Goal: Task Accomplishment & Management: Contribute content

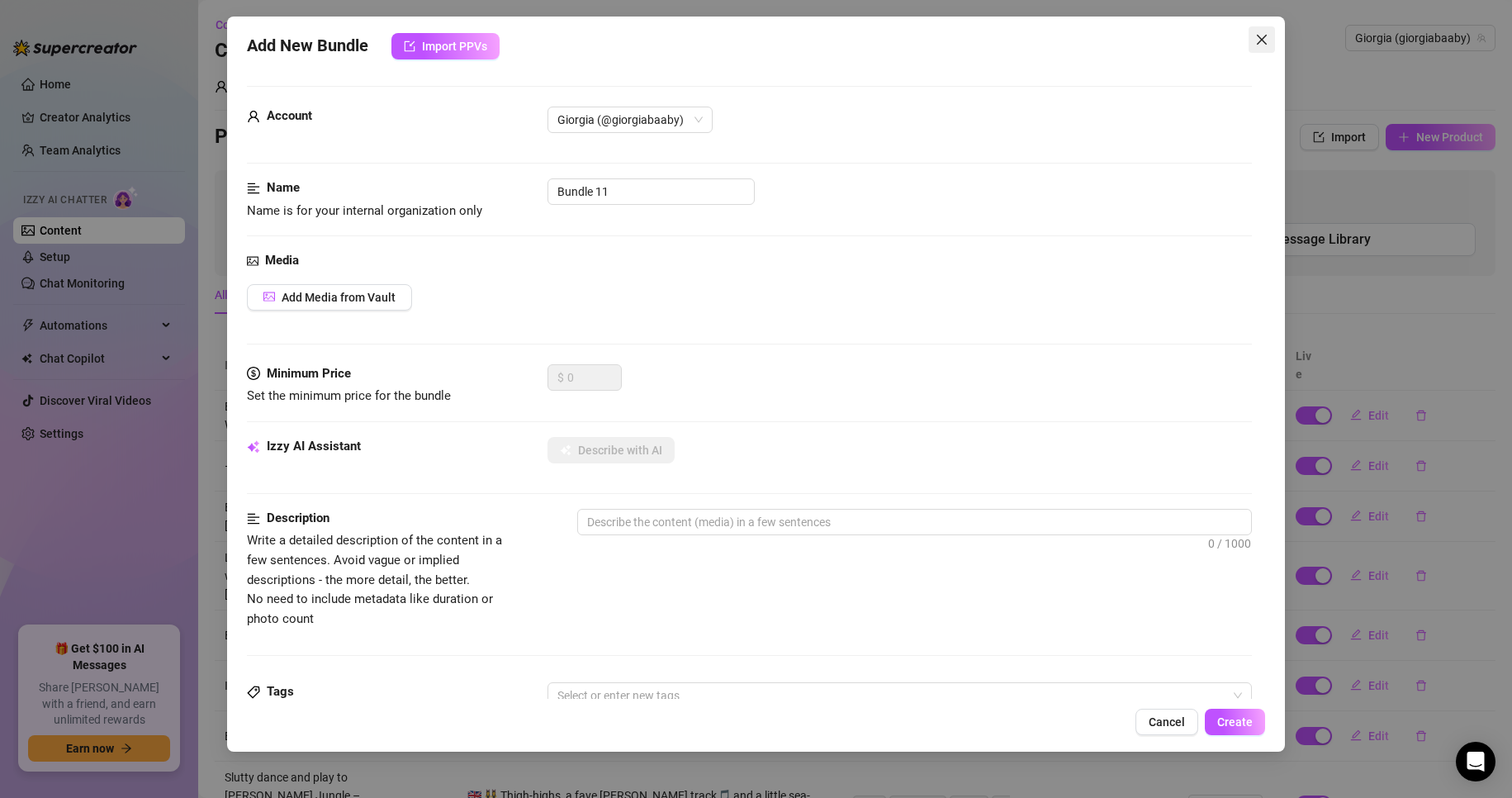
click at [1257, 38] on icon "close" at bounding box center [1261, 39] width 13 height 13
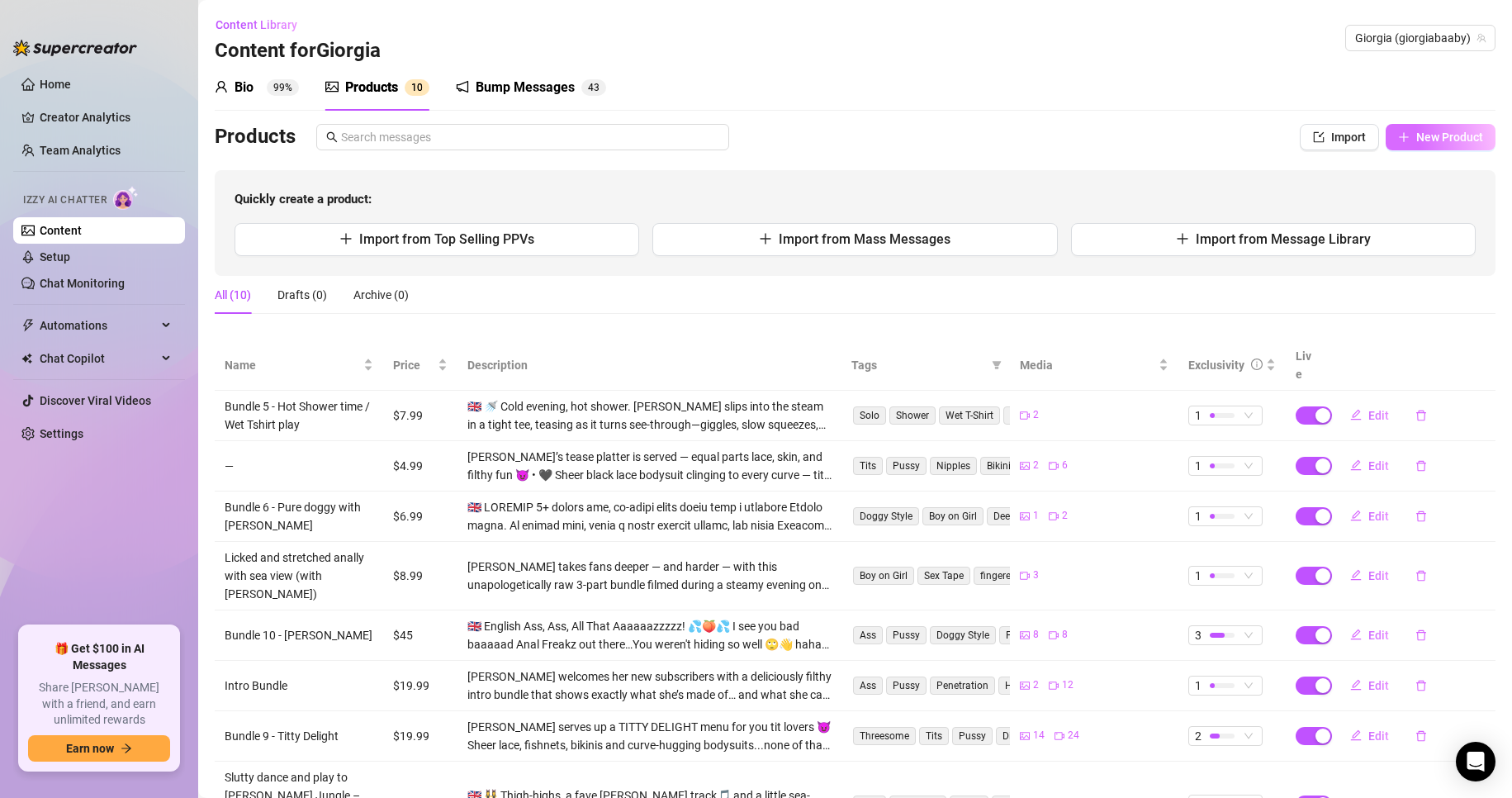
click at [1397, 132] on icon "plus" at bounding box center [1403, 137] width 11 height 11
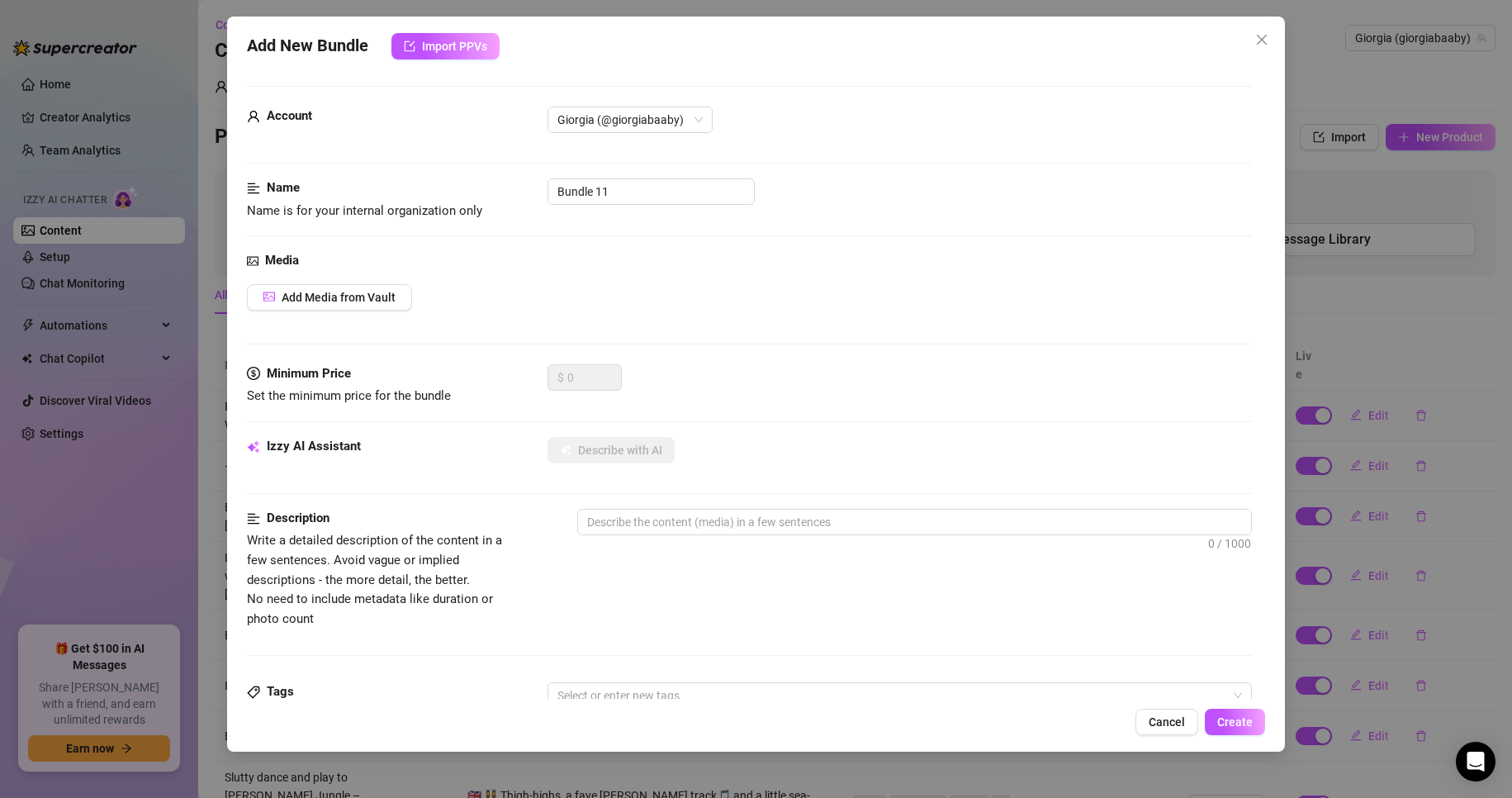
drag, startPoint x: 458, startPoint y: 40, endPoint x: 431, endPoint y: 110, distance: 75.0
click at [431, 110] on div "Add New Bundle Import PPVs Account Giorgia (@giorgiabaaby) Name Name is for you…" at bounding box center [756, 385] width 1059 height 735
click at [377, 305] on button "Add Media from Vault" at bounding box center [329, 297] width 165 height 26
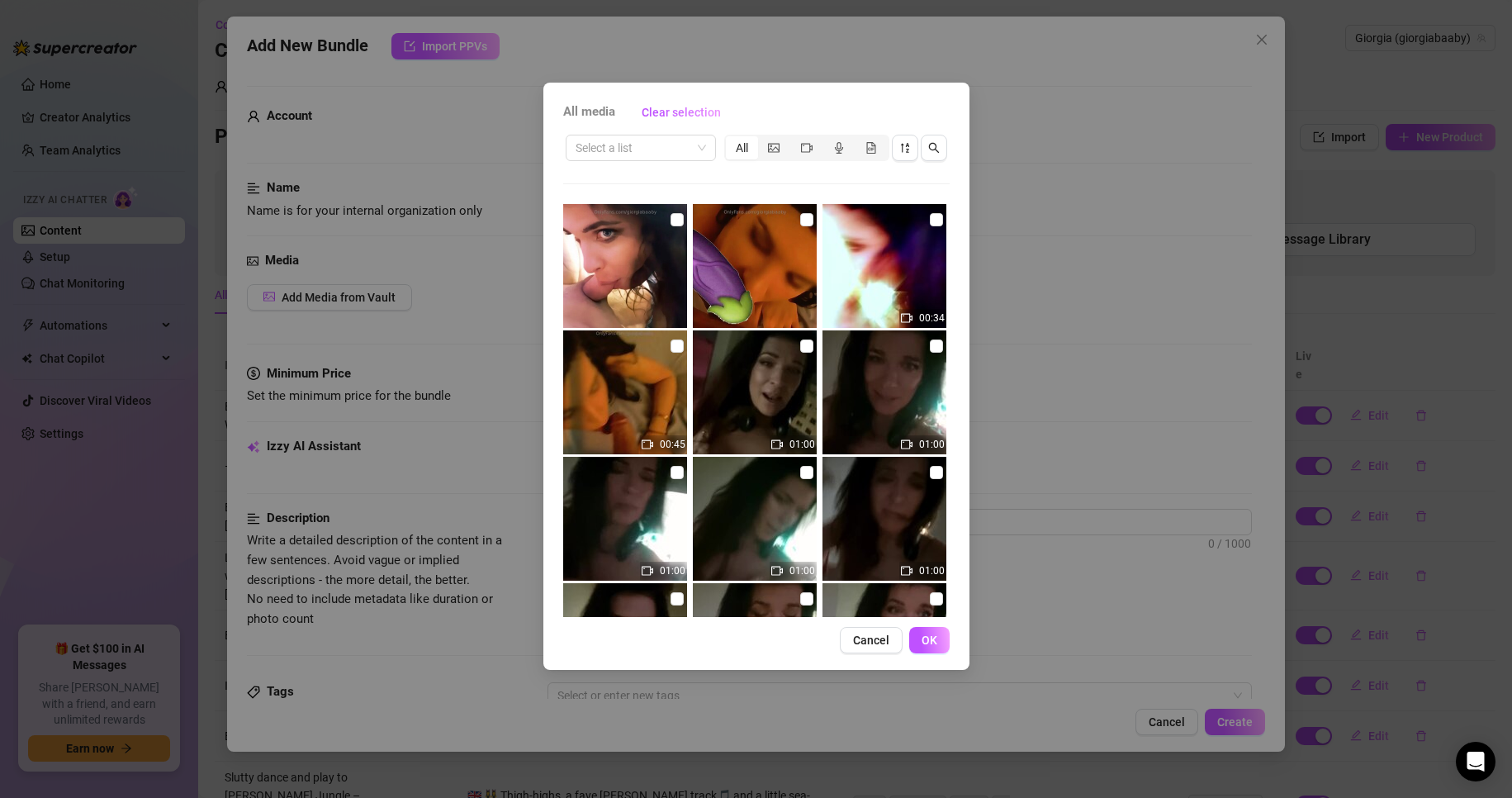
click at [872, 637] on span "Cancel" at bounding box center [870, 640] width 36 height 13
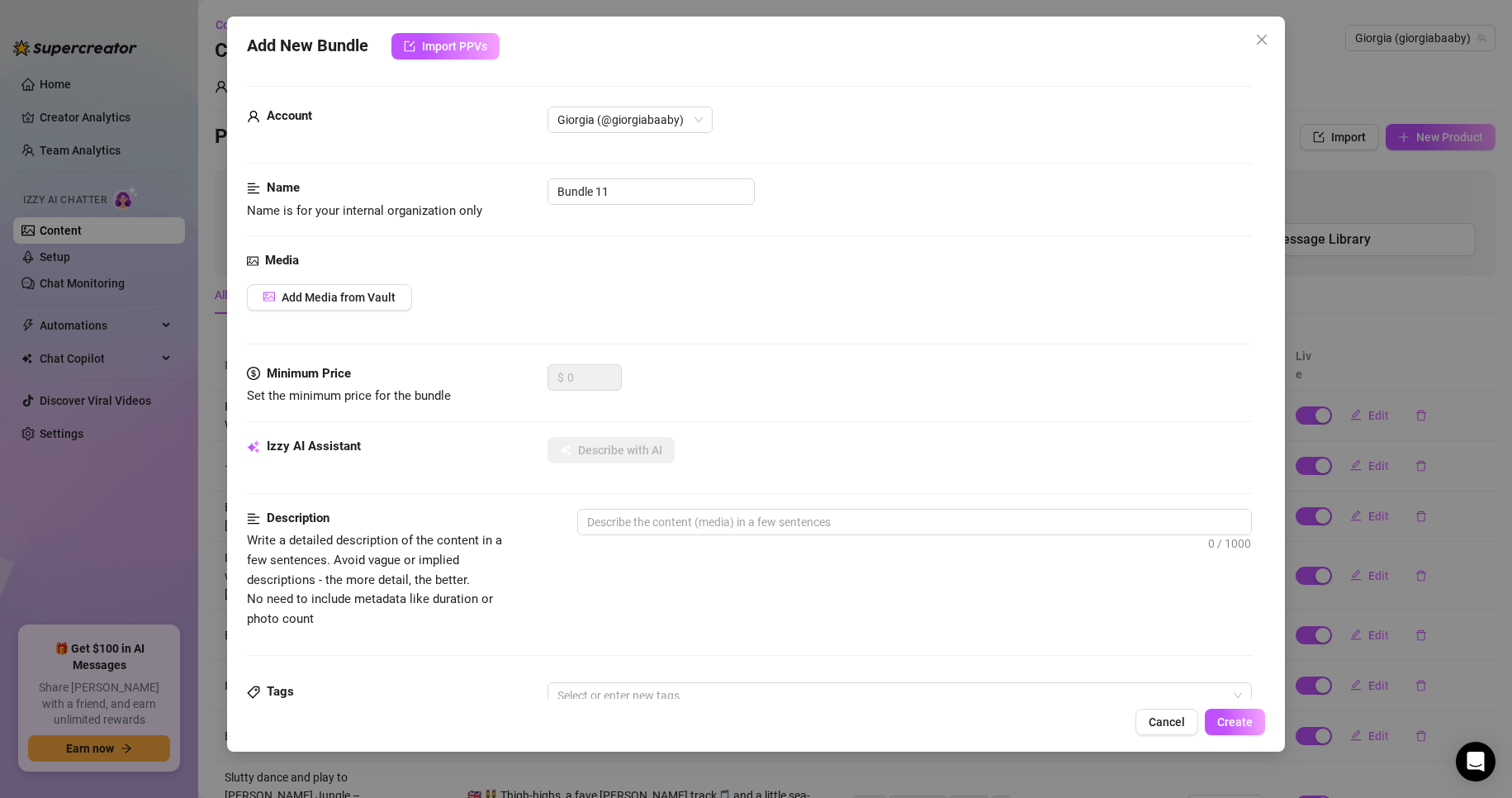
click at [1162, 722] on span "Cancel" at bounding box center [1166, 721] width 36 height 13
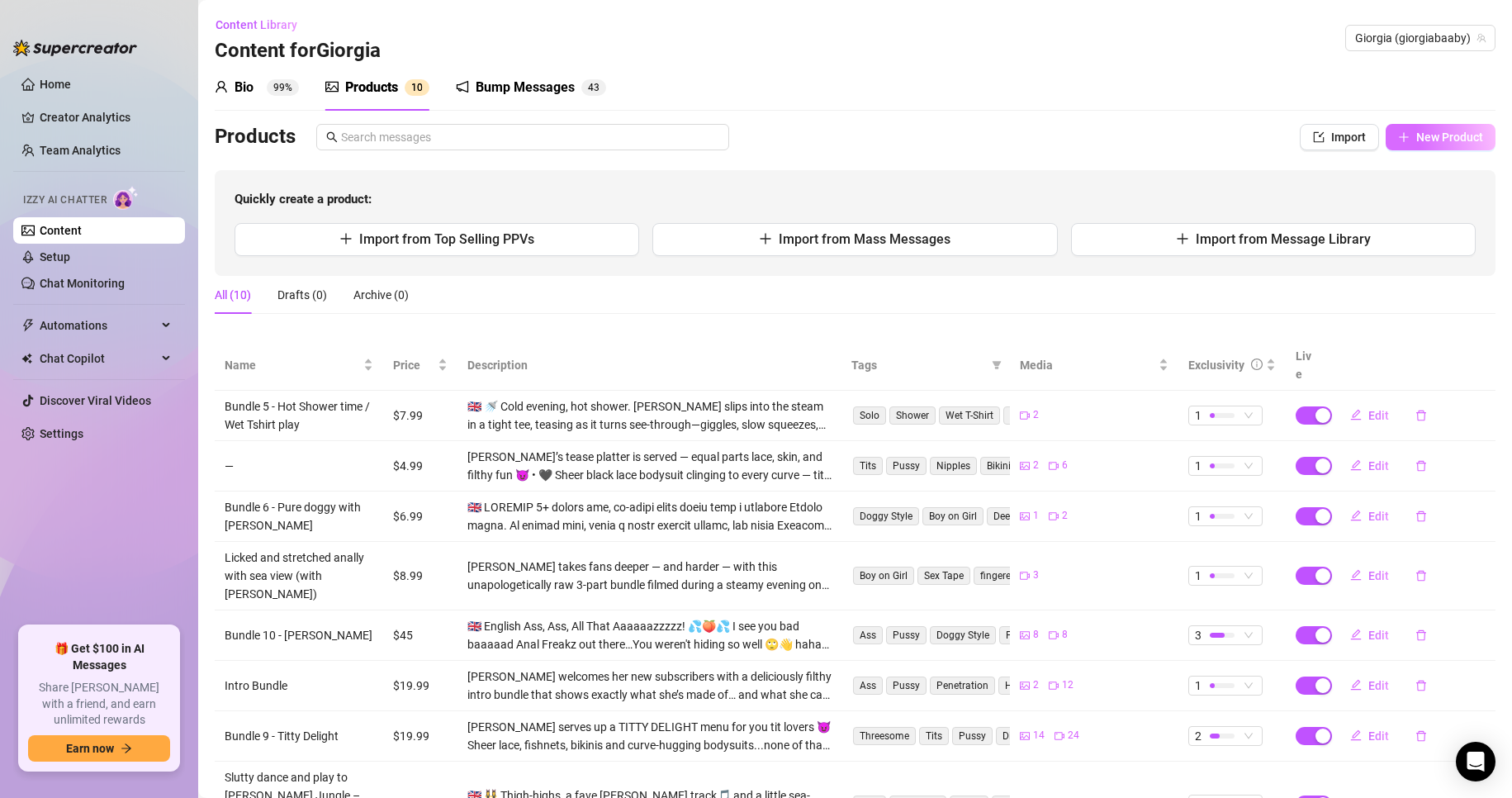
click at [1417, 137] on span "New Product" at bounding box center [1450, 137] width 67 height 13
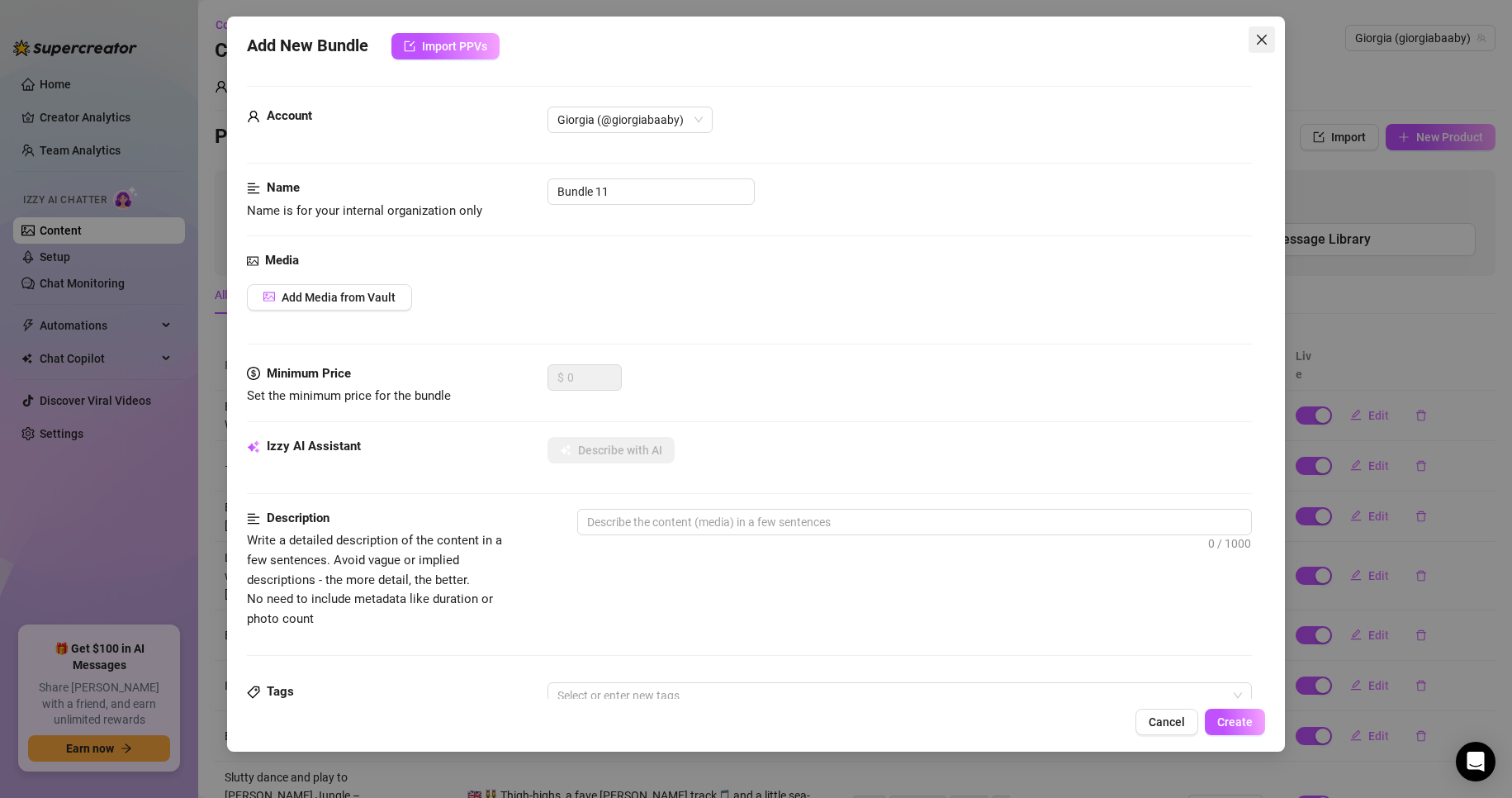
click at [1266, 35] on icon "close" at bounding box center [1261, 39] width 10 height 10
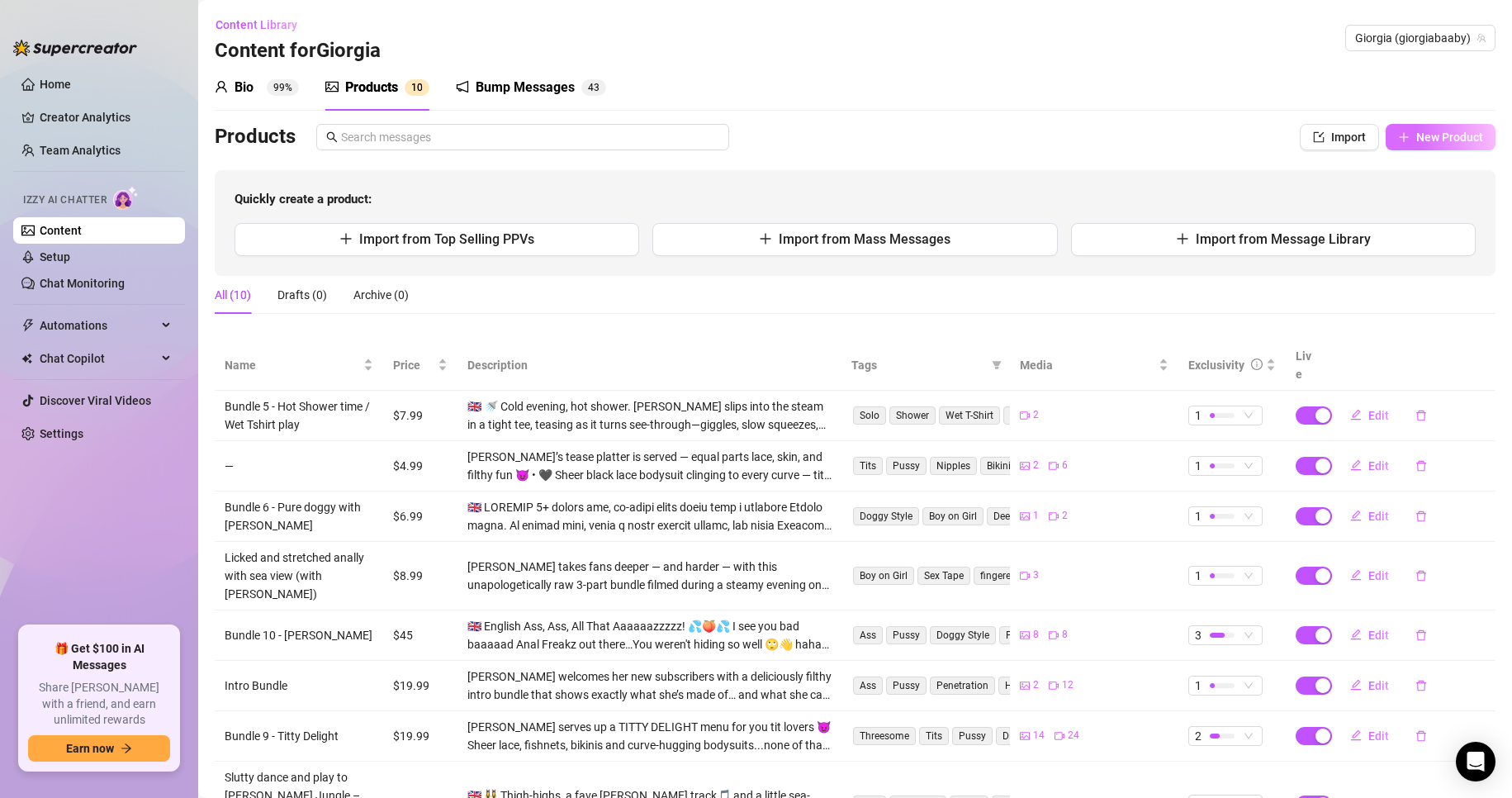
click at [1416, 132] on span "New Product" at bounding box center [1450, 137] width 67 height 13
type textarea "Type your message here..."
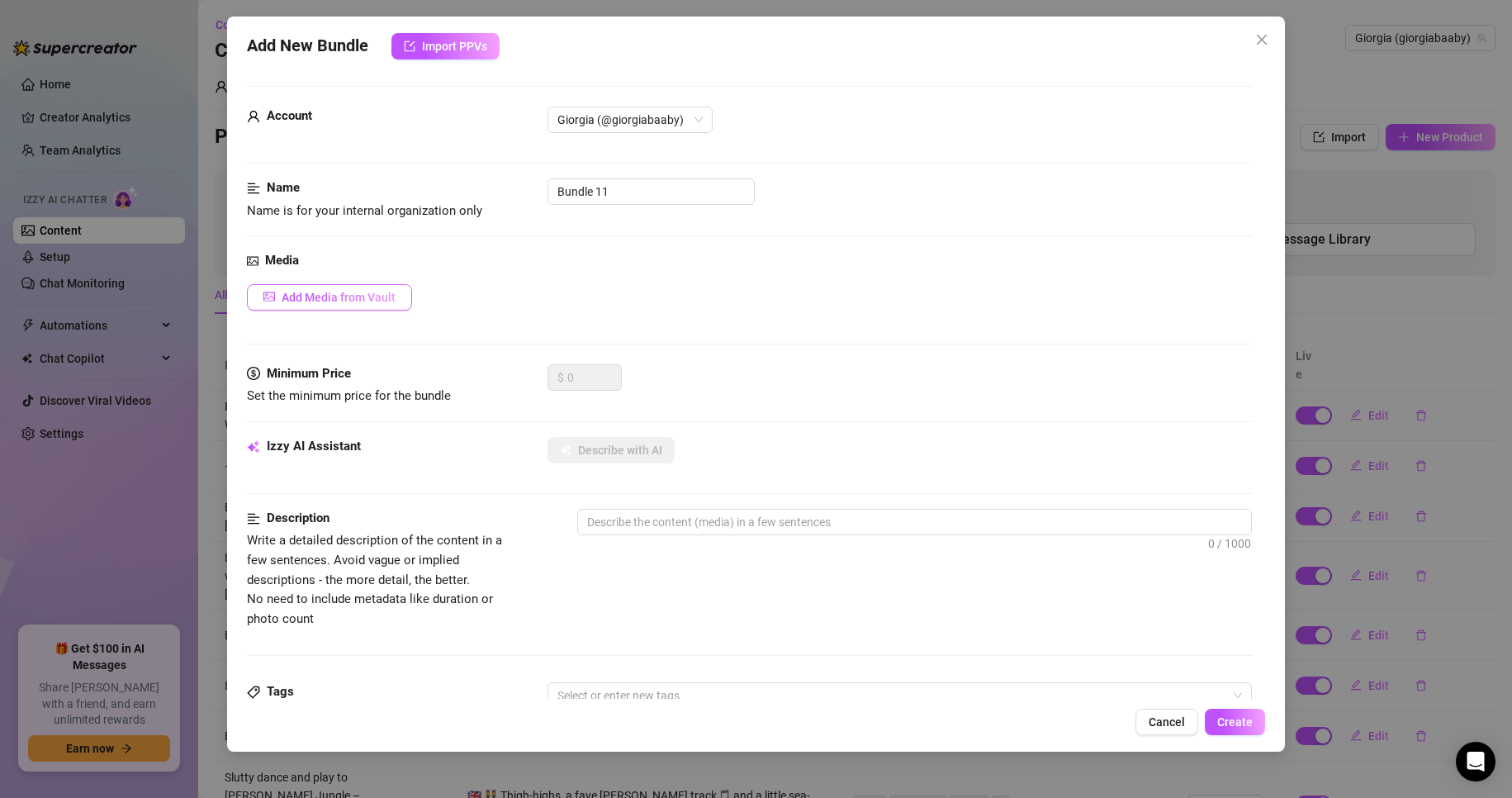
click at [349, 289] on button "Add Media from Vault" at bounding box center [329, 297] width 165 height 26
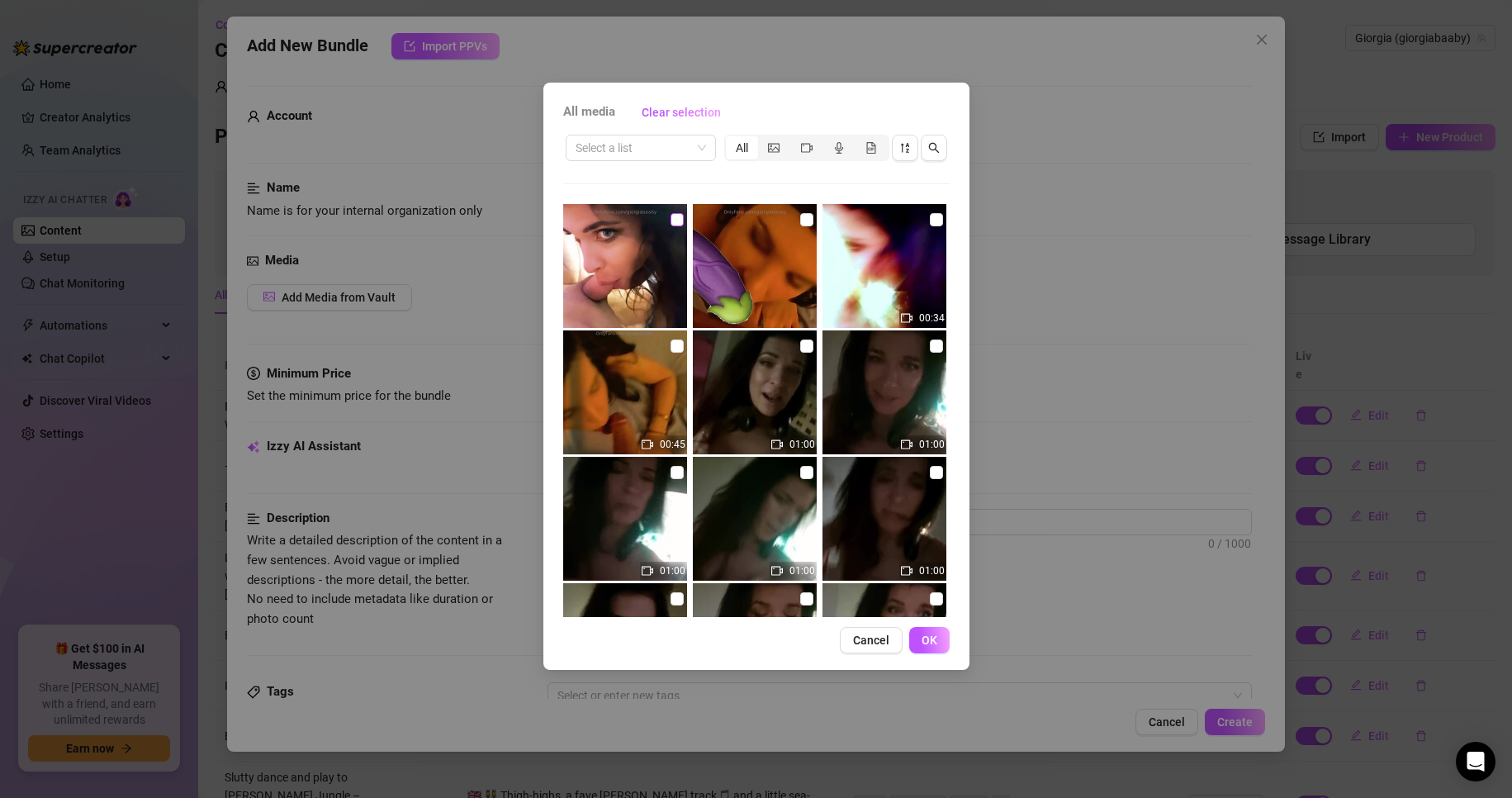
click at [674, 219] on input "checkbox" at bounding box center [677, 219] width 13 height 13
checkbox input "true"
click at [801, 218] on input "checkbox" at bounding box center [807, 219] width 13 height 13
checkbox input "true"
click at [930, 216] on input "checkbox" at bounding box center [936, 219] width 13 height 13
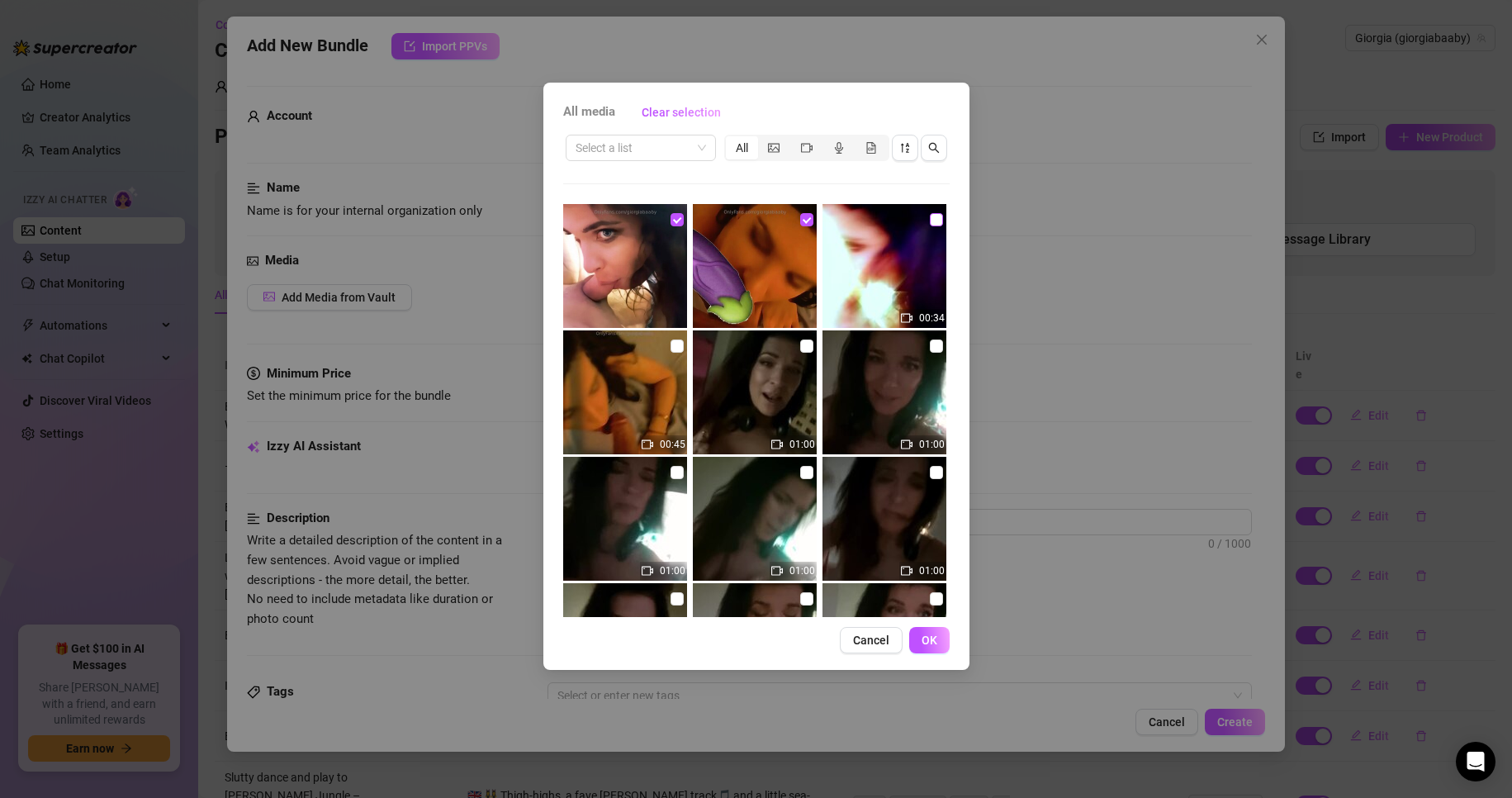
checkbox input "true"
click at [671, 343] on input "checkbox" at bounding box center [677, 346] width 13 height 13
checkbox input "true"
click at [945, 637] on button "OK" at bounding box center [928, 640] width 40 height 26
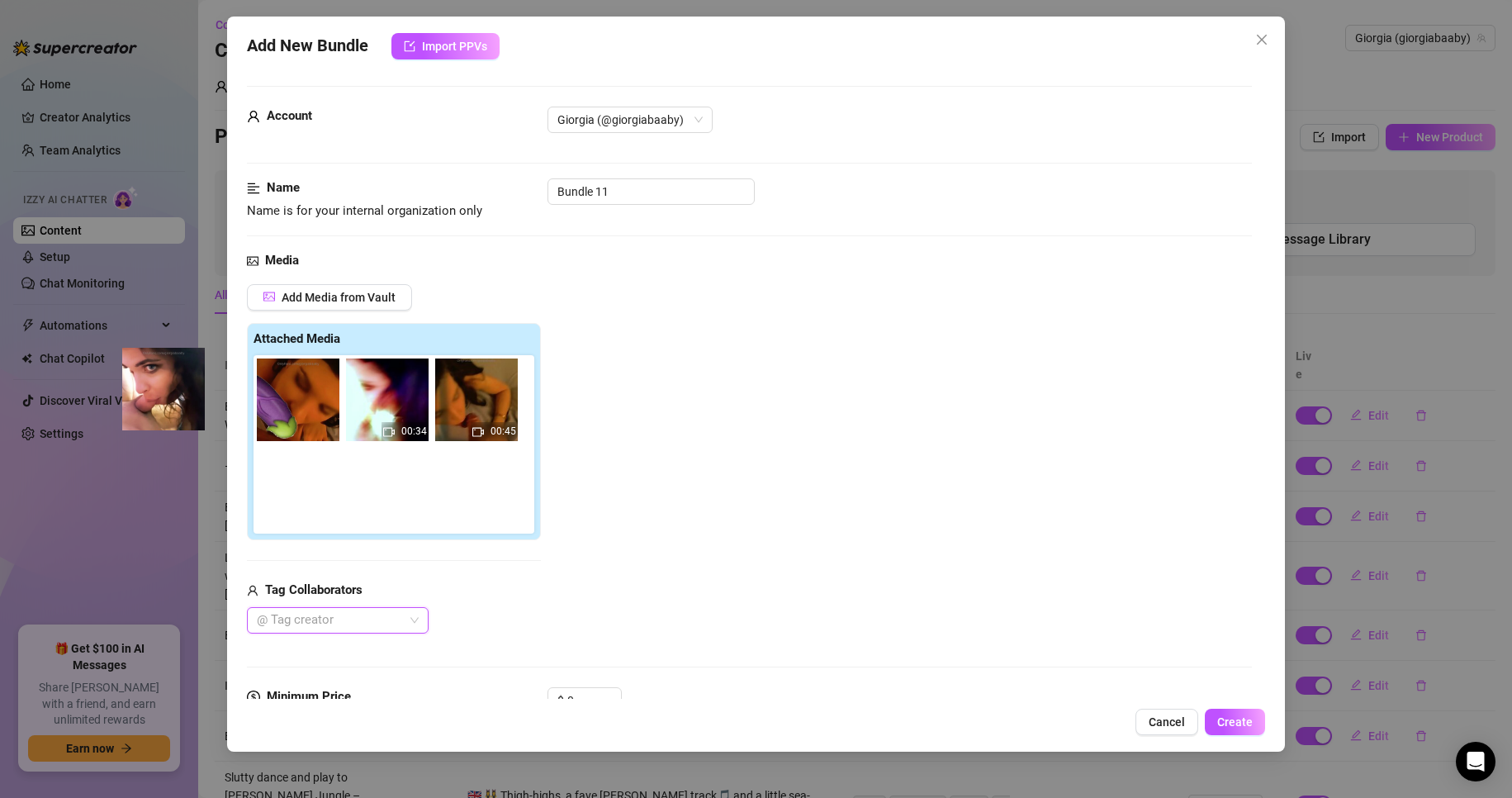
drag, startPoint x: 286, startPoint y: 400, endPoint x: 137, endPoint y: 392, distance: 149.2
click at [137, 392] on div "Add New Bundle Import PPVs Account Giorgia (@giorgiabaaby) Name Name is for you…" at bounding box center [756, 399] width 1512 height 798
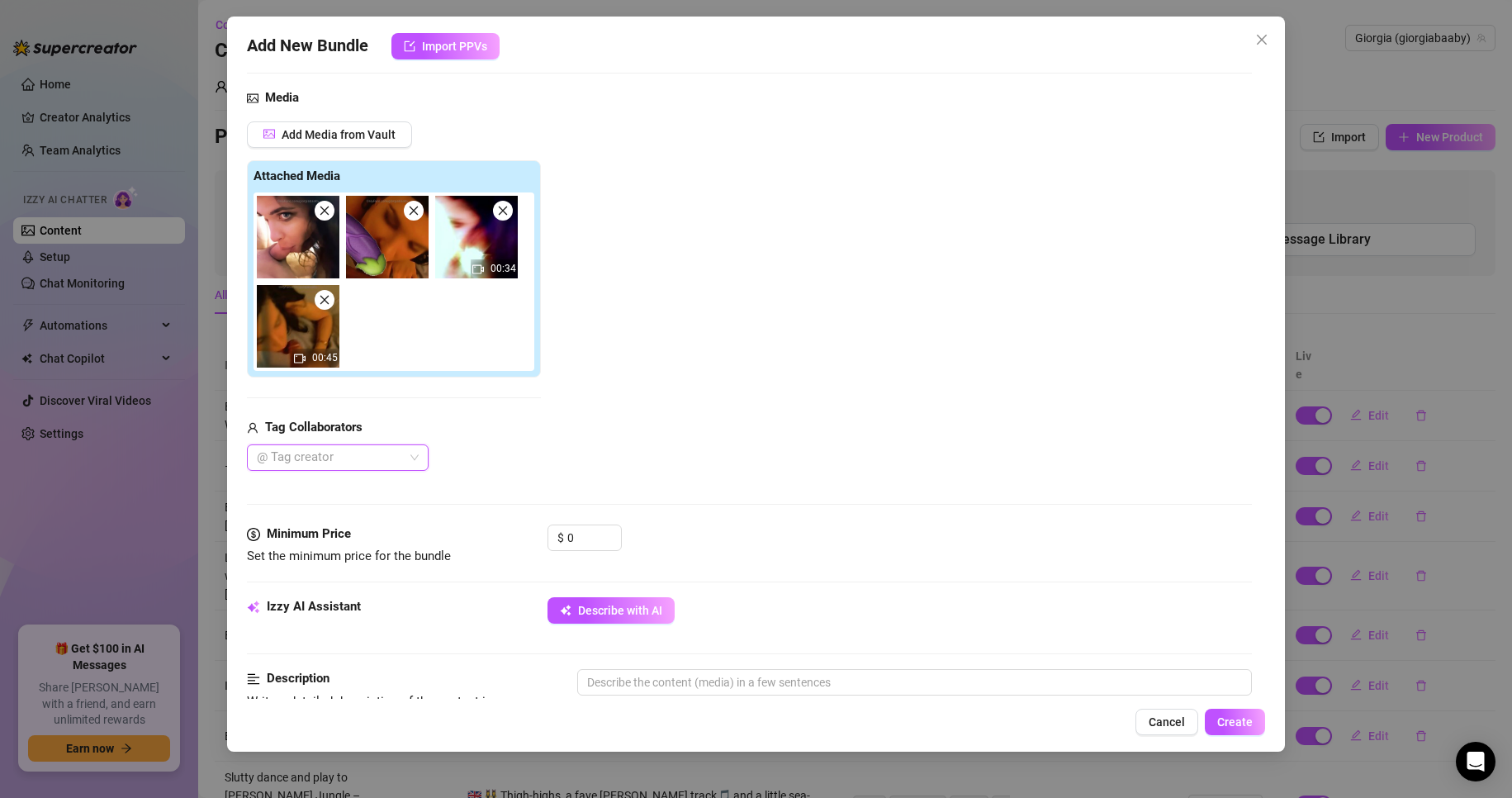
scroll to position [165, 0]
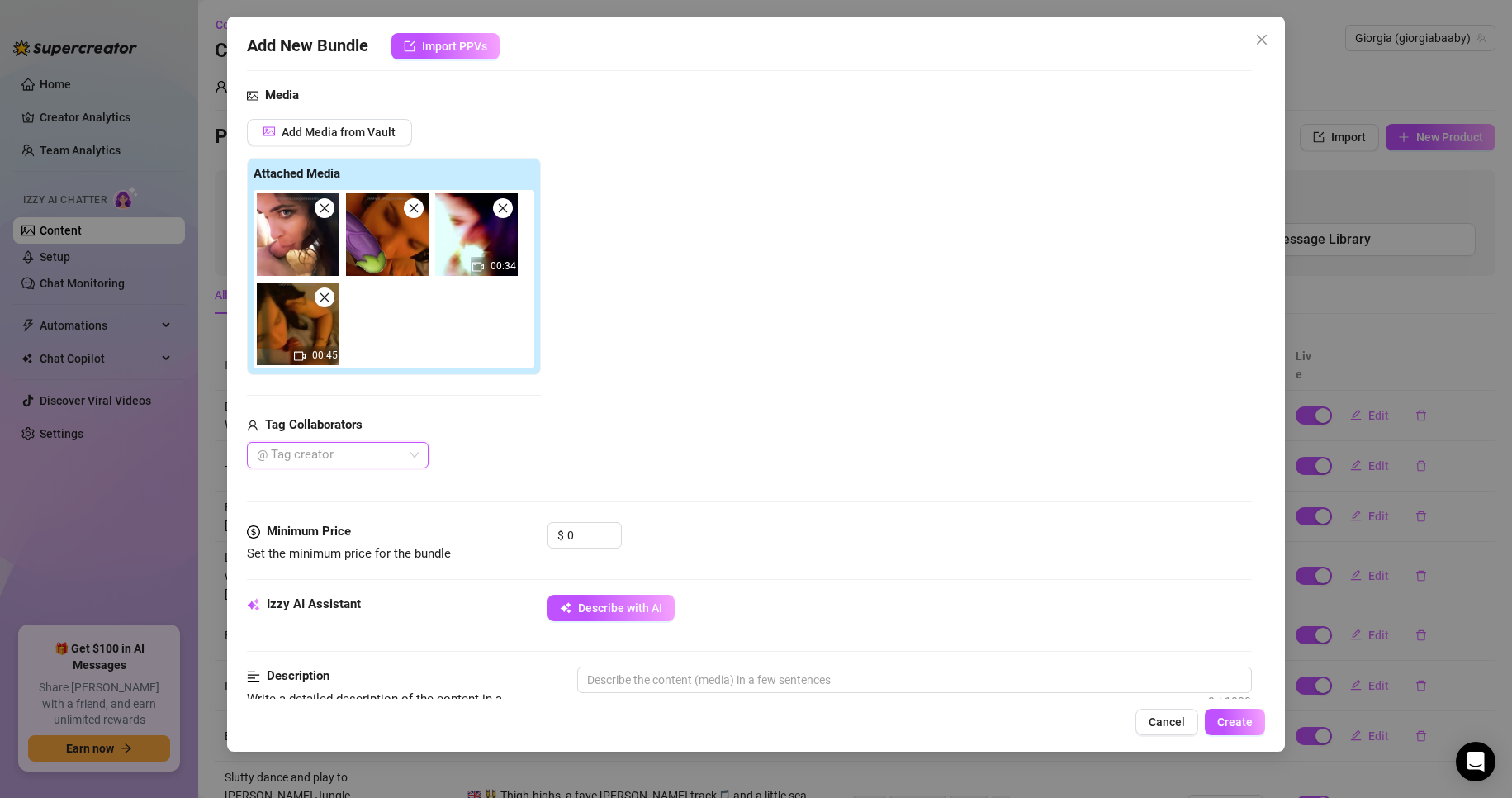
click at [320, 453] on div at bounding box center [328, 455] width 158 height 23
click at [312, 485] on div "Hermes" at bounding box center [338, 487] width 155 height 18
drag, startPoint x: 573, startPoint y: 522, endPoint x: 512, endPoint y: 517, distance: 61.2
click at [512, 517] on form "Account Giorgia (@giorgiabaaby) Name Name is for your internal organization onl…" at bounding box center [750, 669] width 1006 height 1498
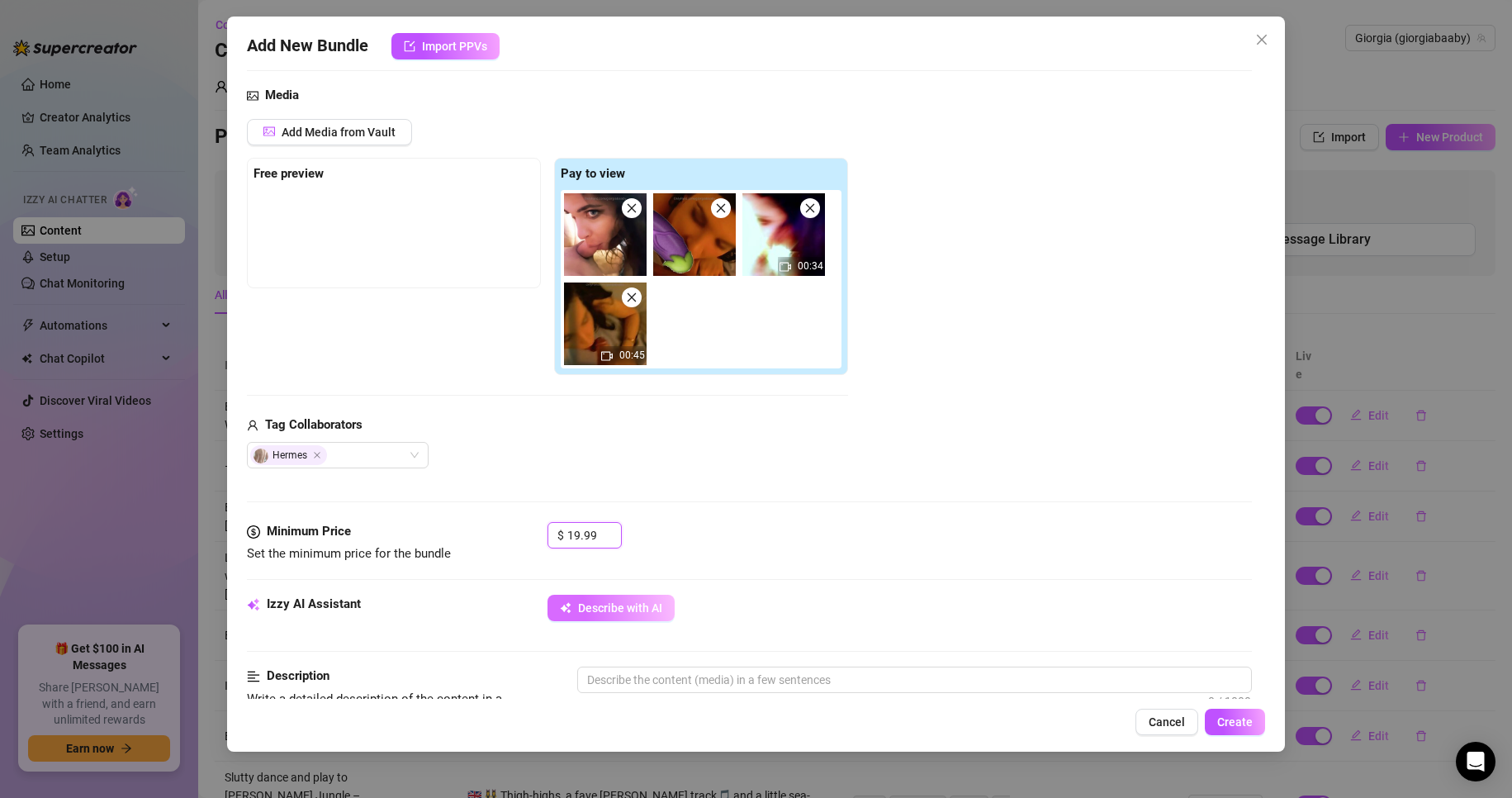
type input "19.99"
click at [629, 613] on span "Describe with AI" at bounding box center [620, 608] width 84 height 13
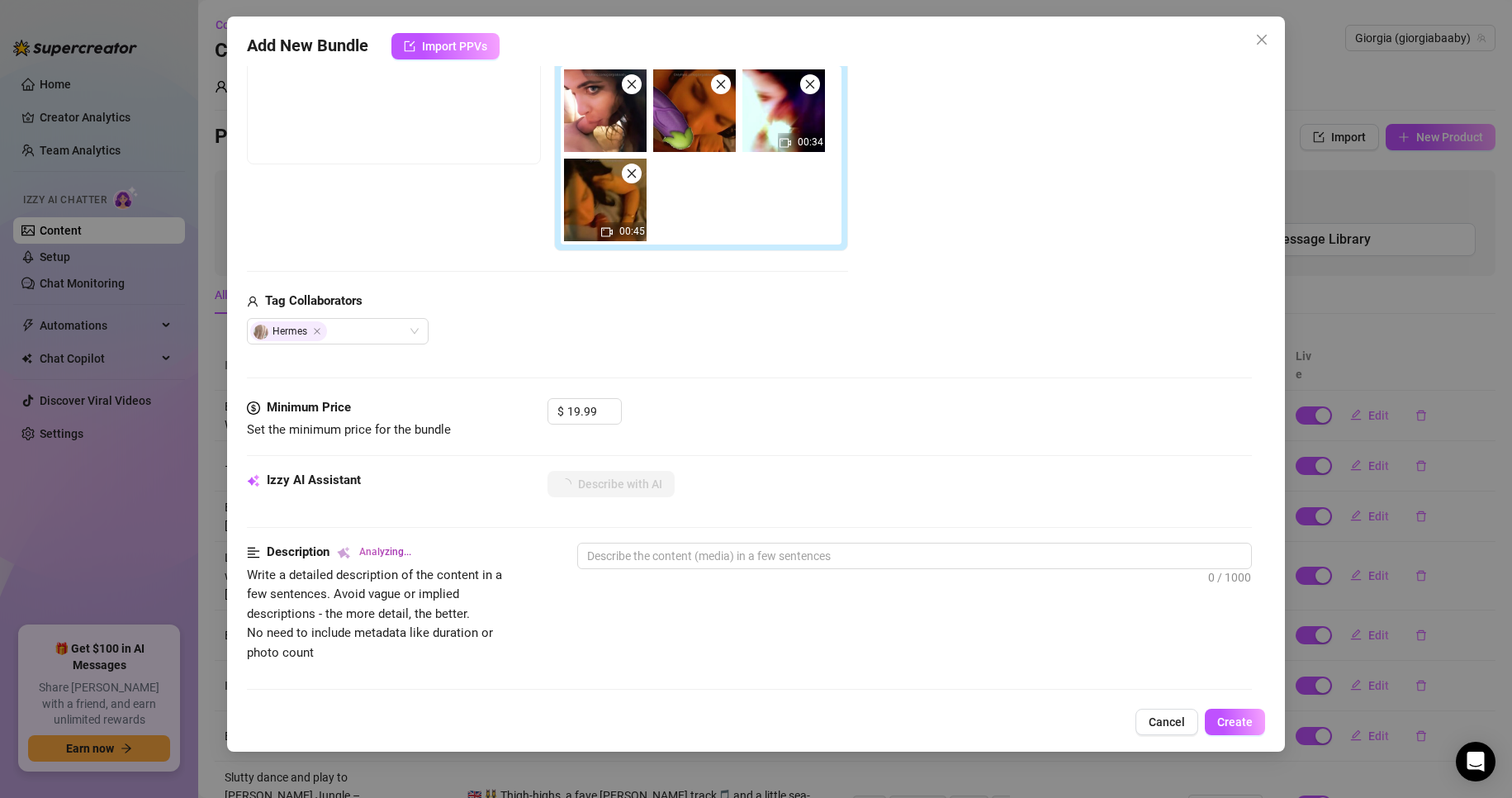
scroll to position [413, 0]
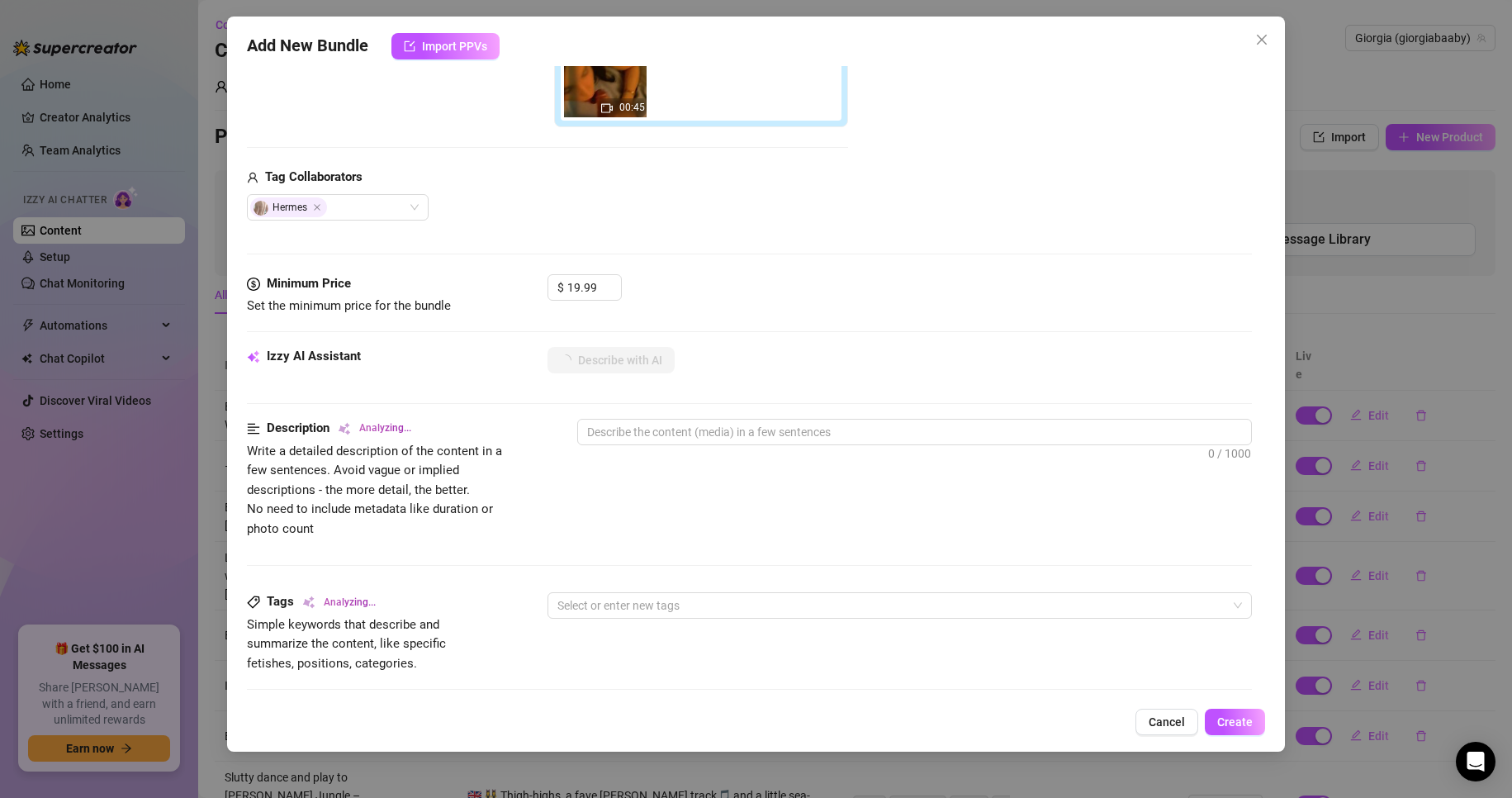
type textarea "Giorgia"
type textarea "Giorgia is"
type textarea "Giorgia is topless,"
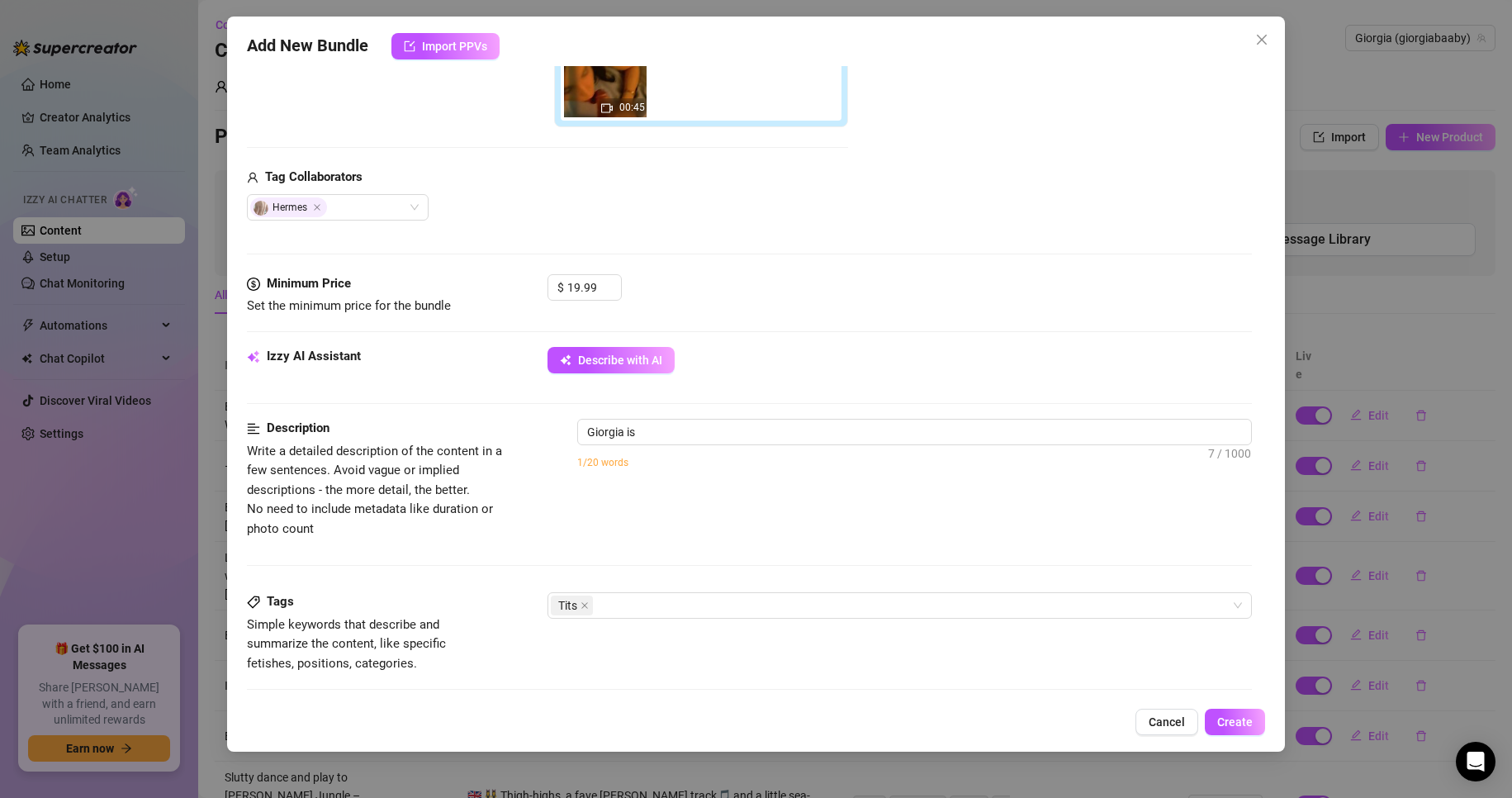
type textarea "Giorgia is topless,"
type textarea "Giorgia is topless, showing"
type textarea "Giorgia is topless, showing off"
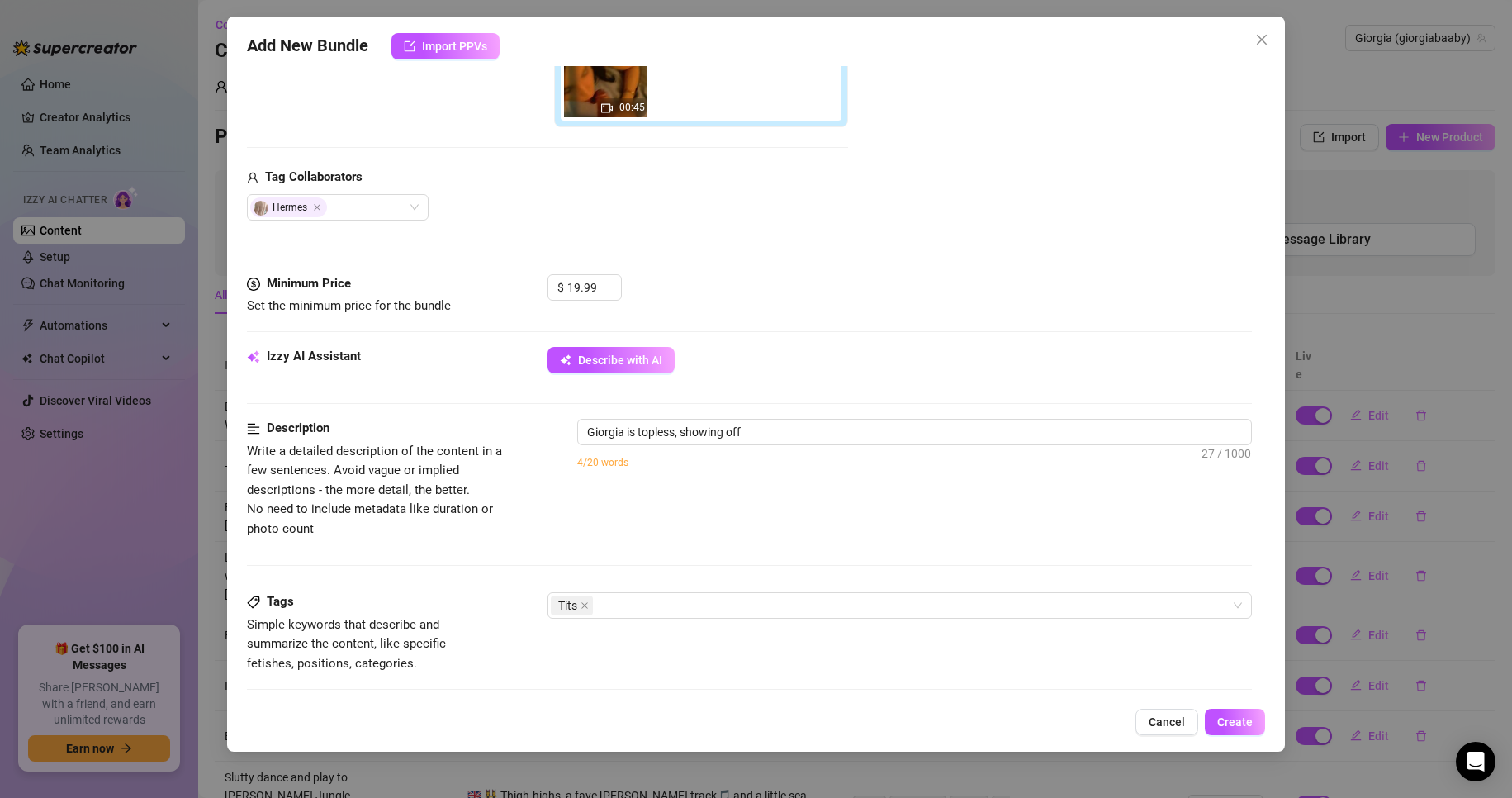
type textarea "Giorgia is topless, showing off her"
type textarea "Giorgia is topless, showing off her bare"
type textarea "Giorgia is topless, showing off her bare tits"
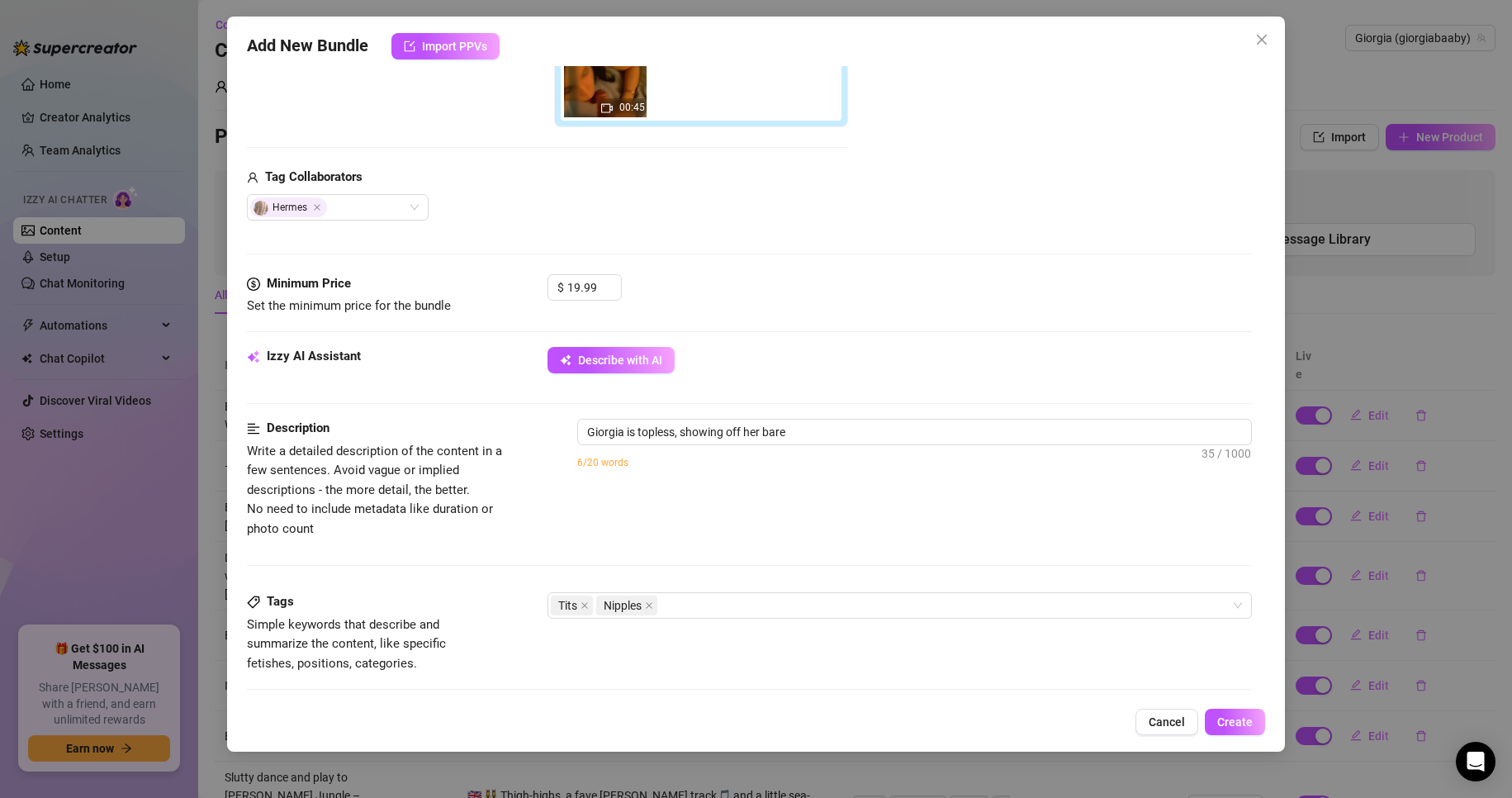
type textarea "Giorgia is topless, showing off her bare tits"
type textarea "Giorgia is topless, showing off her bare tits with"
type textarea "Giorgia is topless, showing off her bare tits with nipples"
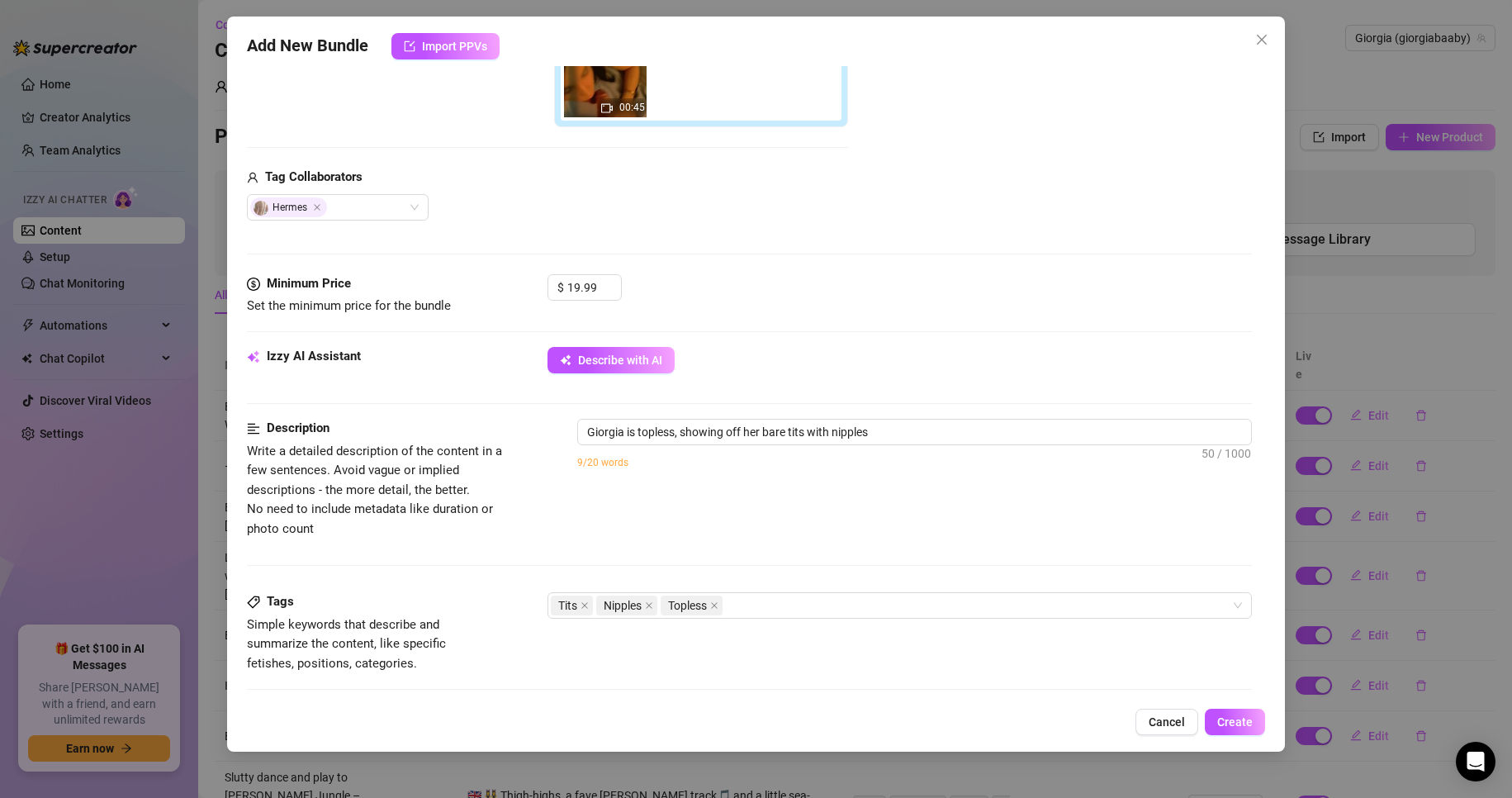
type textarea "Giorgia is topless, showing off her bare tits with nipples fully"
type textarea "Giorgia is topless, showing off her bare tits with nipples fully visible."
type textarea "Giorgia is topless, showing off her bare tits with nipples fully visible. Her"
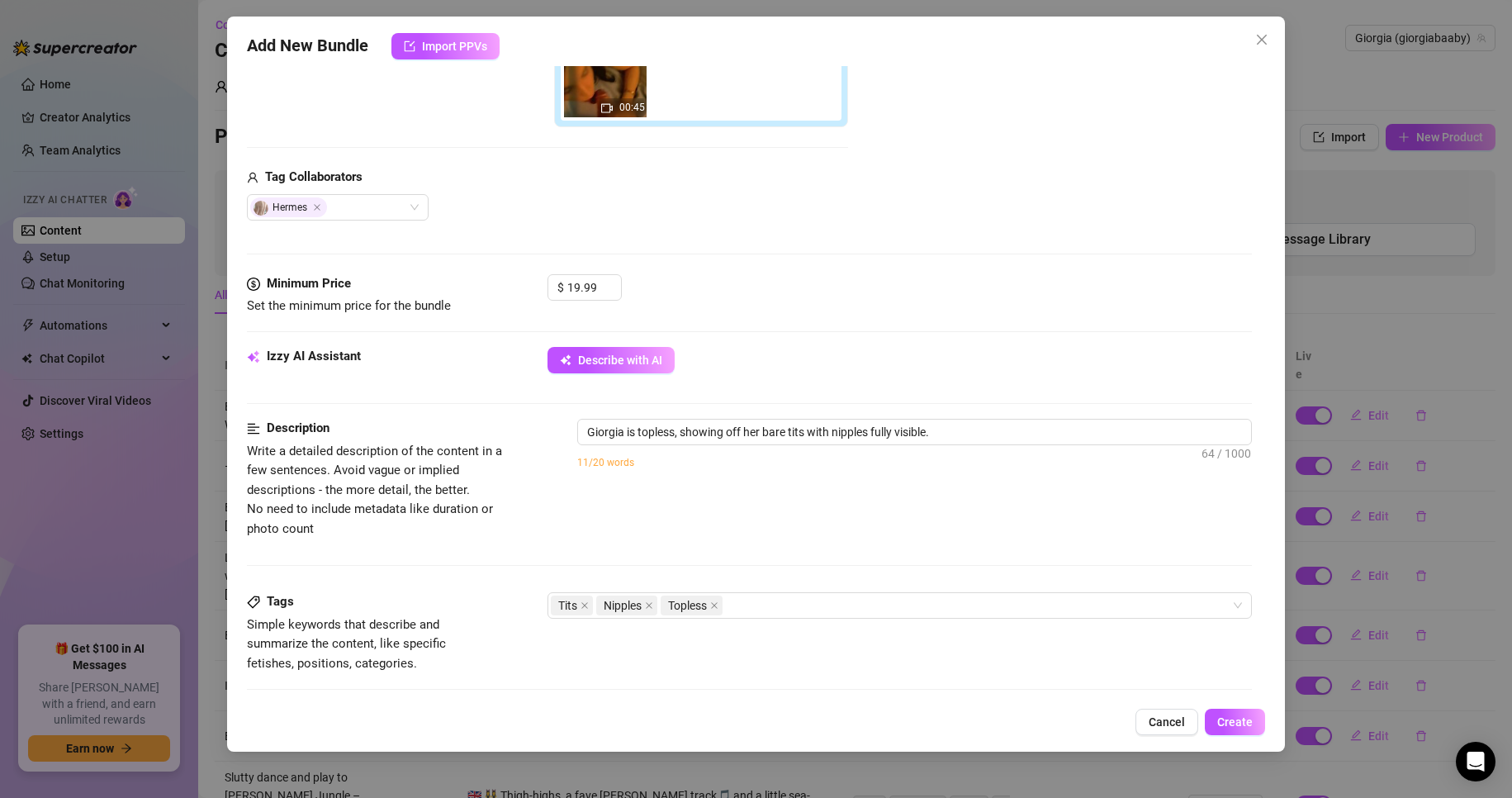
type textarea "Giorgia is topless, showing off her bare tits with nipples fully visible. Her"
type textarea "Giorgia is topless, showing off her bare tits with nipples fully visible. Her l…"
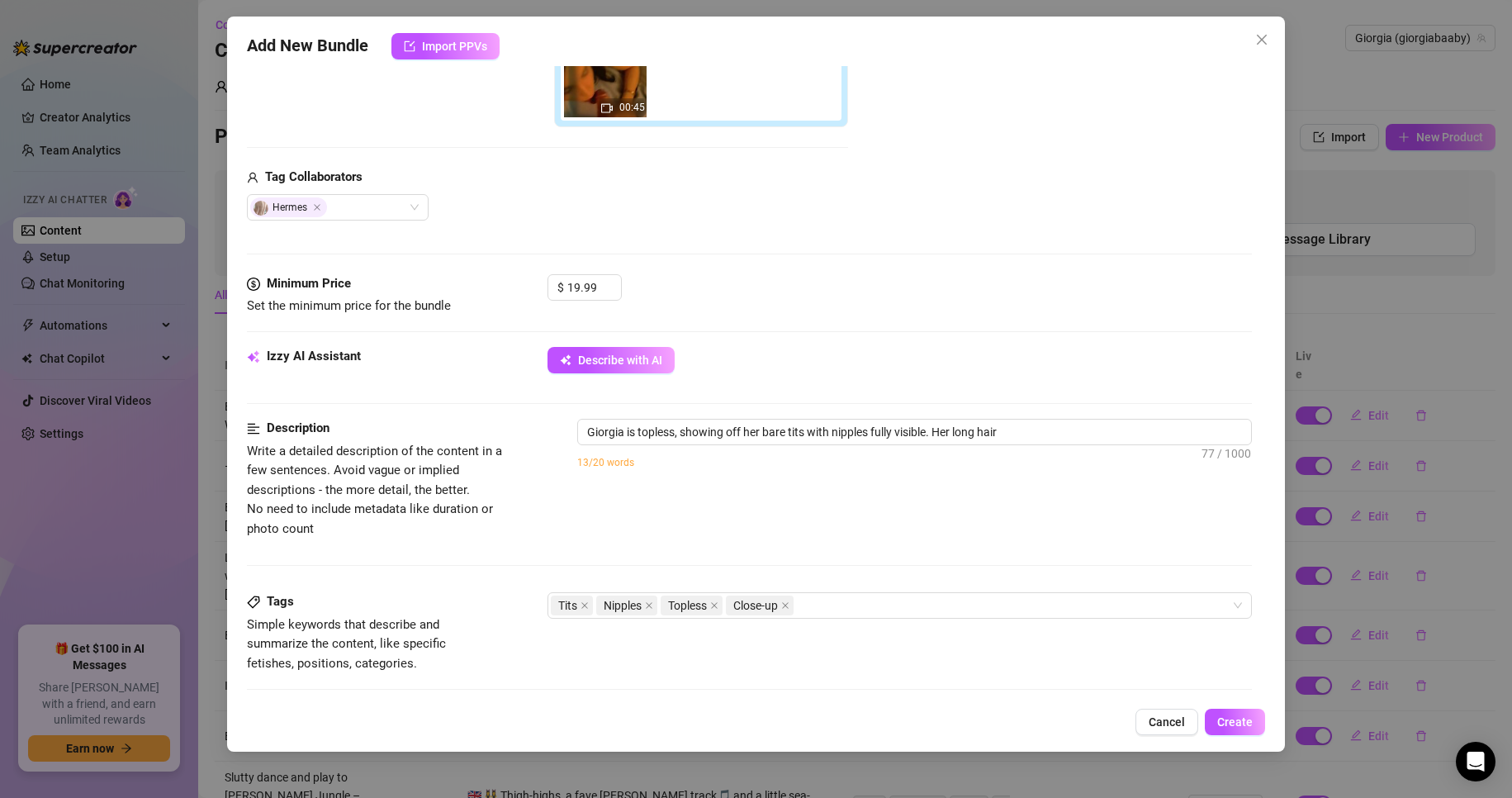
type textarea "Giorgia is topless, showing off her bare tits with nipples fully visible. Her l…"
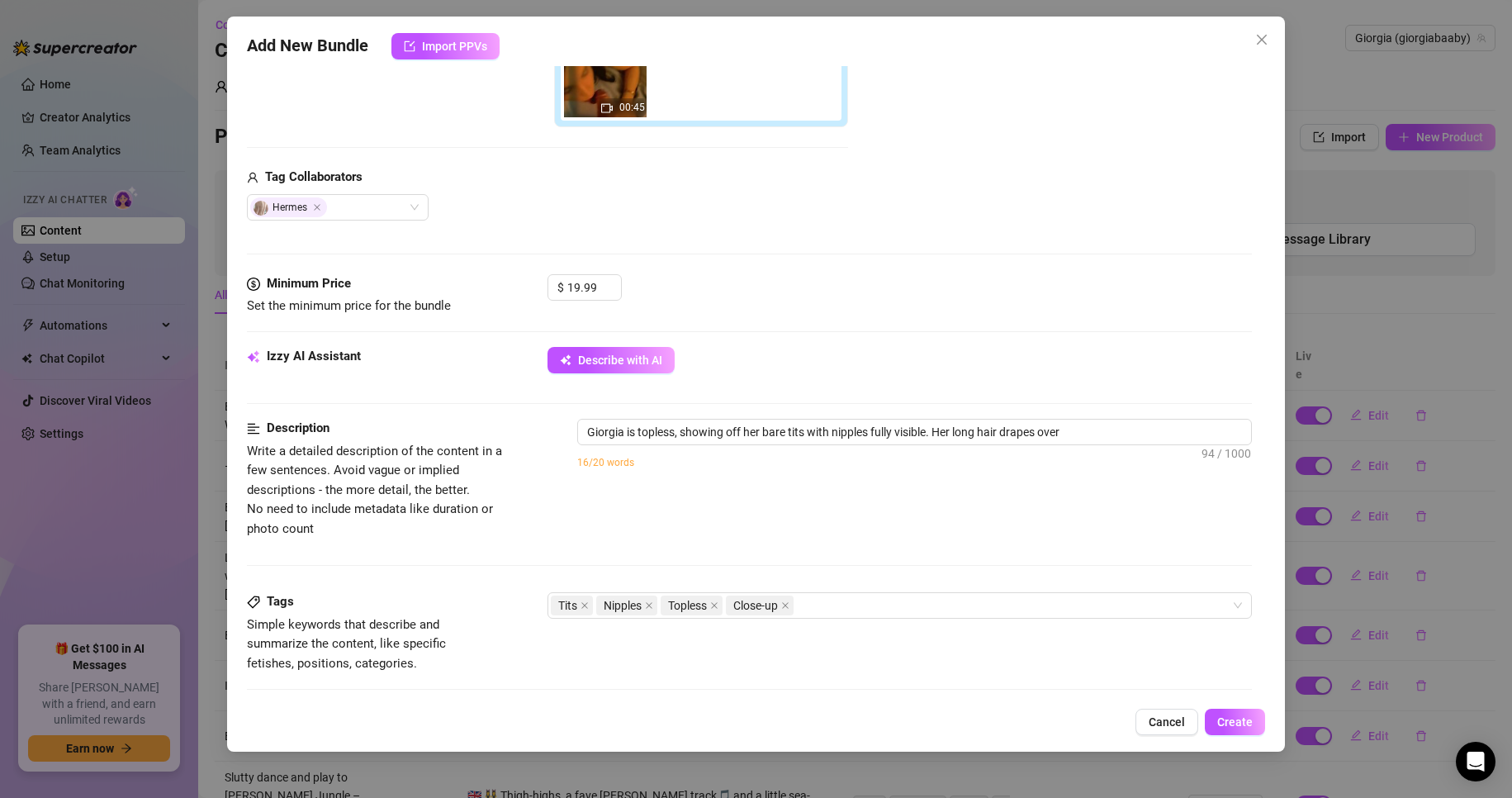
type textarea "Giorgia is topless, showing off her bare tits with nipples fully visible. Her l…"
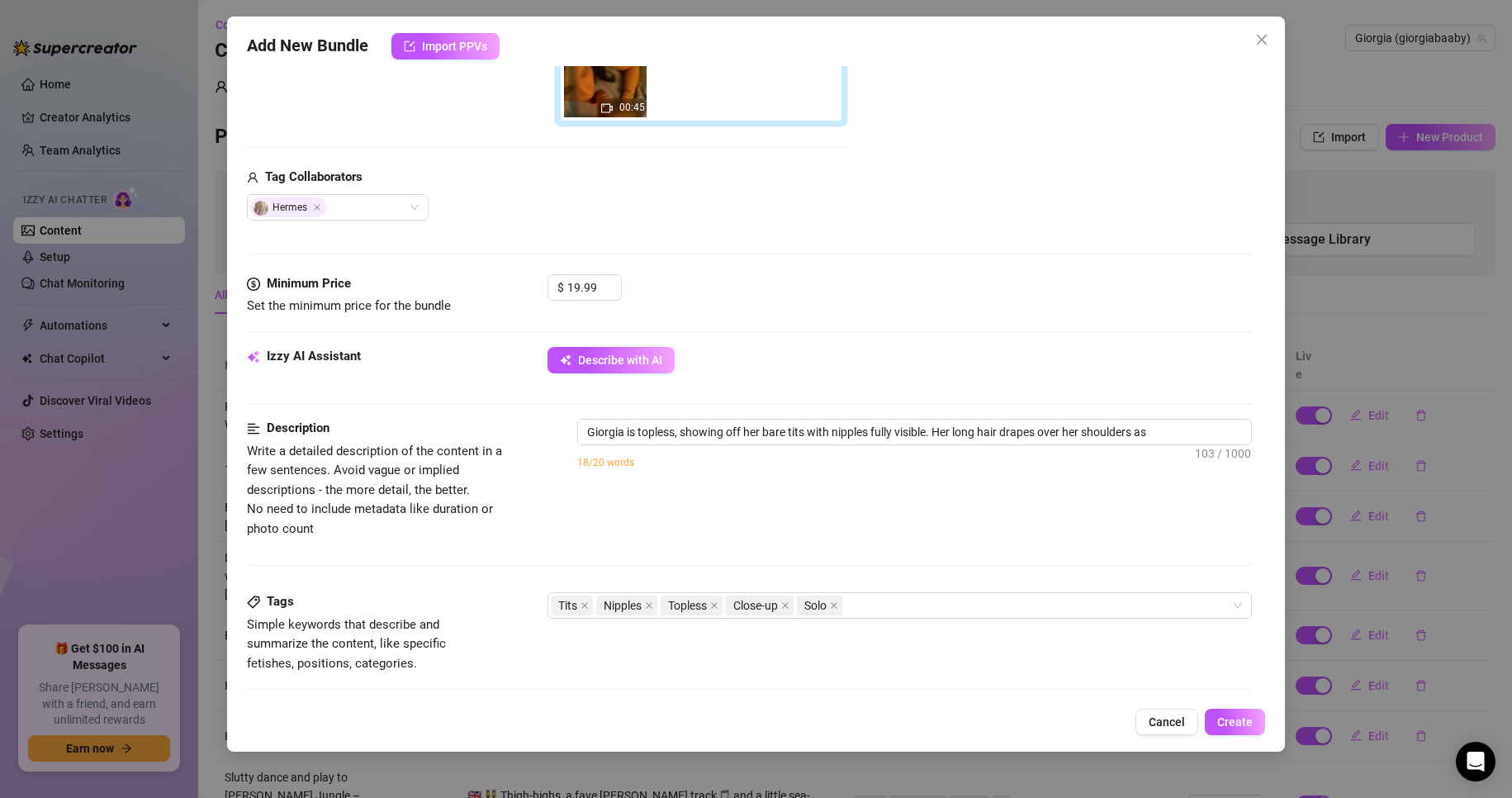
type textarea "Giorgia is topless, showing off her bare tits with nipples fully visible. Her l…"
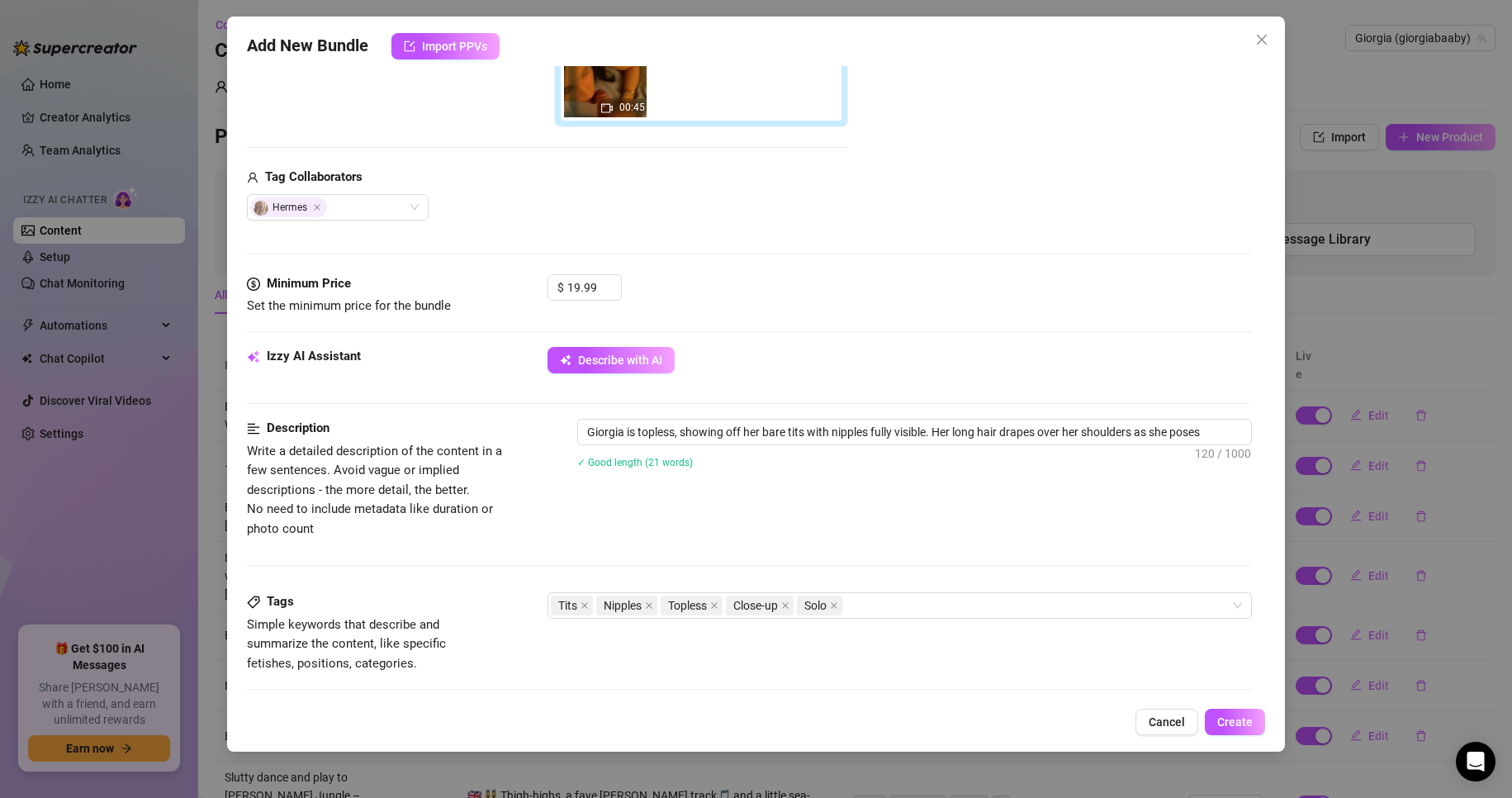
type textarea "Giorgia is topless, showing off her bare tits with nipples fully visible. Her l…"
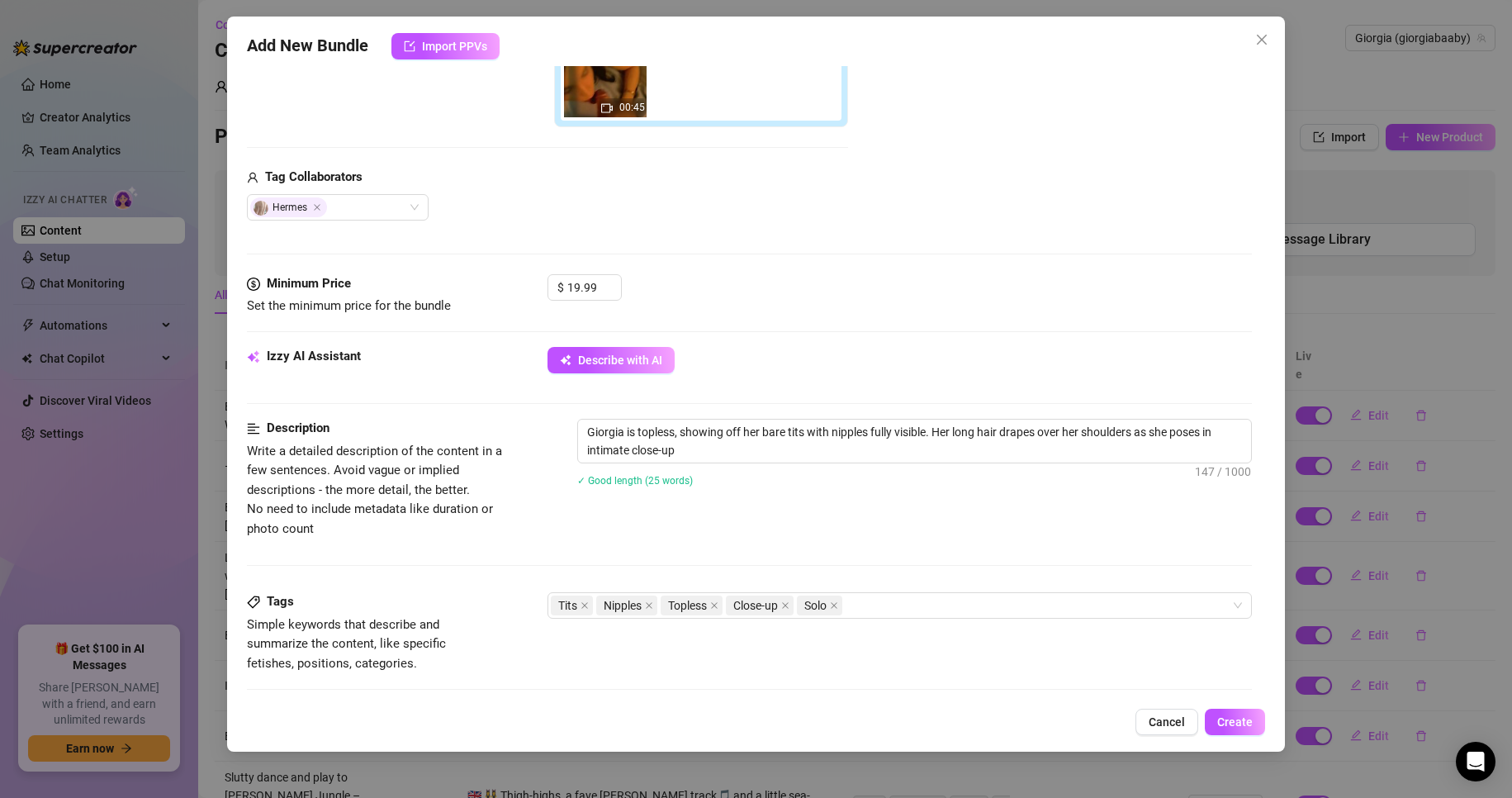
type textarea "Giorgia is topless, showing off her bare tits with nipples fully visible. Her l…"
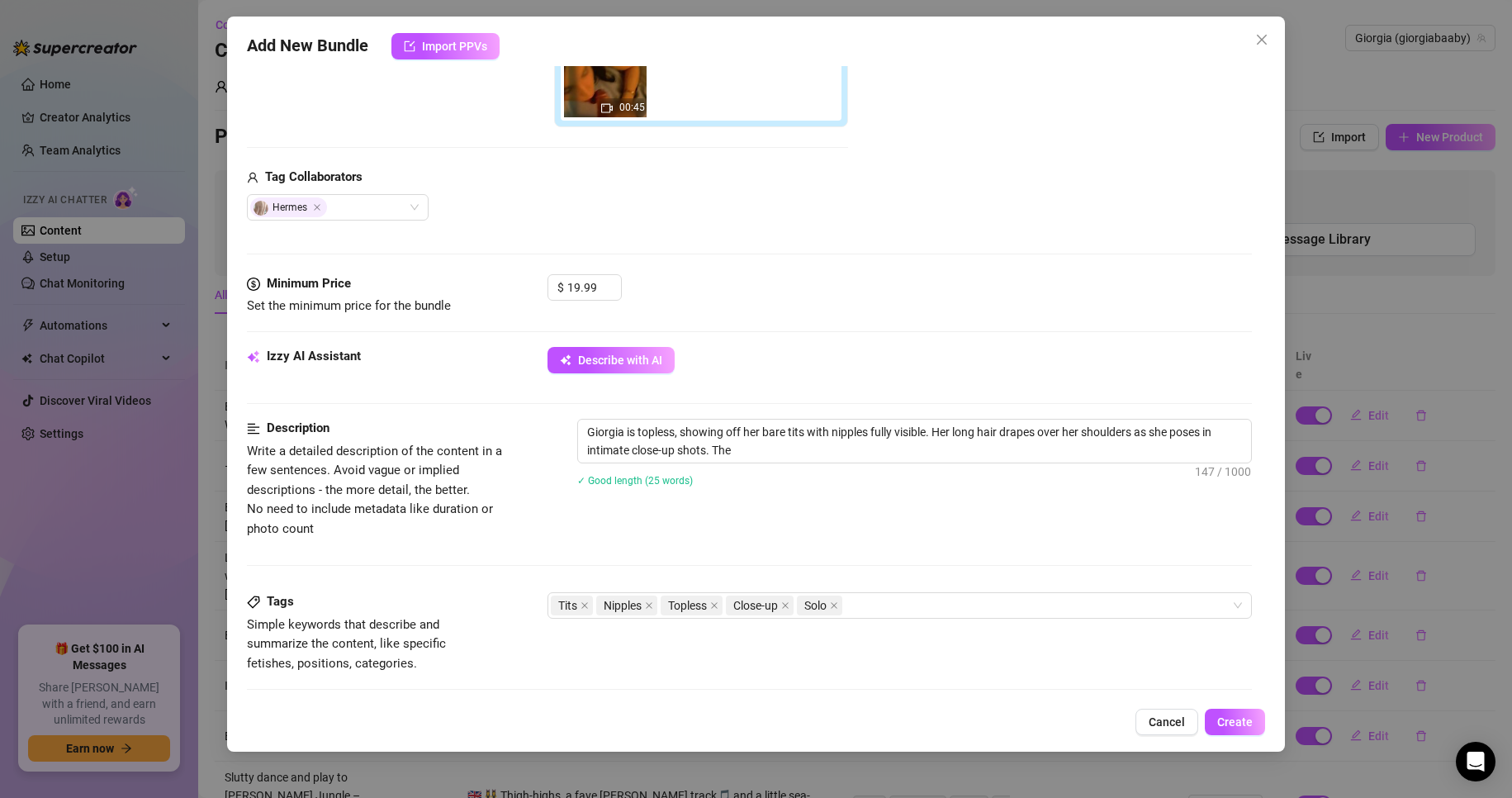
type textarea "Giorgia is topless, showing off her bare tits with nipples fully visible. Her l…"
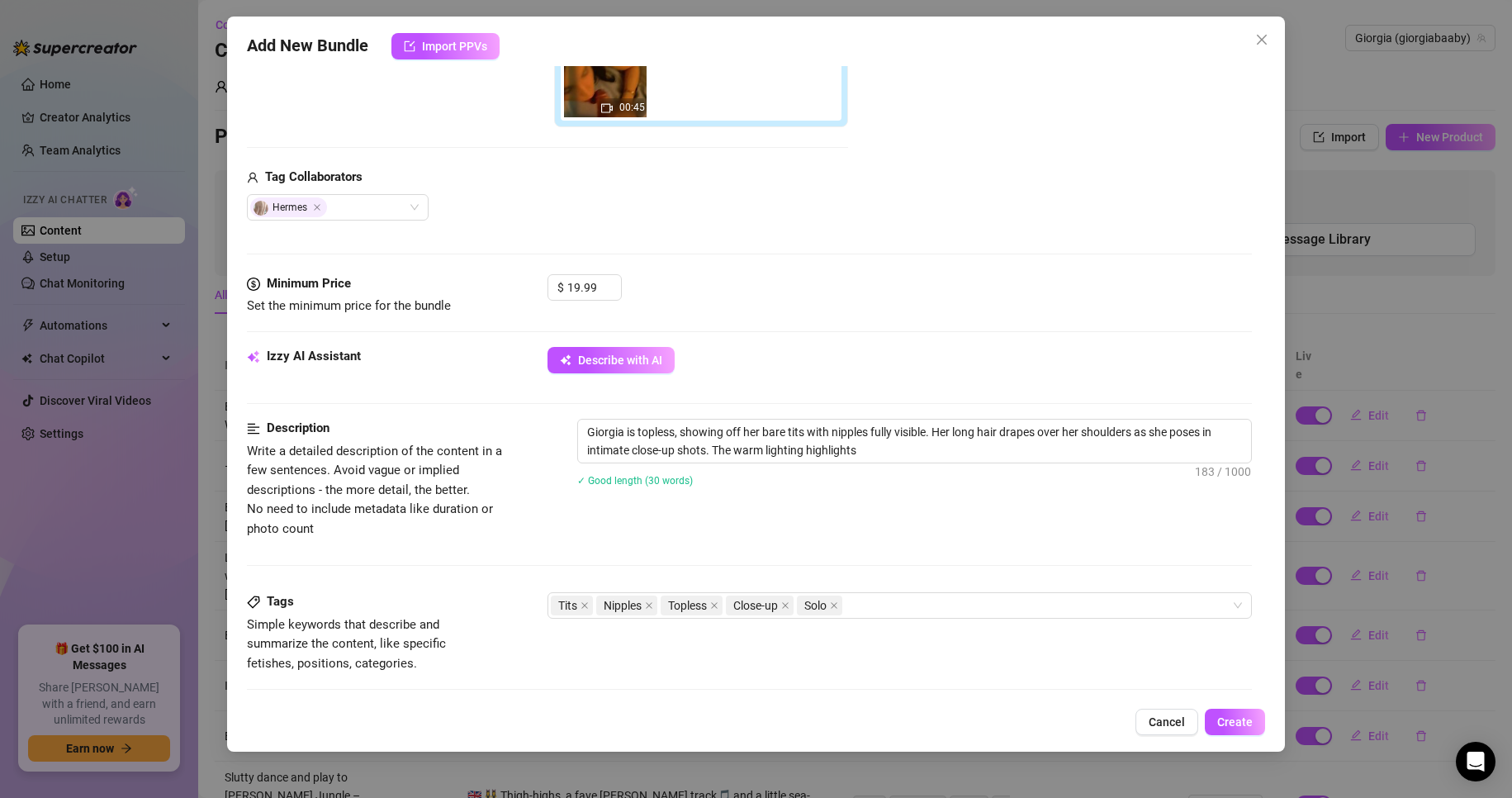
type textarea "Giorgia is topless, showing off her bare tits with nipples fully visible. Her l…"
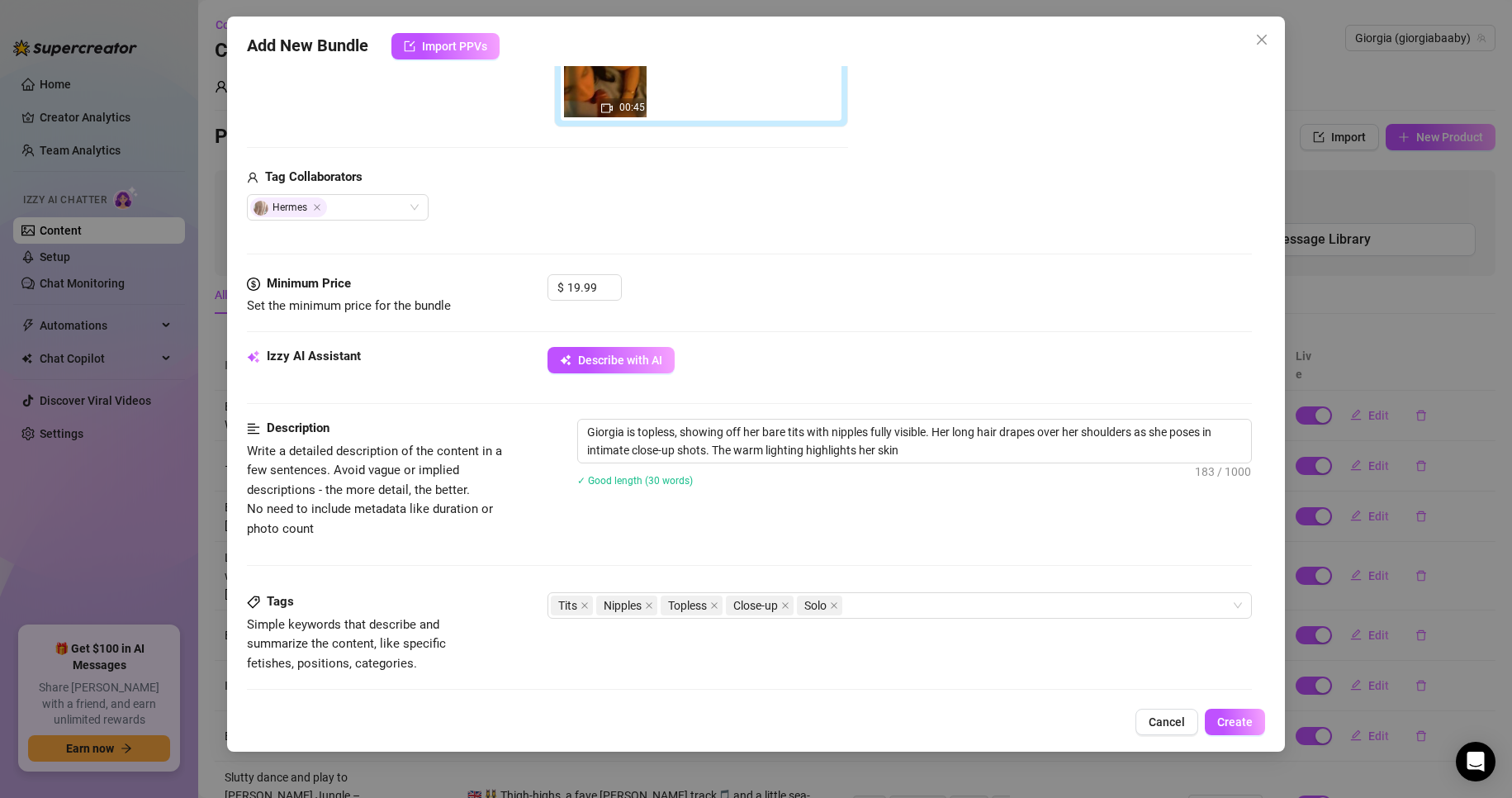
type textarea "Giorgia is topless, showing off her bare tits with nipples fully visible. Her l…"
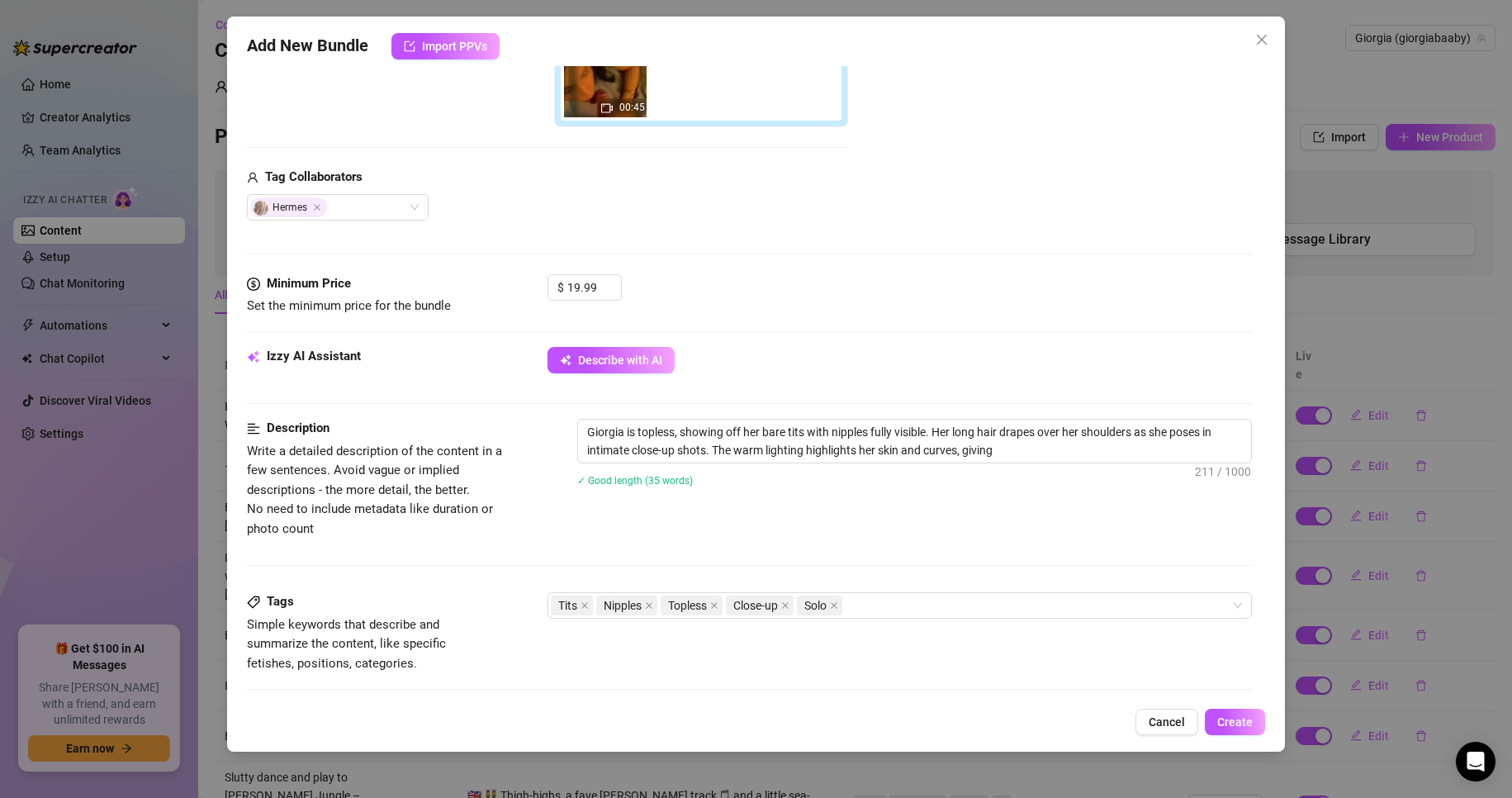
type textarea "Giorgia is topless, showing off her bare tits with nipples fully visible. Her l…"
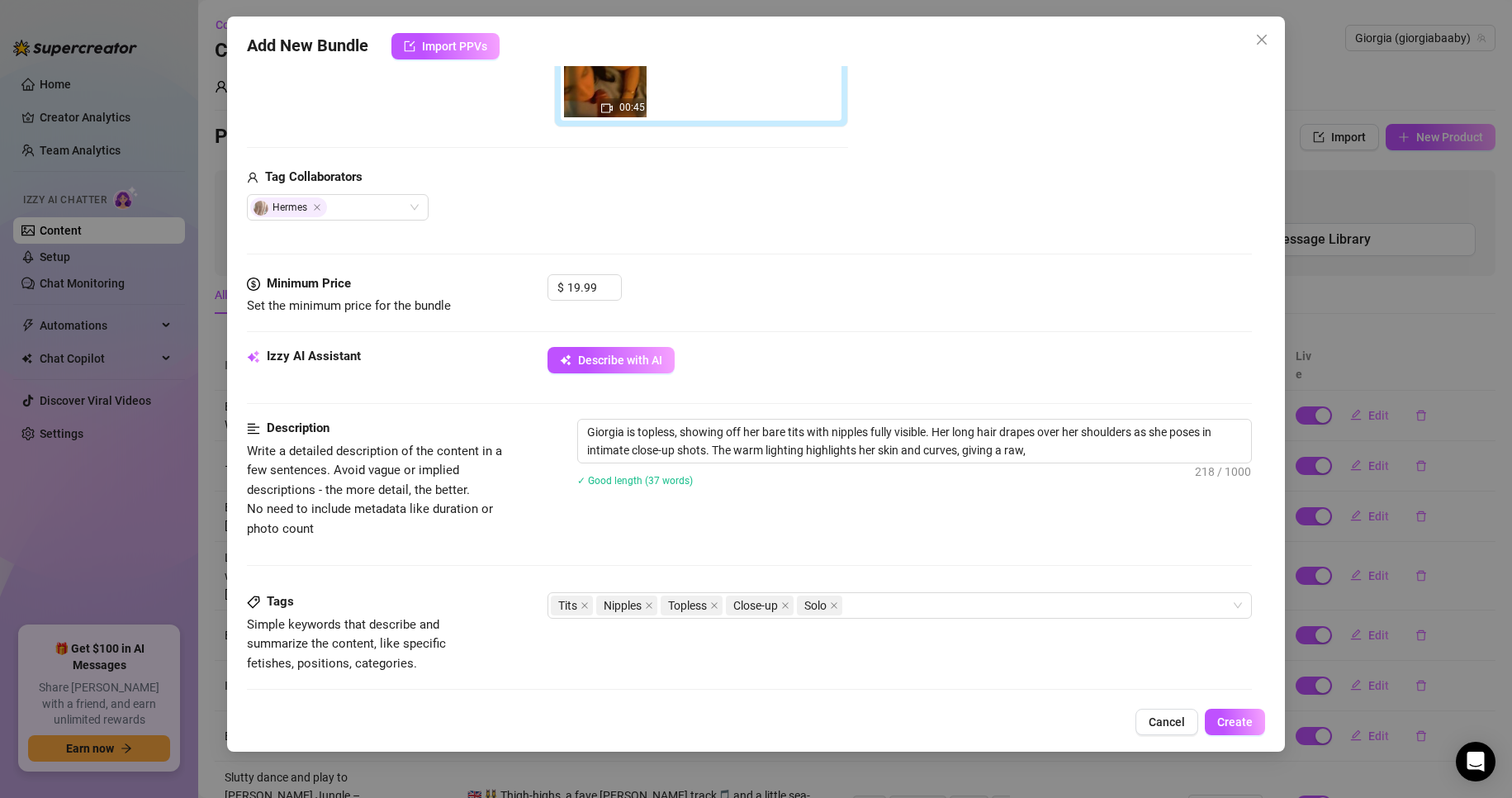
type textarea "Giorgia is topless, showing off her bare tits with nipples fully visible. Her l…"
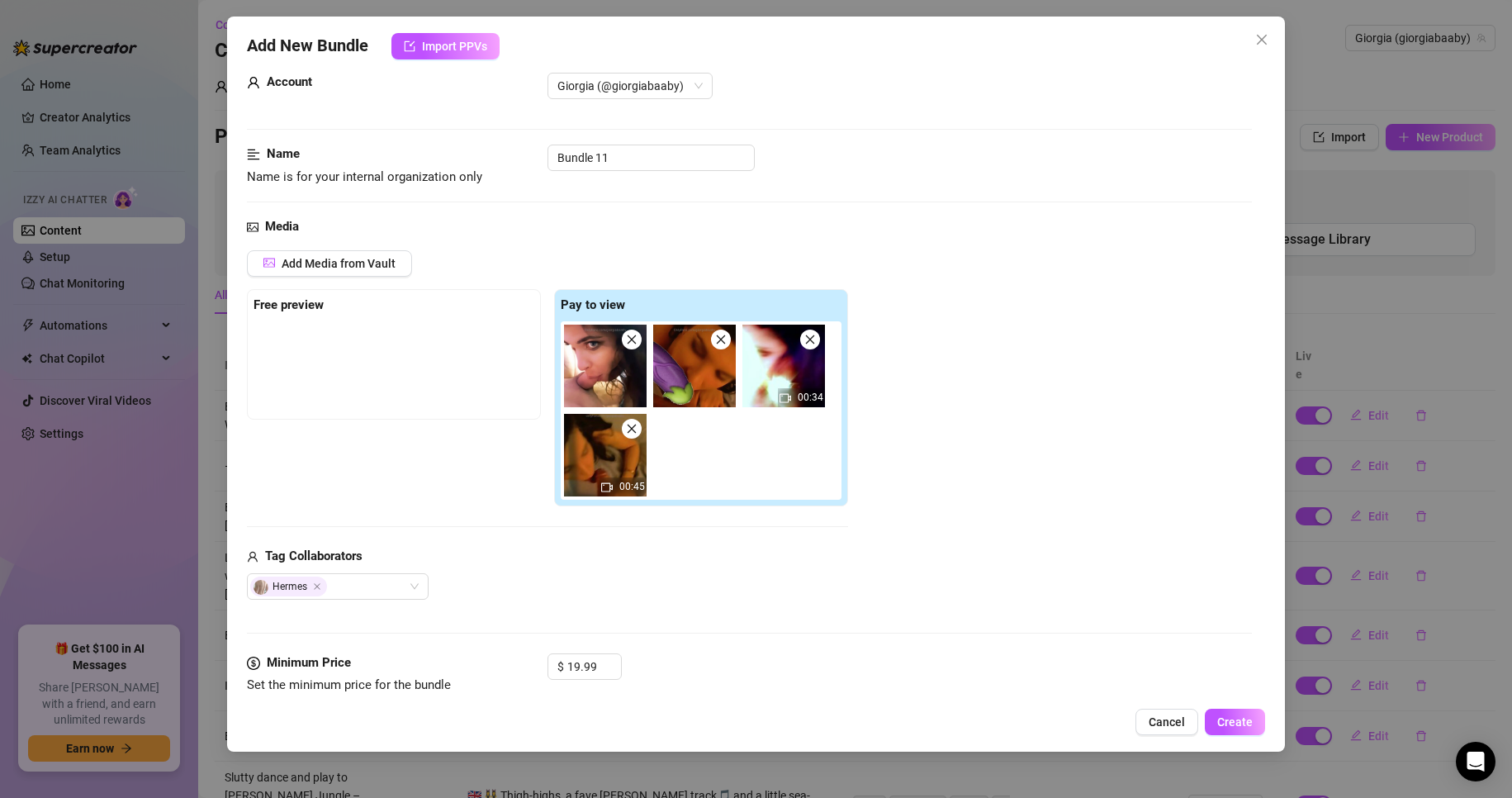
scroll to position [0, 0]
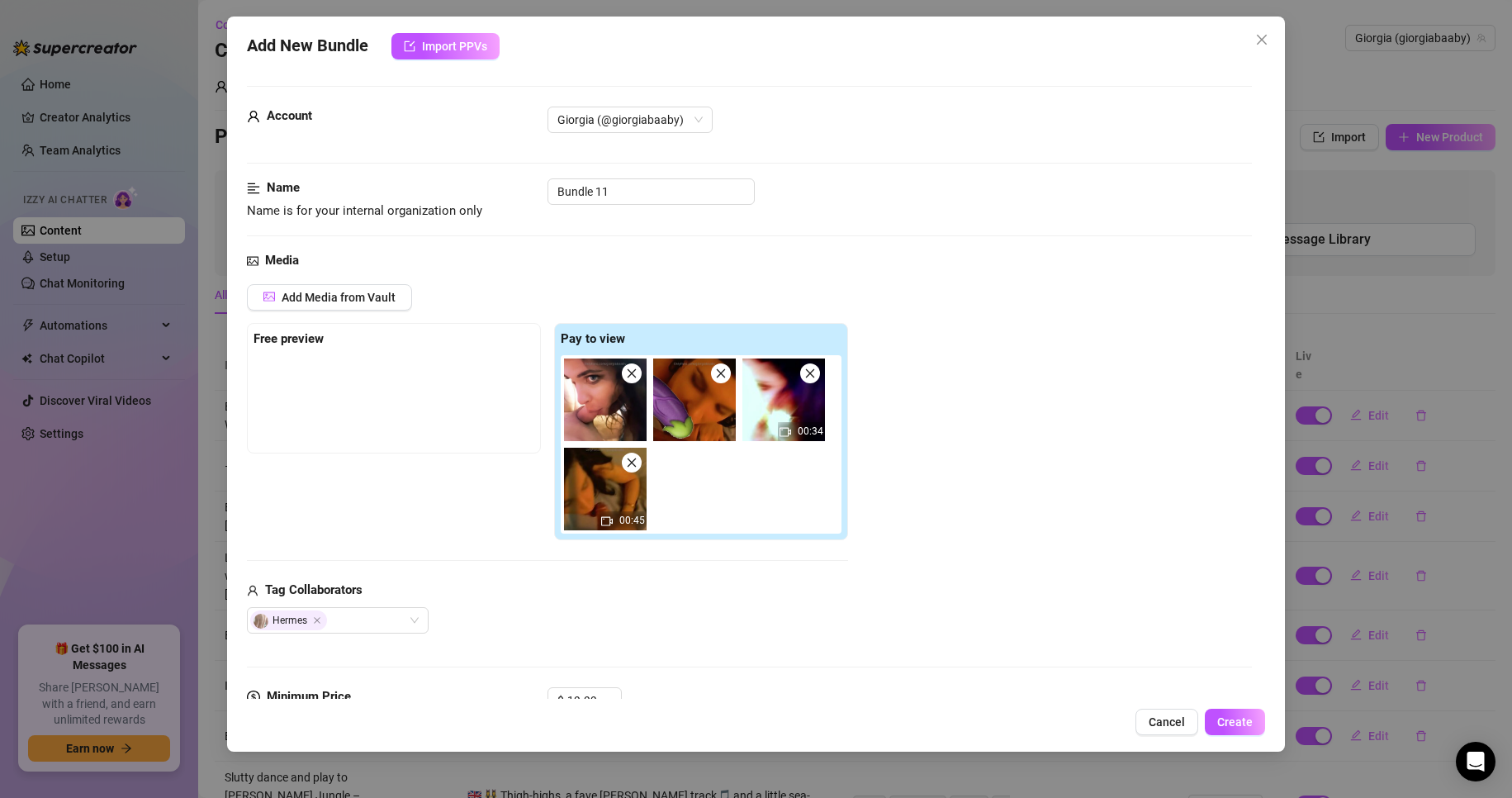
click at [957, 582] on div "Add Media from Vault Free preview Pay to view 00:34 00:45 Tag Collaborators [PE…" at bounding box center [750, 458] width 1006 height 349
click at [1233, 721] on span "Create" at bounding box center [1235, 721] width 35 height 13
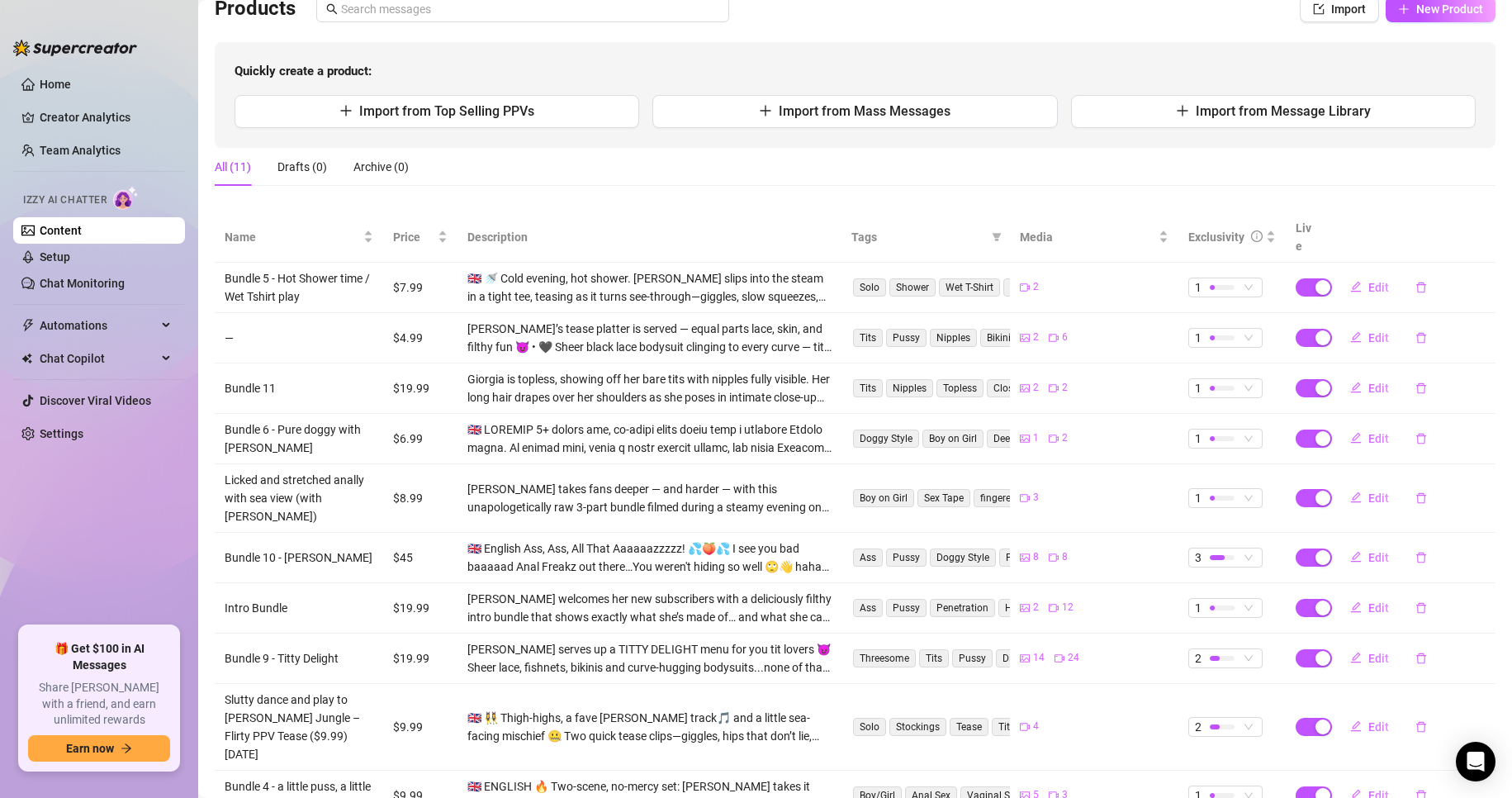
scroll to position [211, 0]
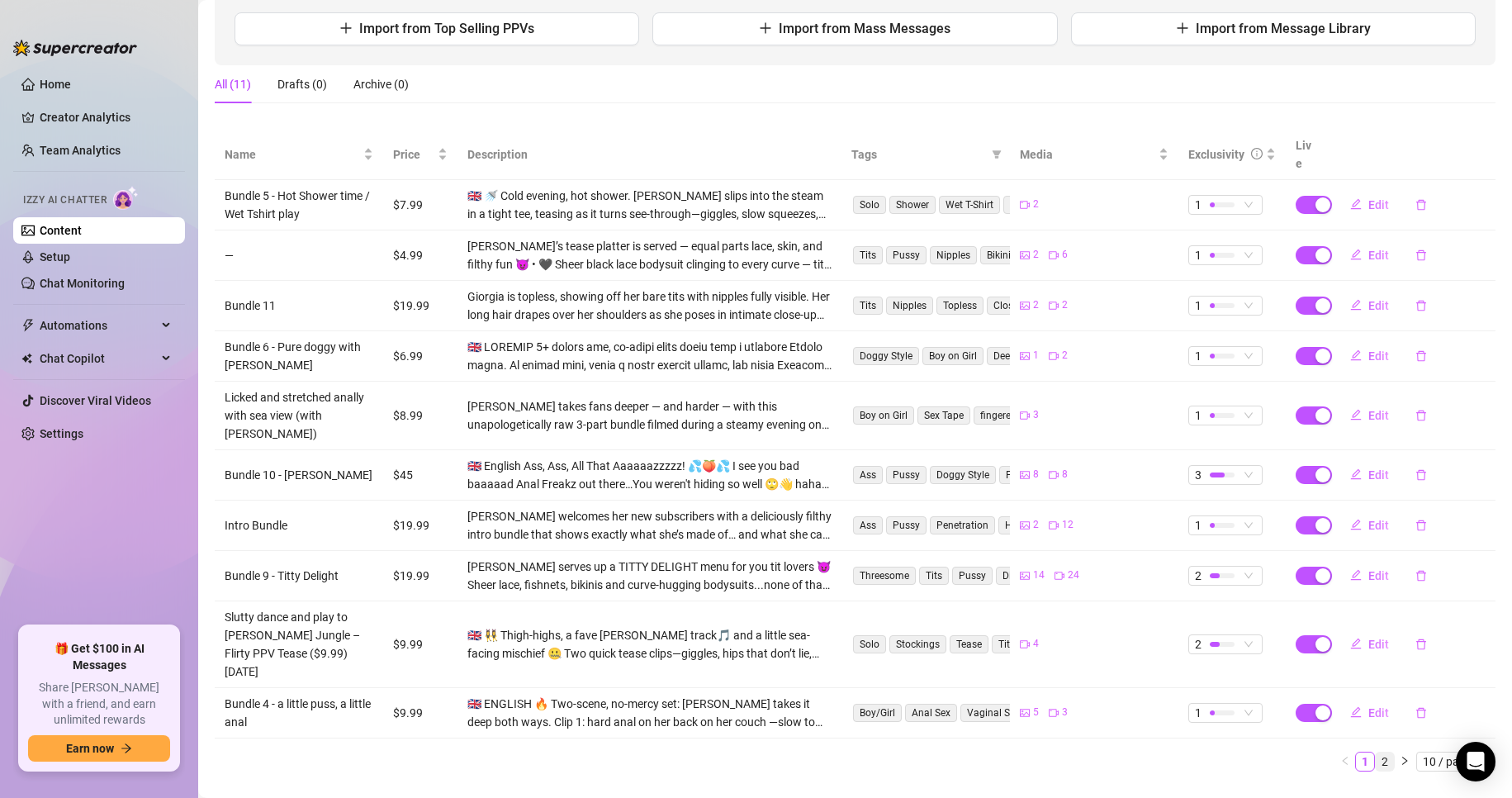
click at [1376, 752] on link "2" at bounding box center [1384, 761] width 18 height 18
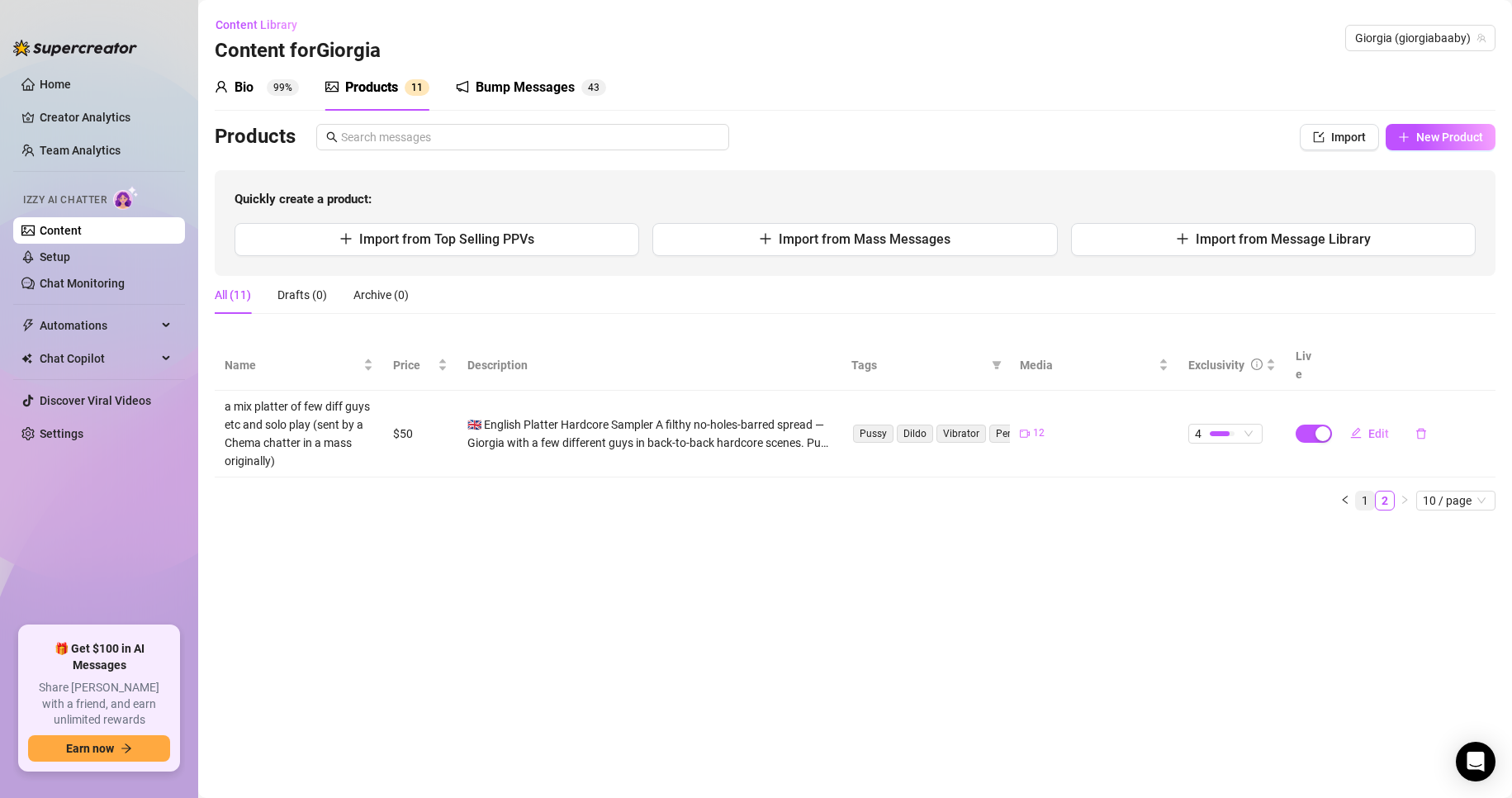
click at [1368, 492] on link "1" at bounding box center [1364, 500] width 18 height 18
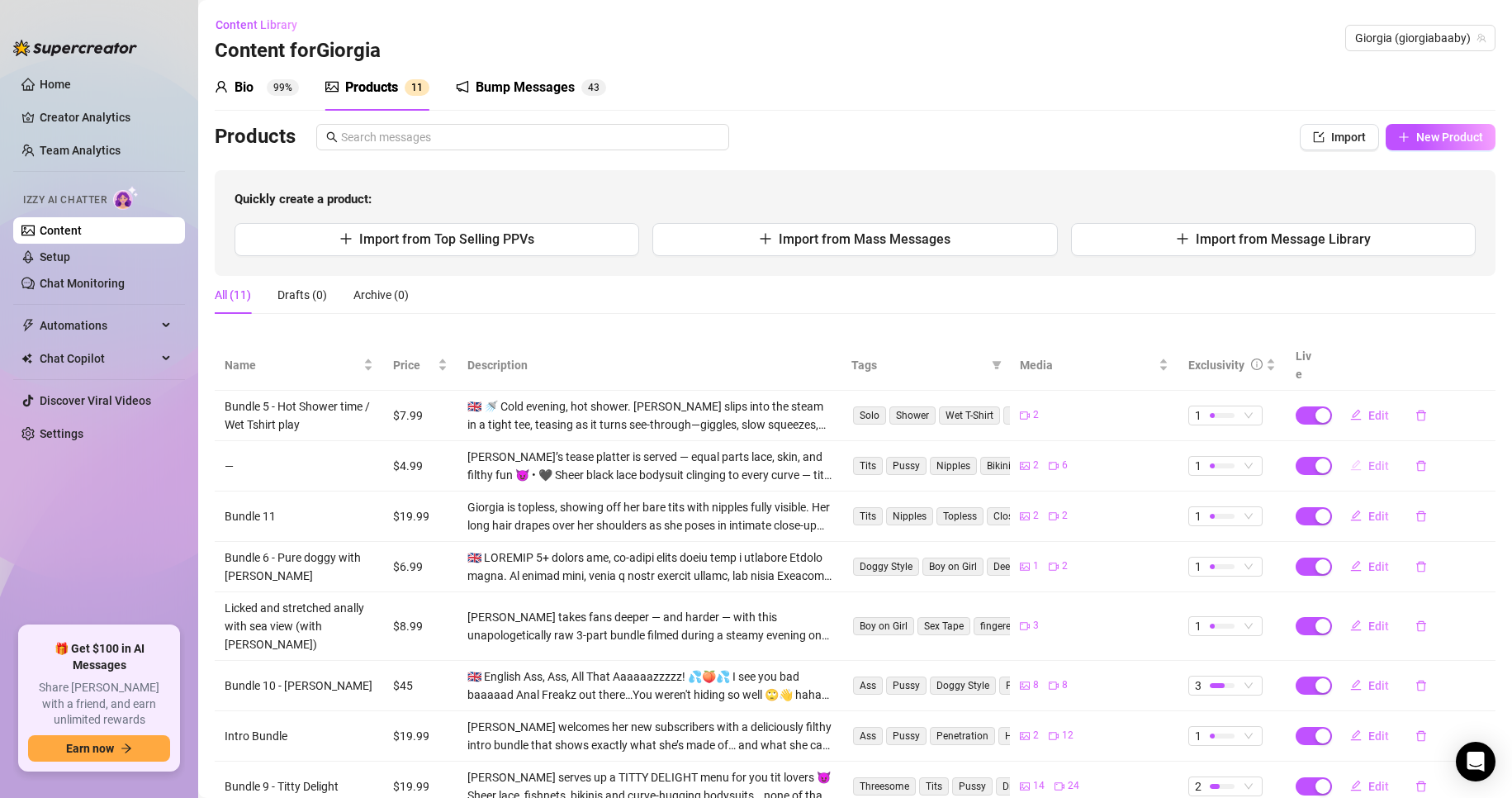
click at [1370, 459] on span "Edit" at bounding box center [1379, 466] width 21 height 13
type textarea "I'm touching this tingling puss baaaaaby.... needing it bad right now, I won't …"
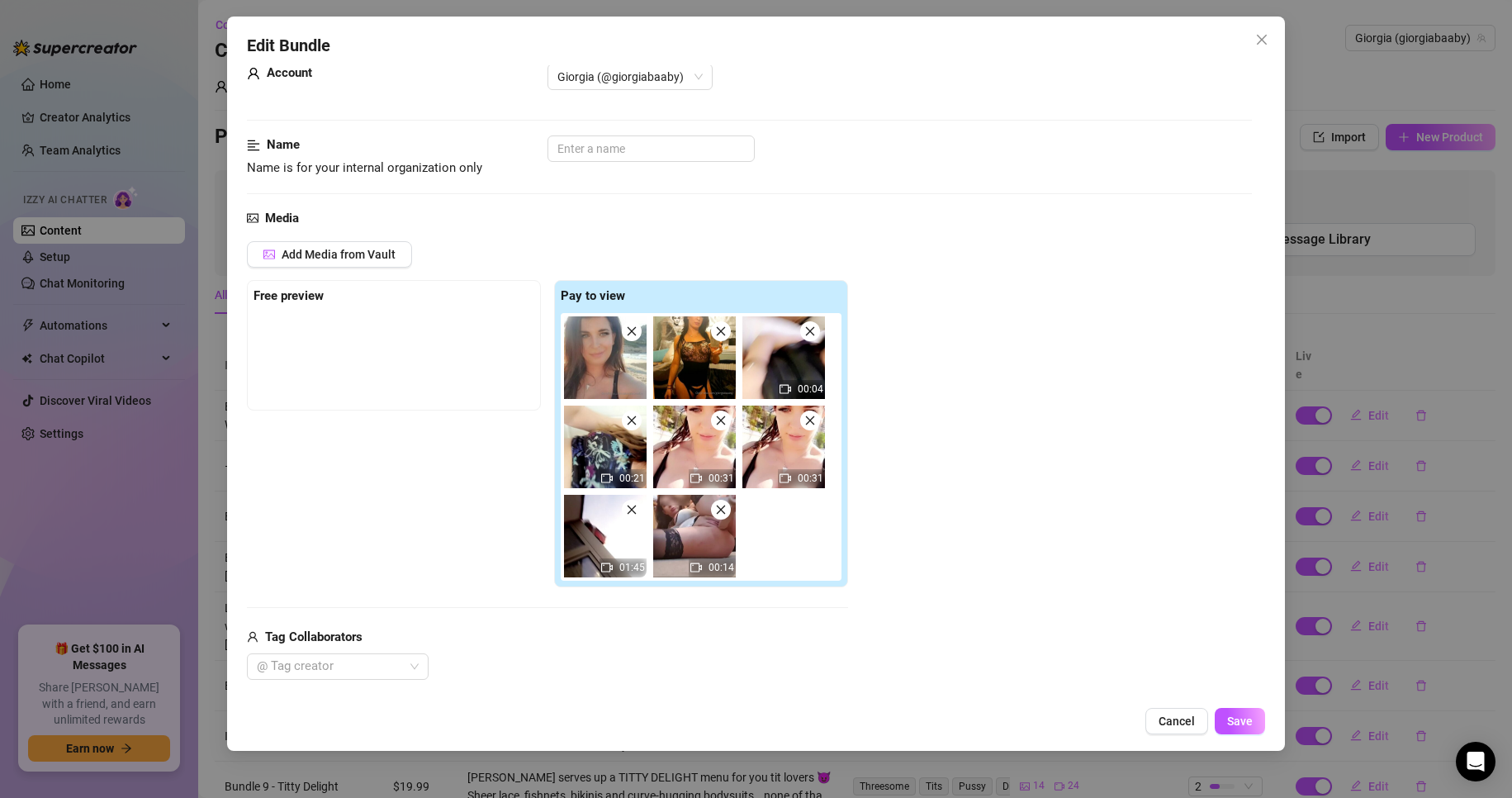
scroll to position [165, 0]
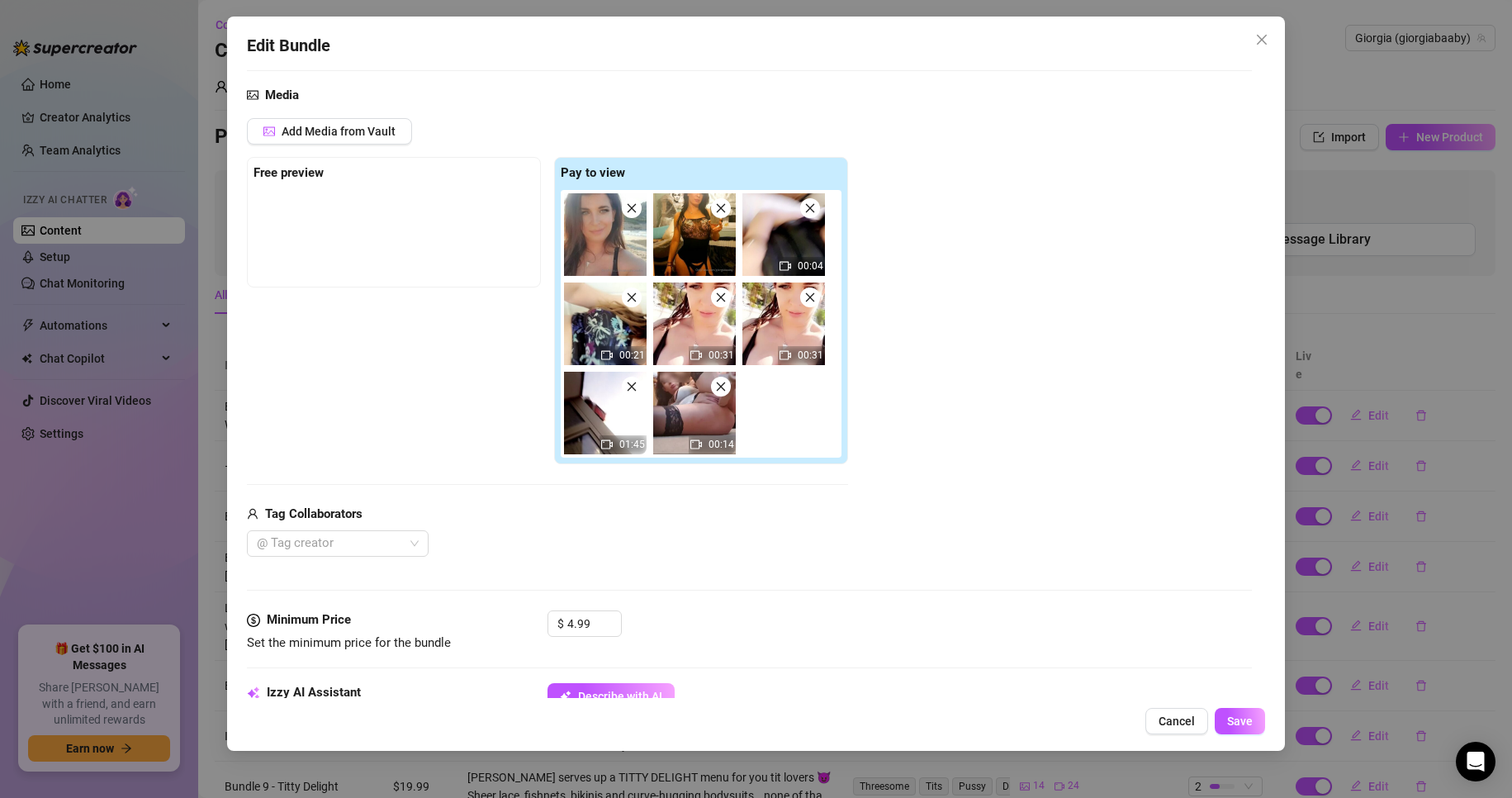
click at [631, 207] on icon "close" at bounding box center [631, 208] width 9 height 9
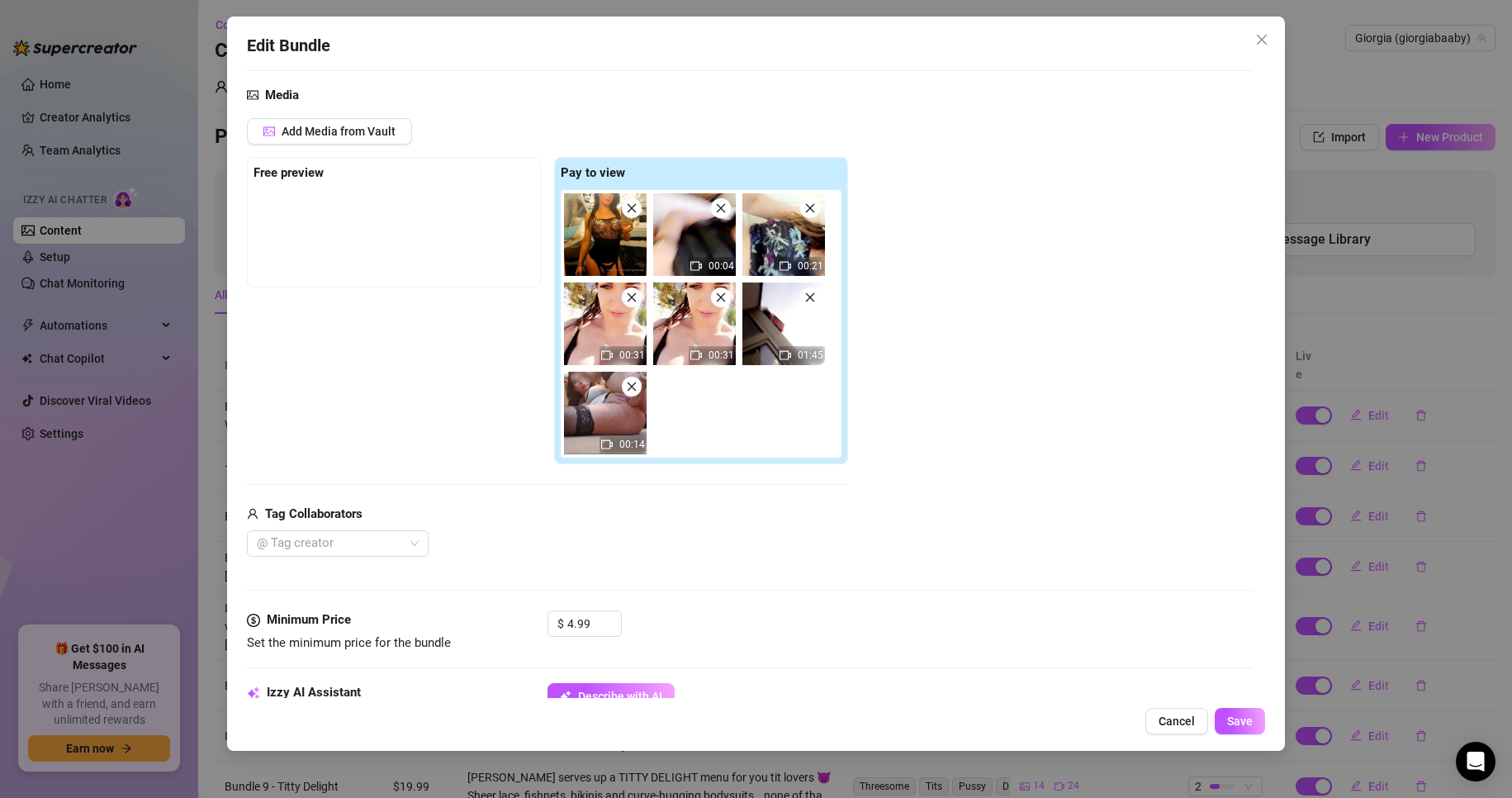
click at [718, 298] on icon "close" at bounding box center [720, 297] width 11 height 11
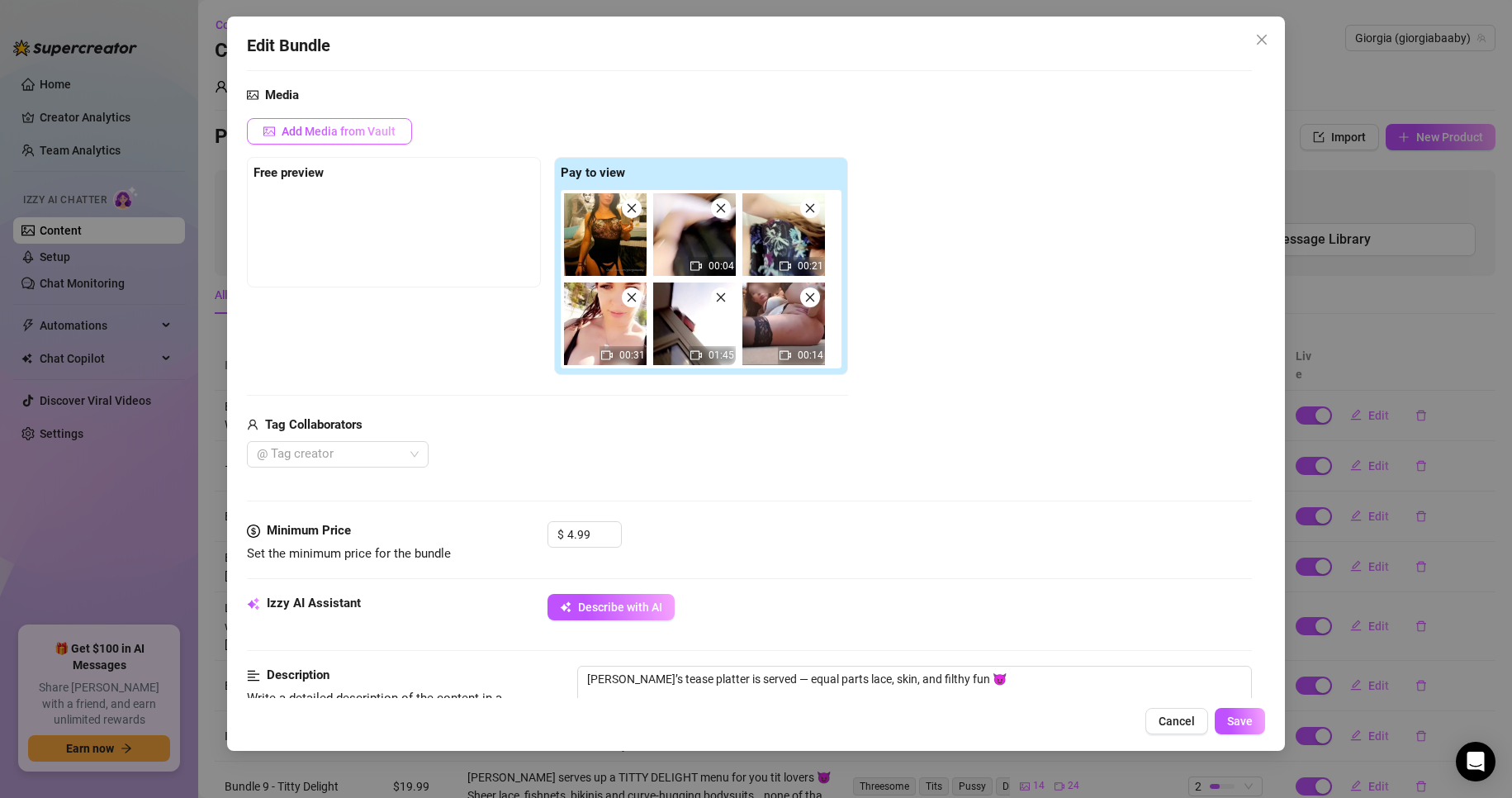
click at [344, 127] on span "Add Media from Vault" at bounding box center [339, 132] width 114 height 13
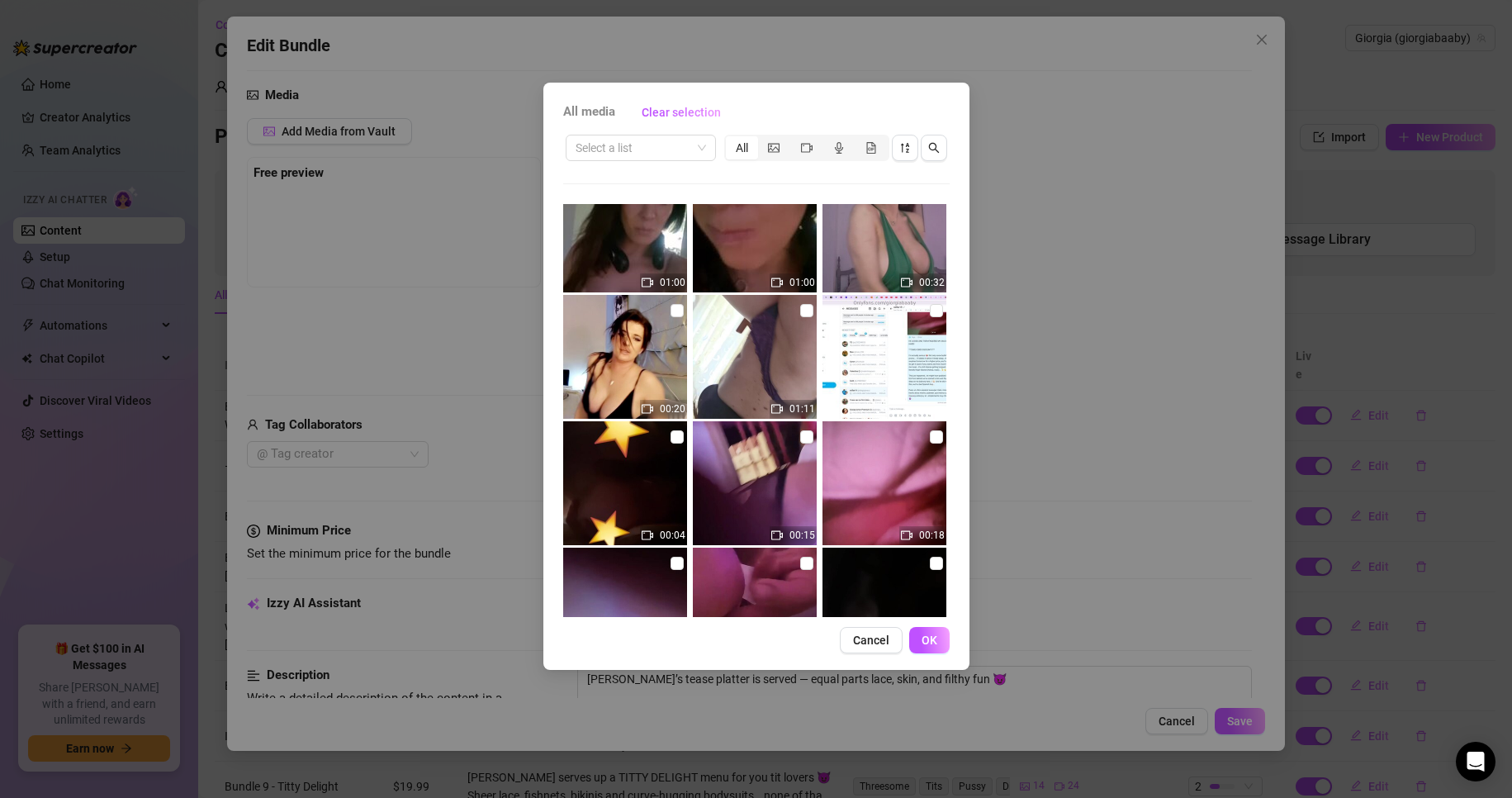
scroll to position [540, 0]
click at [800, 306] on input "checkbox" at bounding box center [807, 312] width 13 height 13
checkbox input "true"
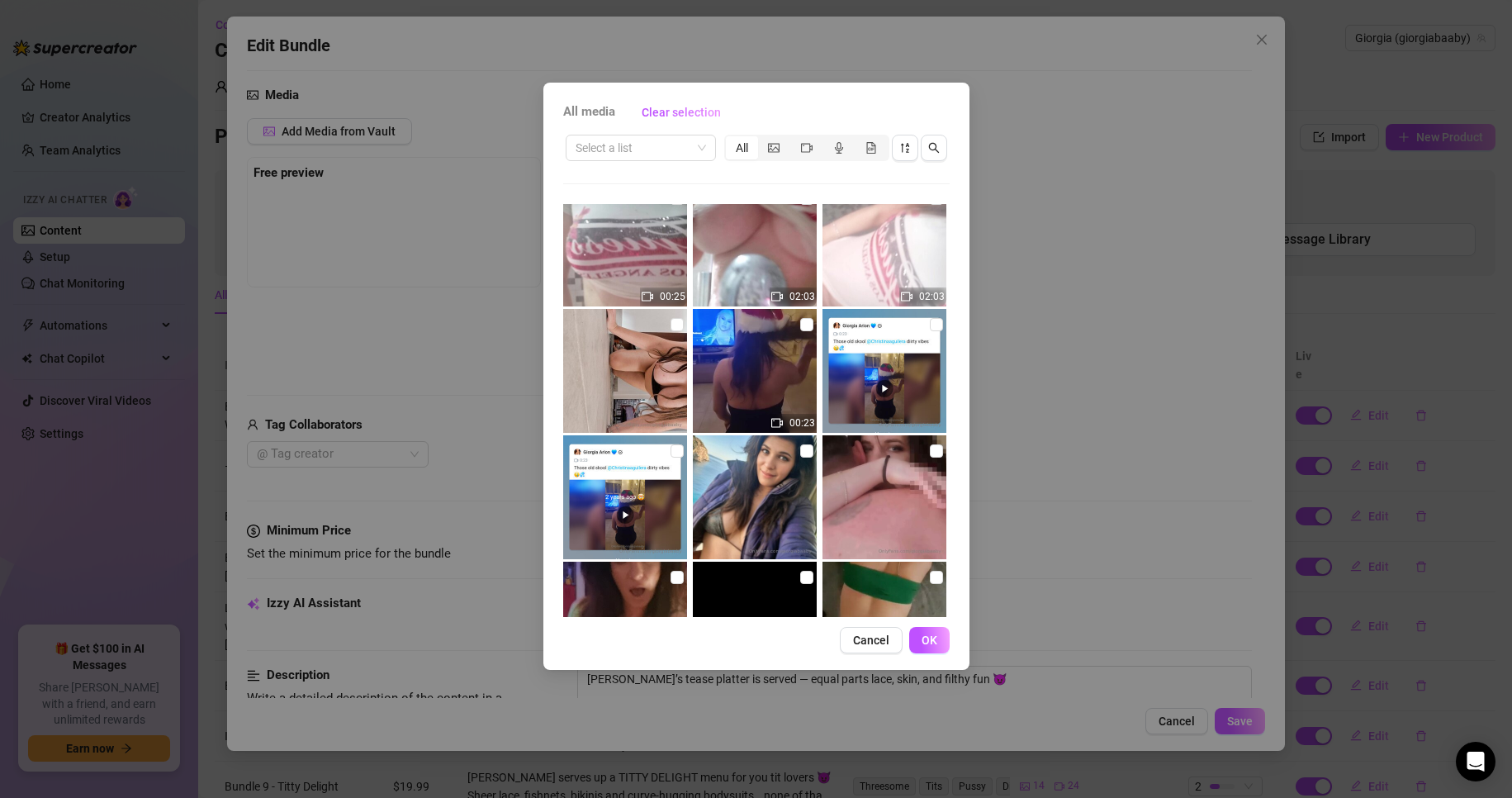
scroll to position [2810, 0]
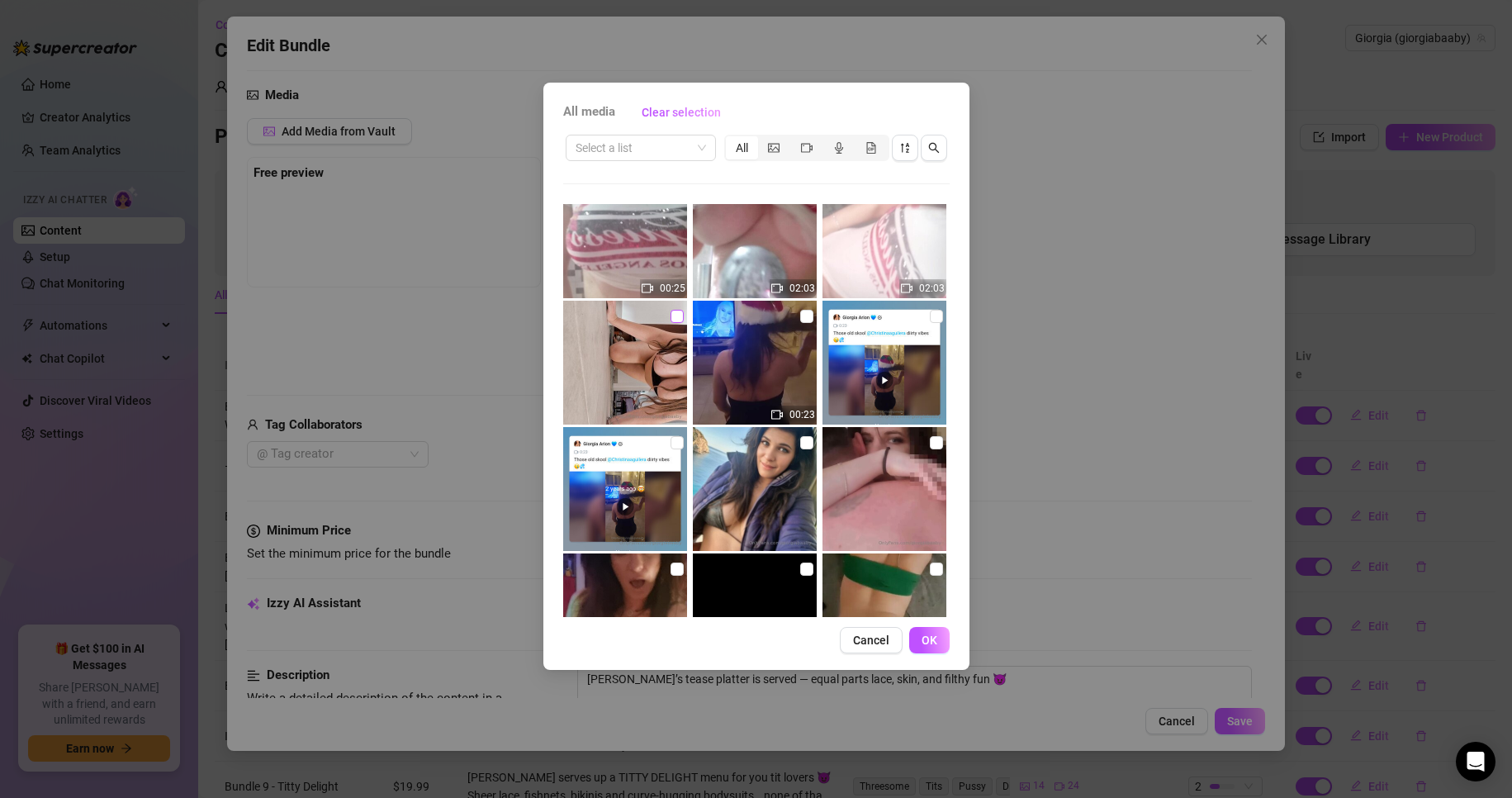
click at [673, 315] on input "checkbox" at bounding box center [677, 316] width 13 height 13
checkbox input "true"
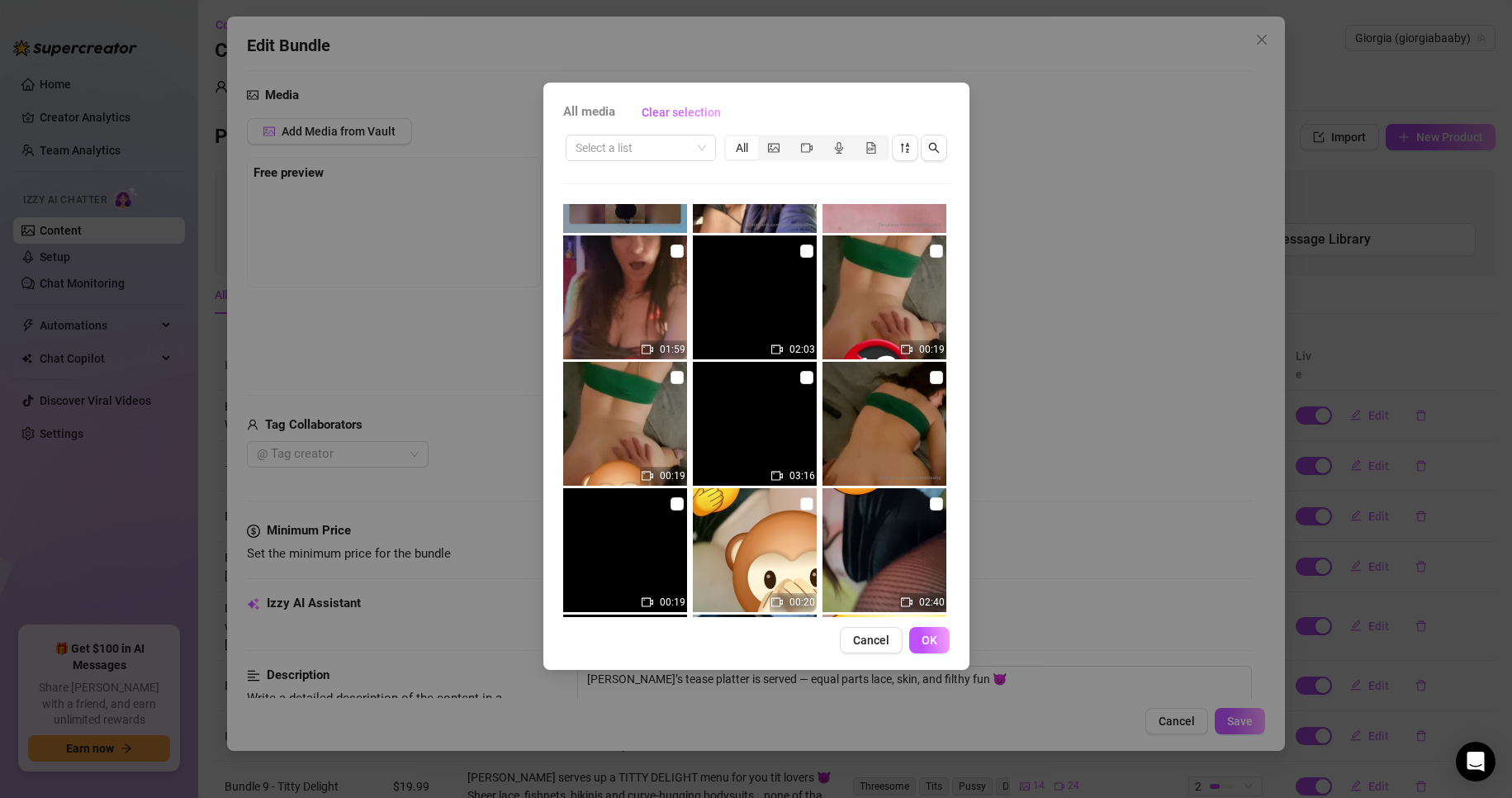
scroll to position [3306, 0]
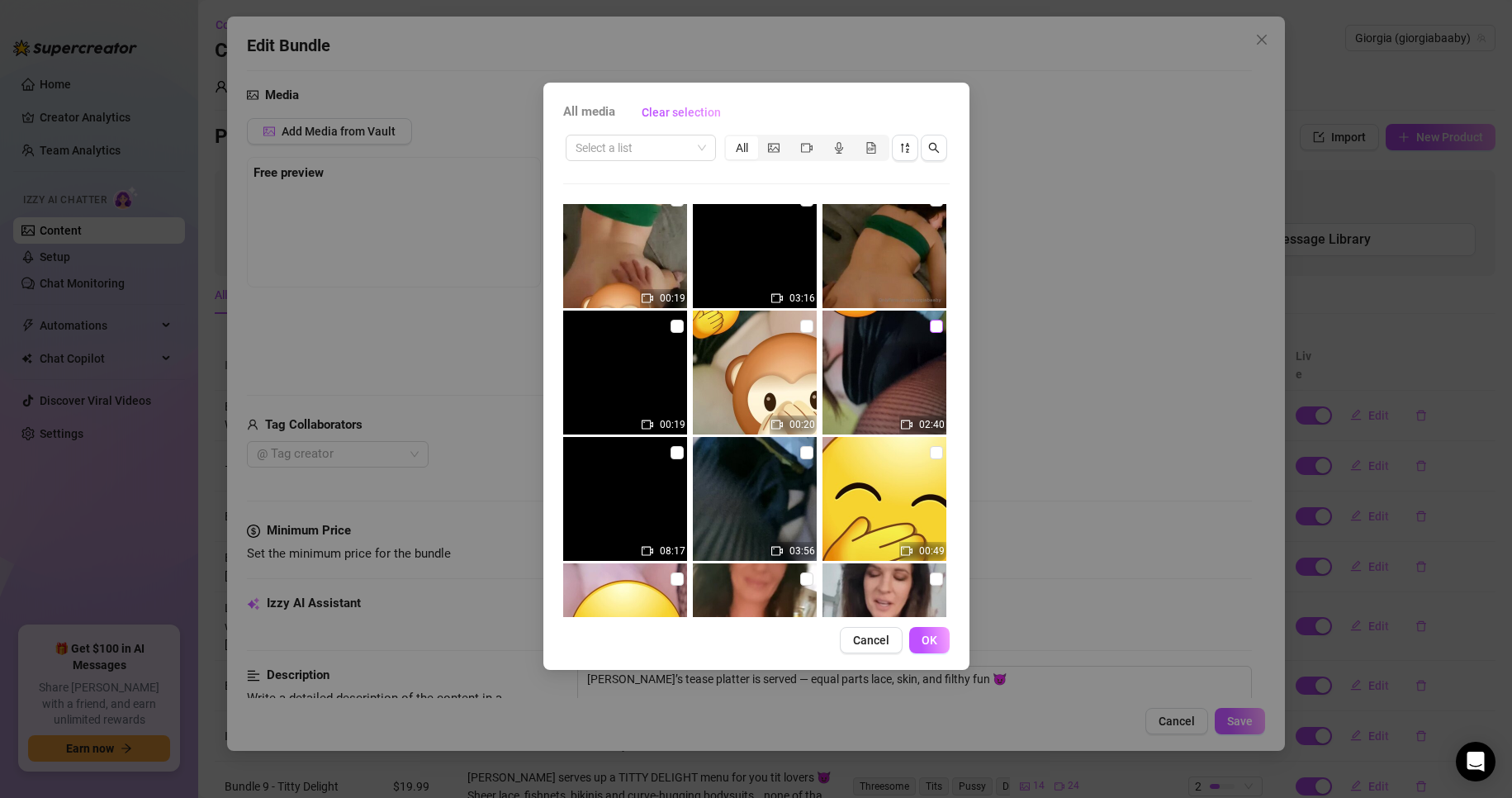
click at [930, 325] on input "checkbox" at bounding box center [936, 327] width 13 height 13
checkbox input "true"
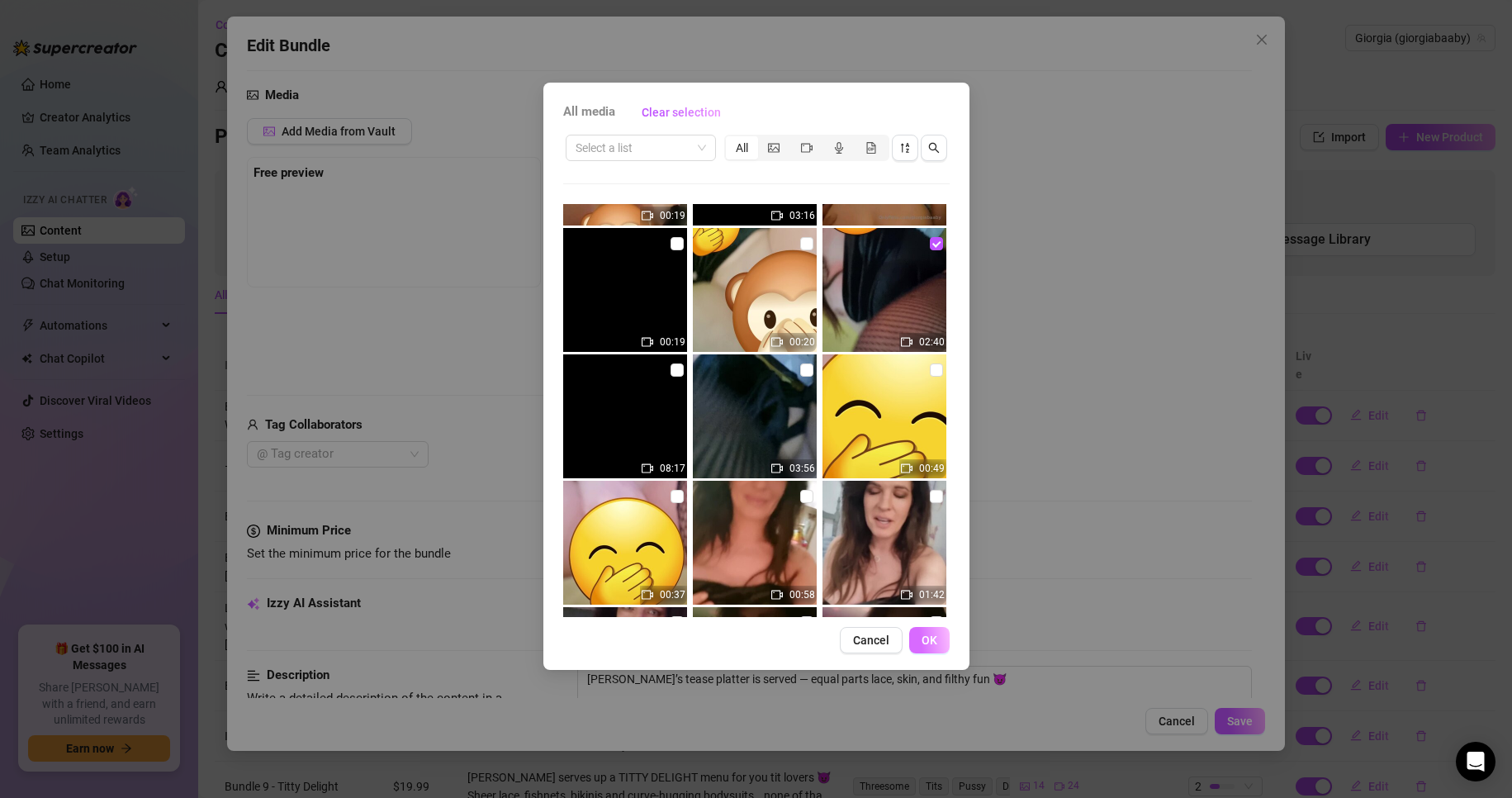
click at [927, 637] on span "OK" at bounding box center [929, 640] width 16 height 13
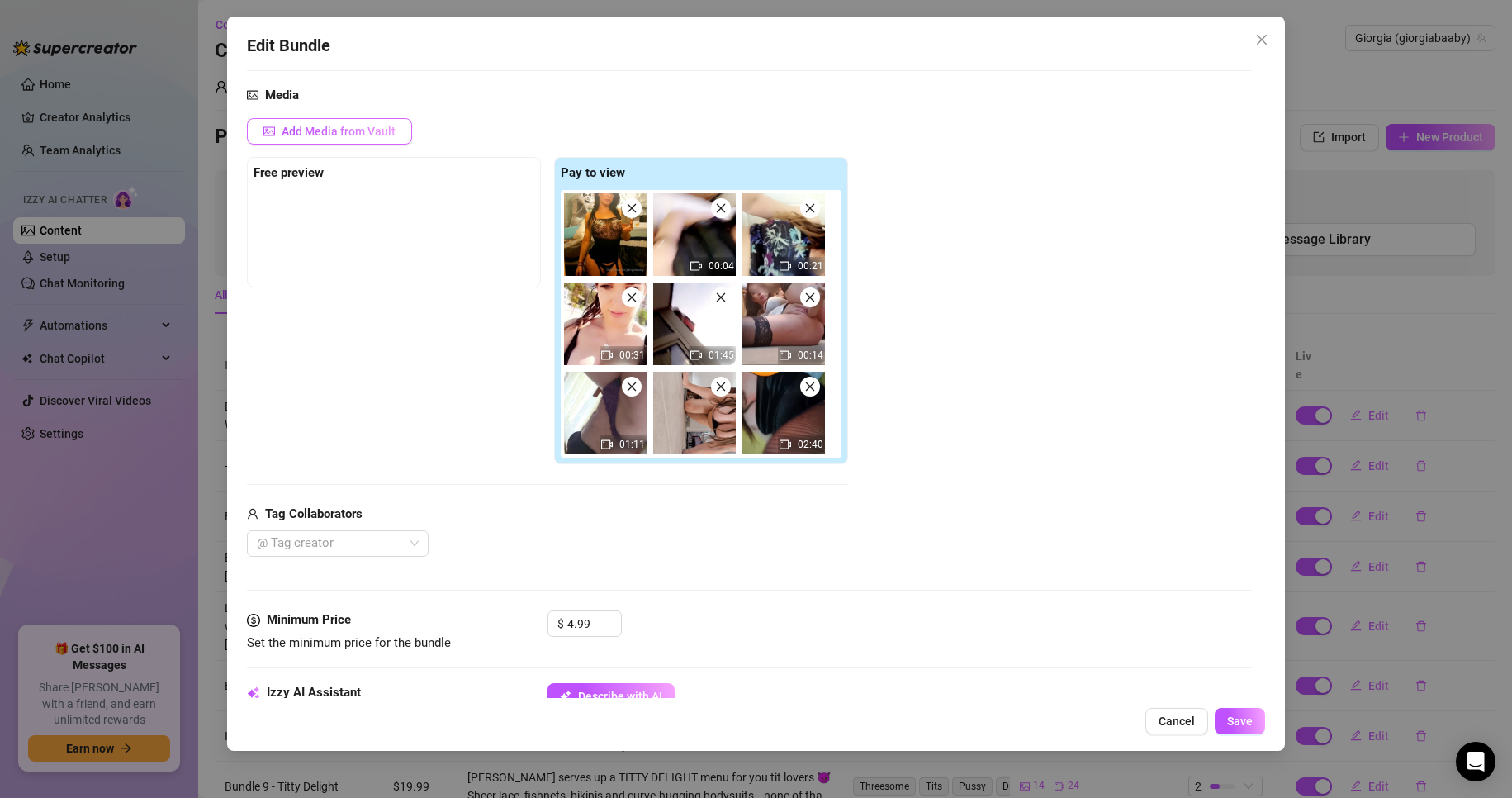
click at [359, 131] on span "Add Media from Vault" at bounding box center [339, 132] width 114 height 13
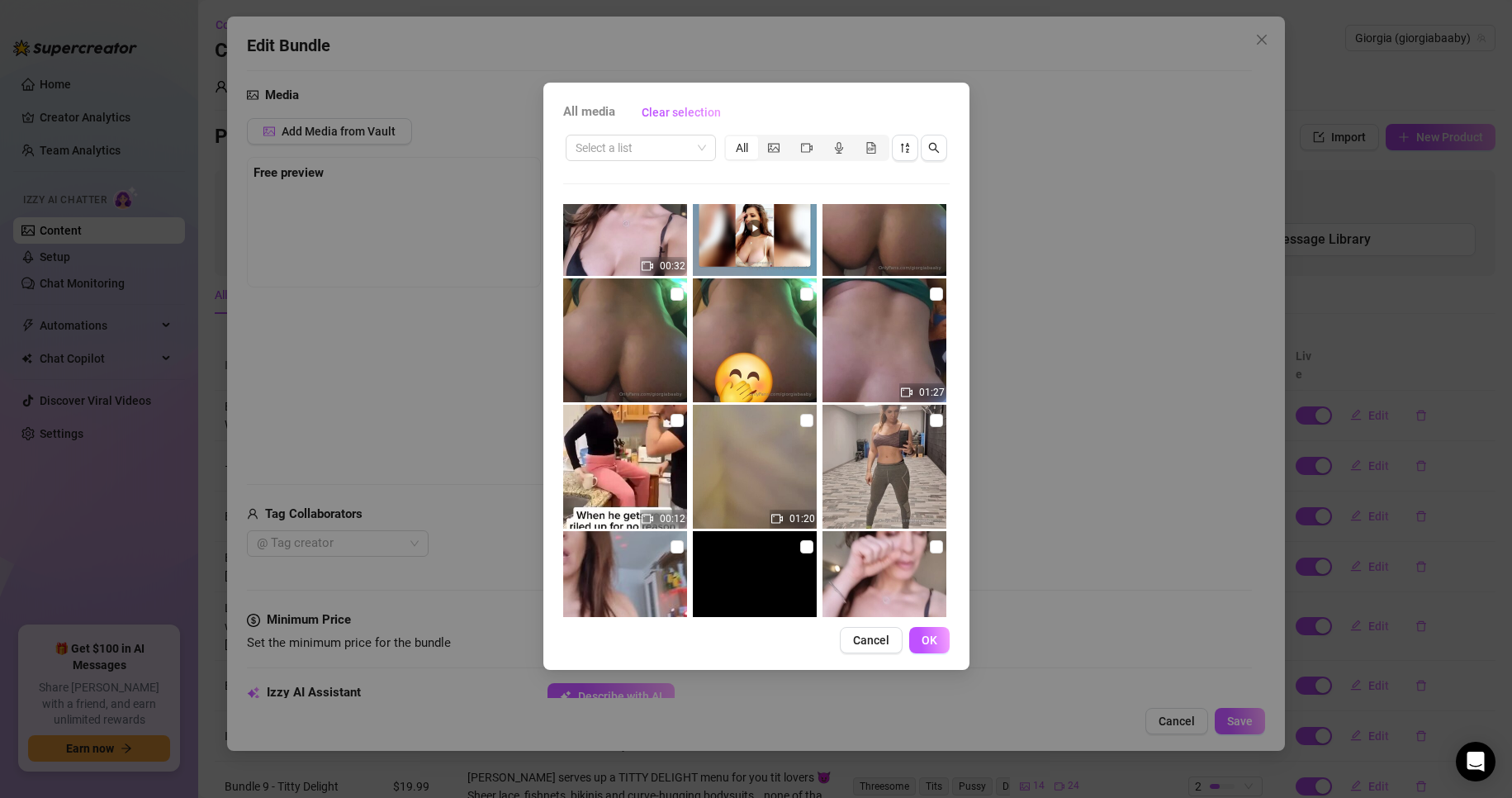
scroll to position [7618, 0]
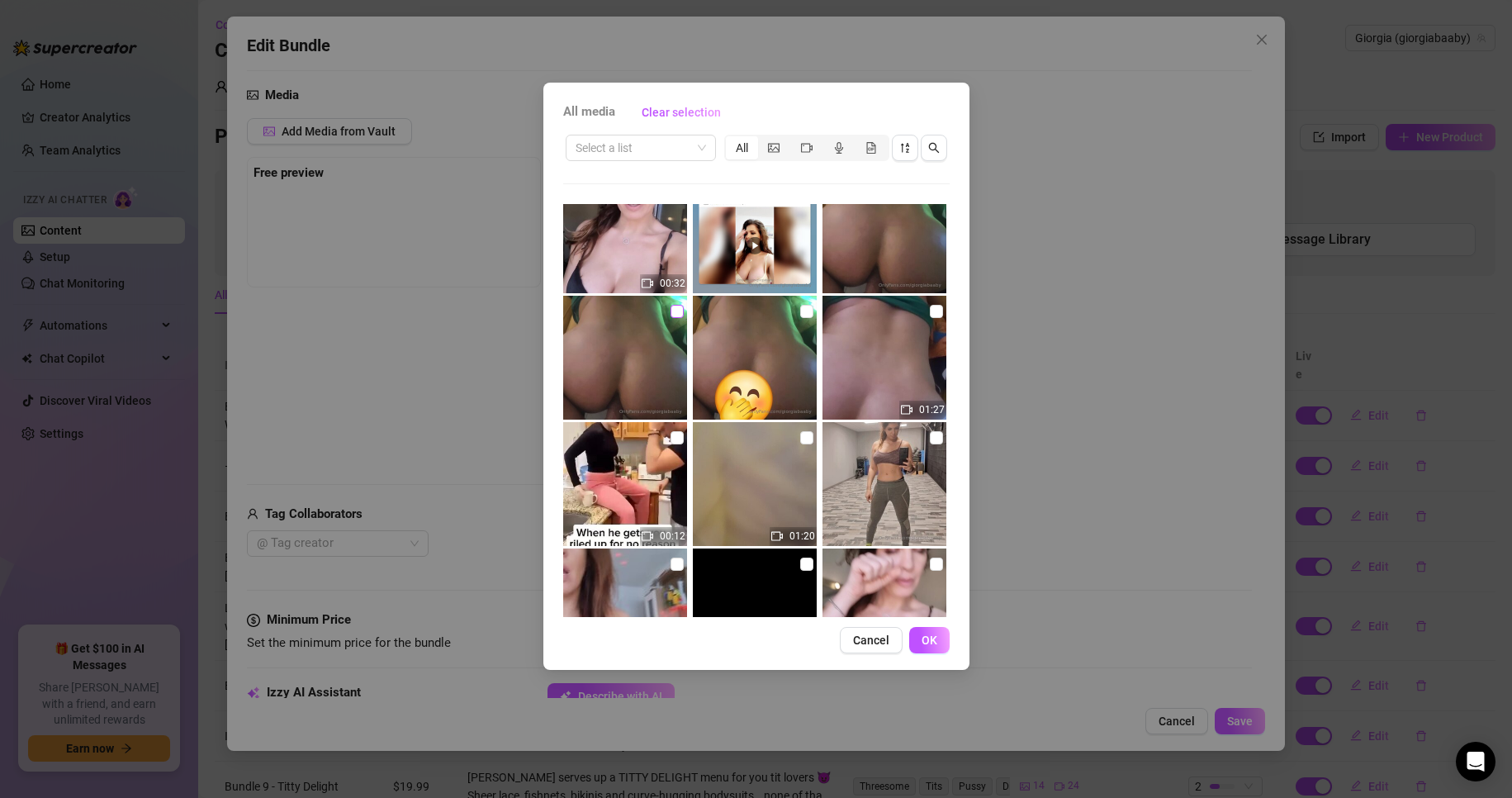
click at [672, 306] on input "checkbox" at bounding box center [677, 312] width 13 height 13
checkbox input "true"
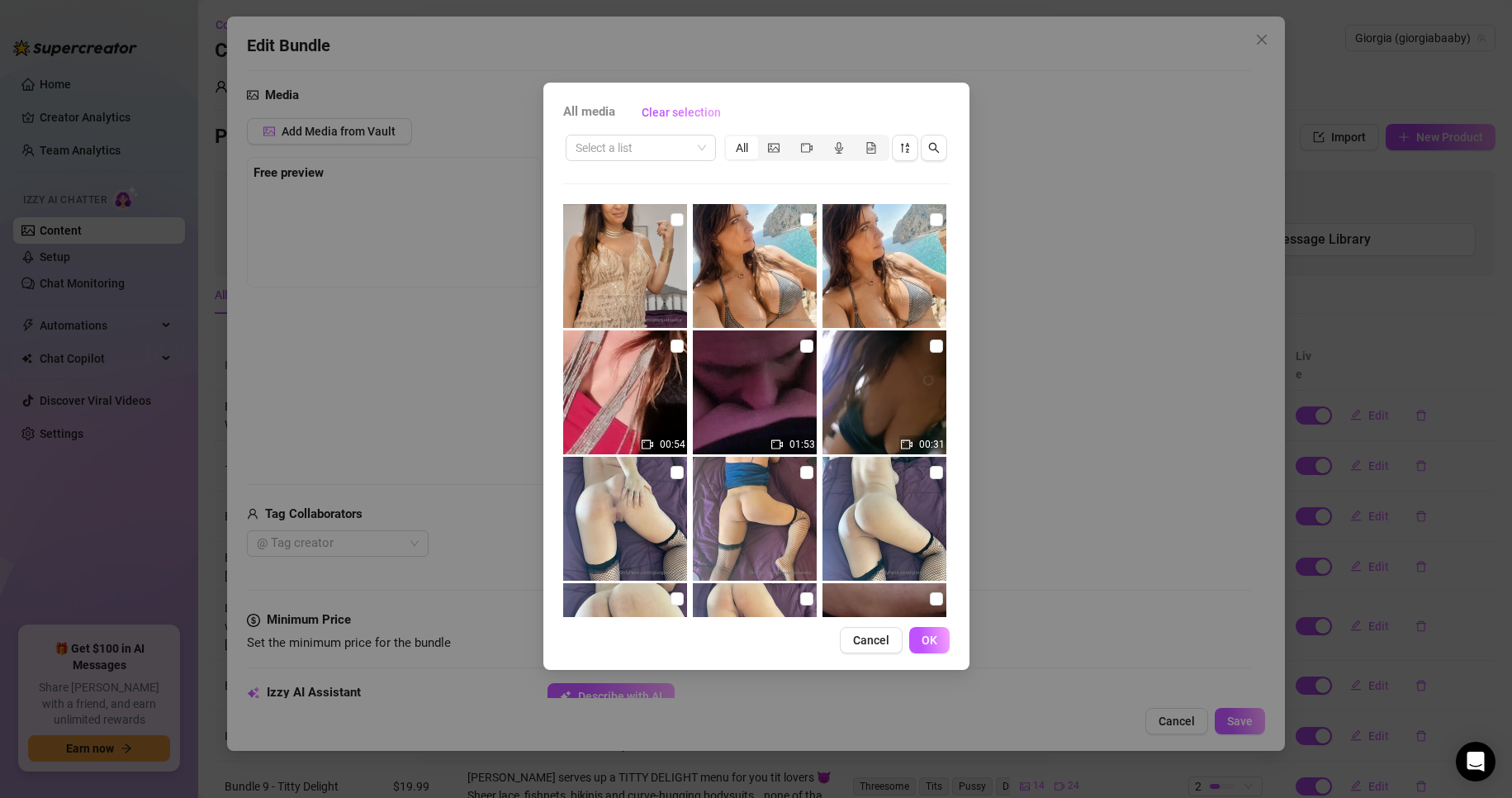
scroll to position [9723, 0]
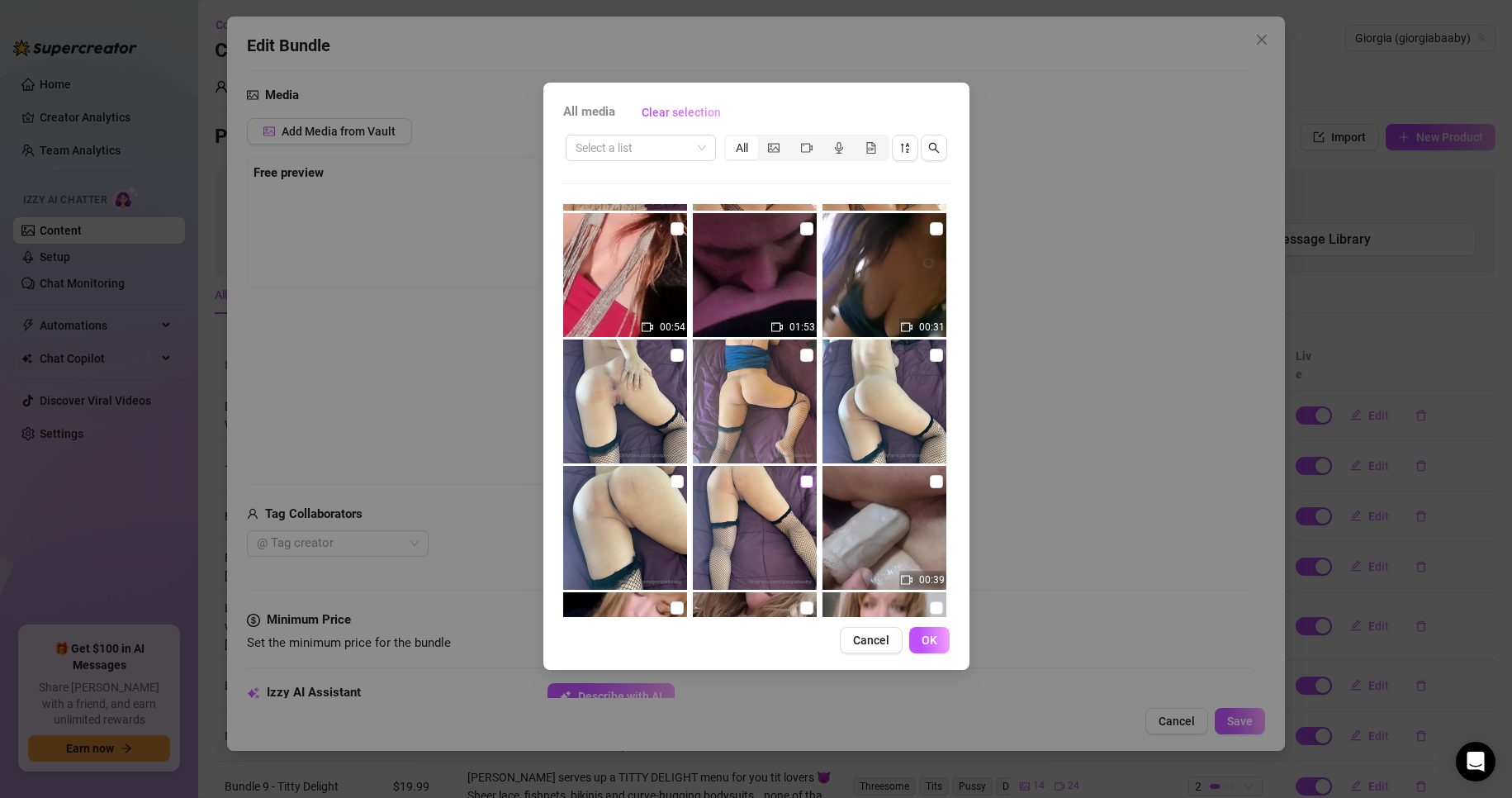
click at [800, 477] on input "checkbox" at bounding box center [807, 482] width 13 height 13
checkbox input "true"
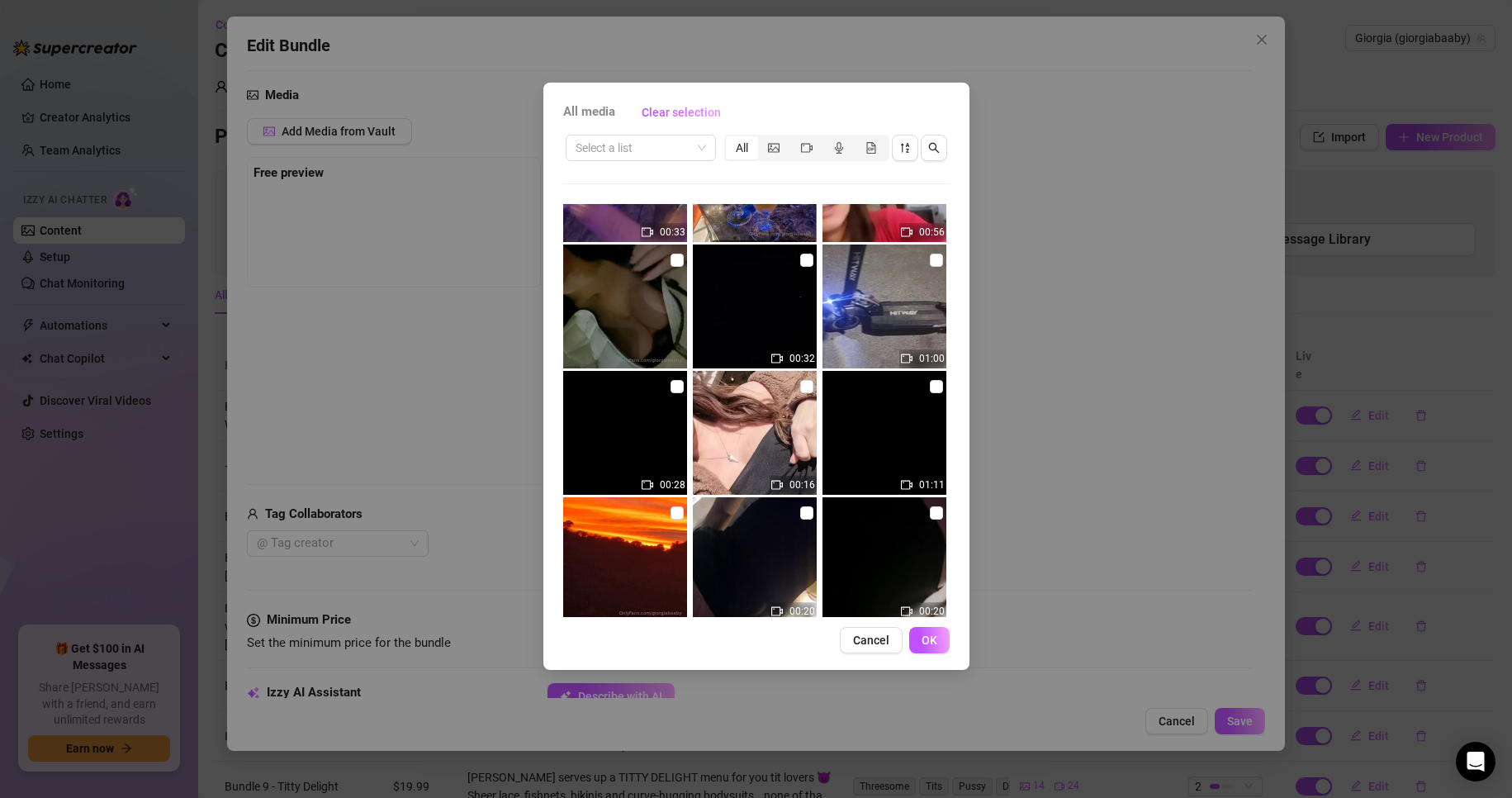
scroll to position [12343, 0]
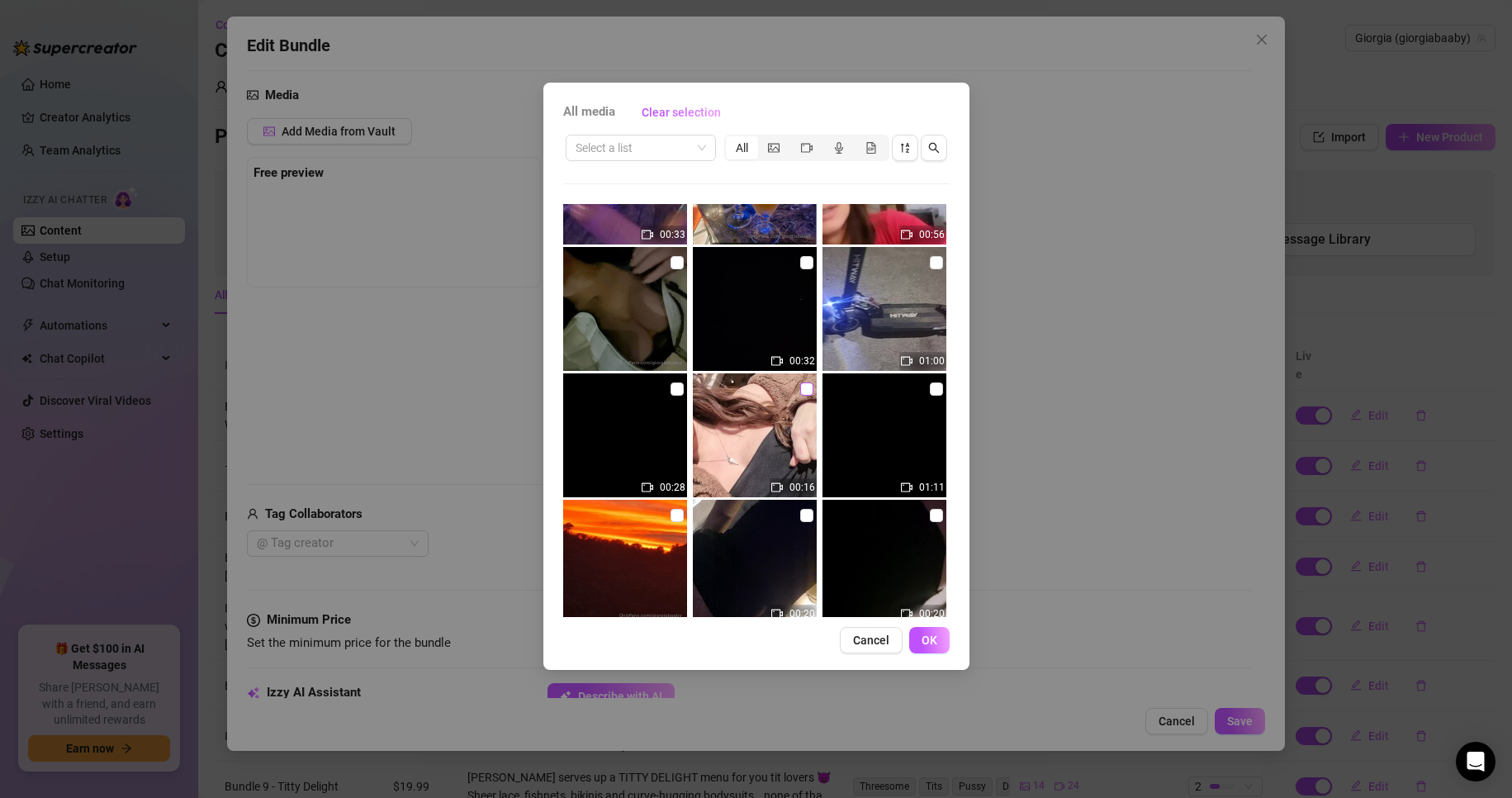
click at [800, 387] on input "checkbox" at bounding box center [807, 389] width 13 height 13
checkbox input "true"
click at [930, 635] on span "OK" at bounding box center [929, 640] width 16 height 13
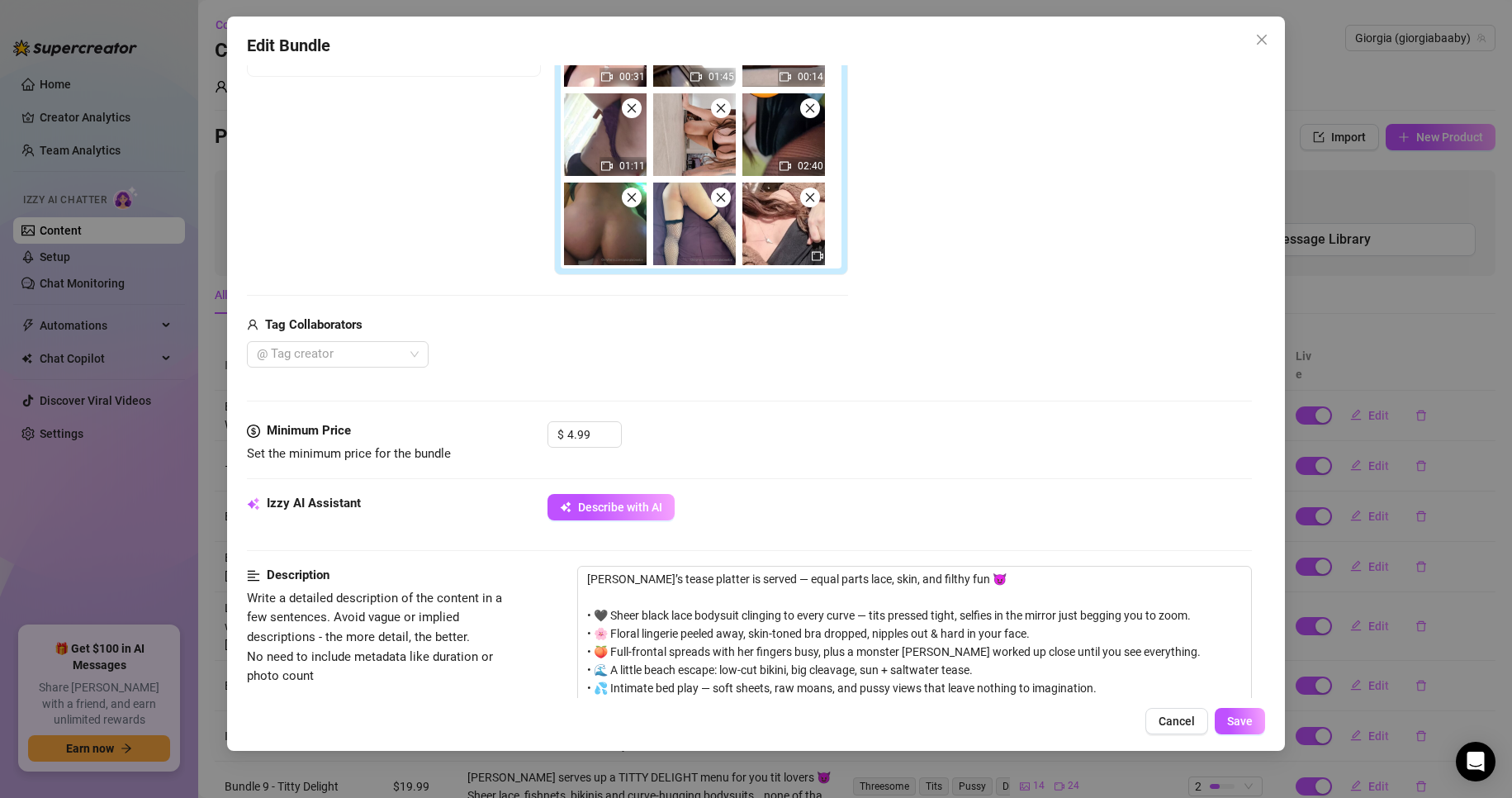
scroll to position [330, 0]
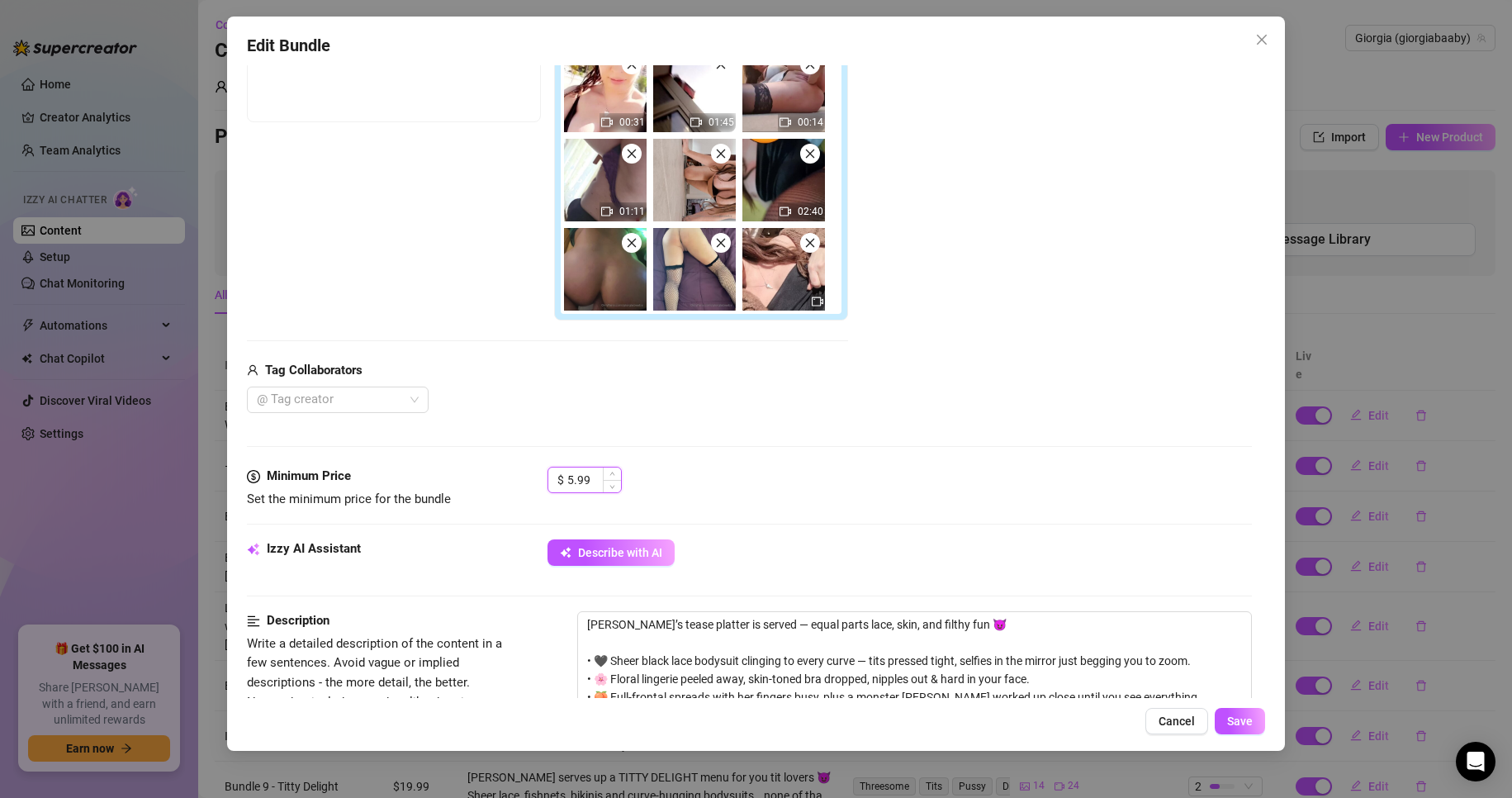
drag, startPoint x: 605, startPoint y: 479, endPoint x: 556, endPoint y: 476, distance: 49.1
click at [556, 476] on div "$ 5.99" at bounding box center [585, 480] width 75 height 26
drag, startPoint x: 589, startPoint y: 481, endPoint x: 536, endPoint y: 475, distance: 53.3
click at [536, 475] on div "Minimum Price Set the minimum price for the bundle $ 5.99" at bounding box center [750, 487] width 1006 height 42
type input "8.99"
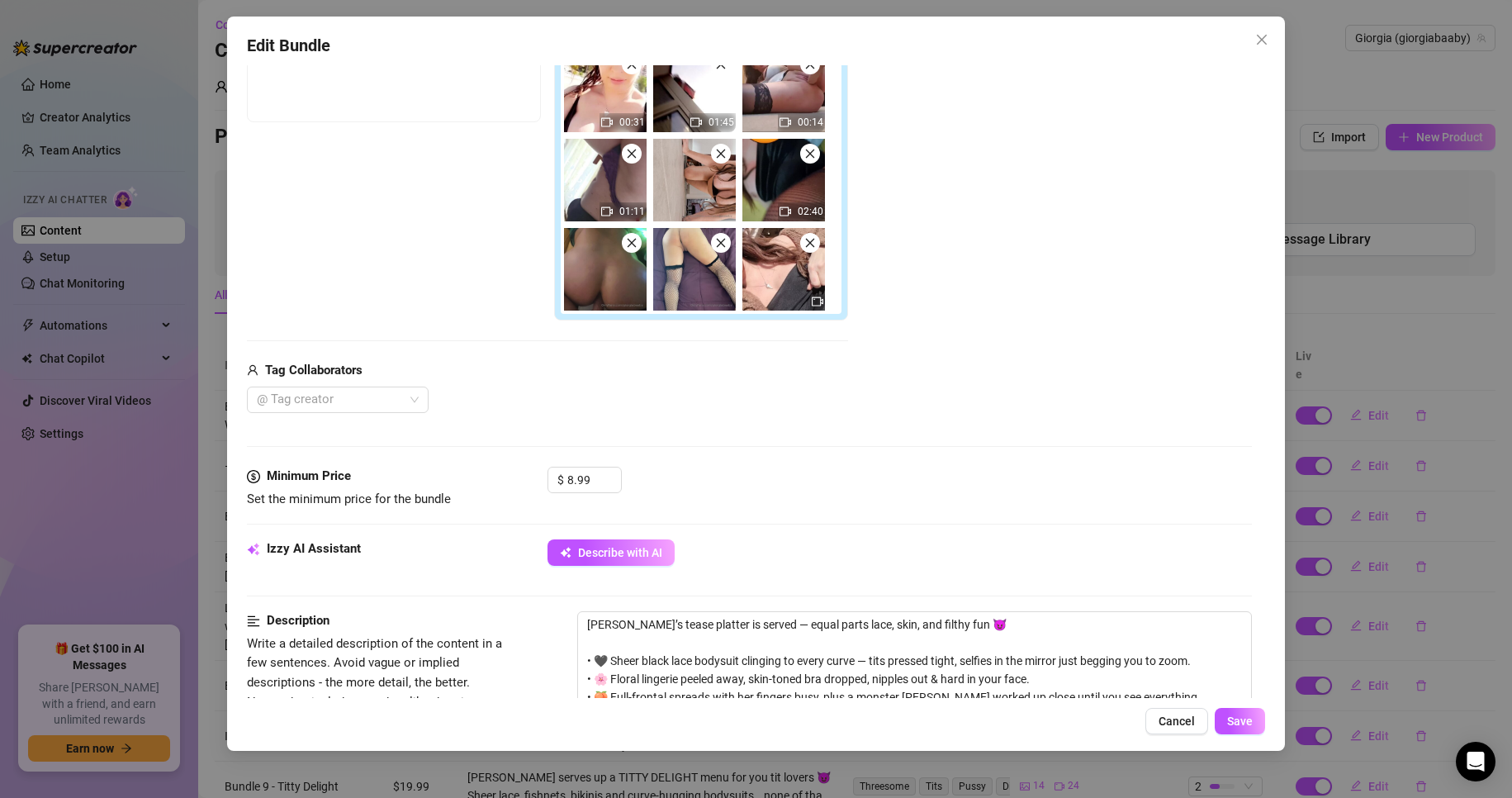
click at [787, 423] on div "Media Add Media from Vault Free preview Pay to view 00:04 00:21 00:31 01:45 00:…" at bounding box center [750, 194] width 1006 height 547
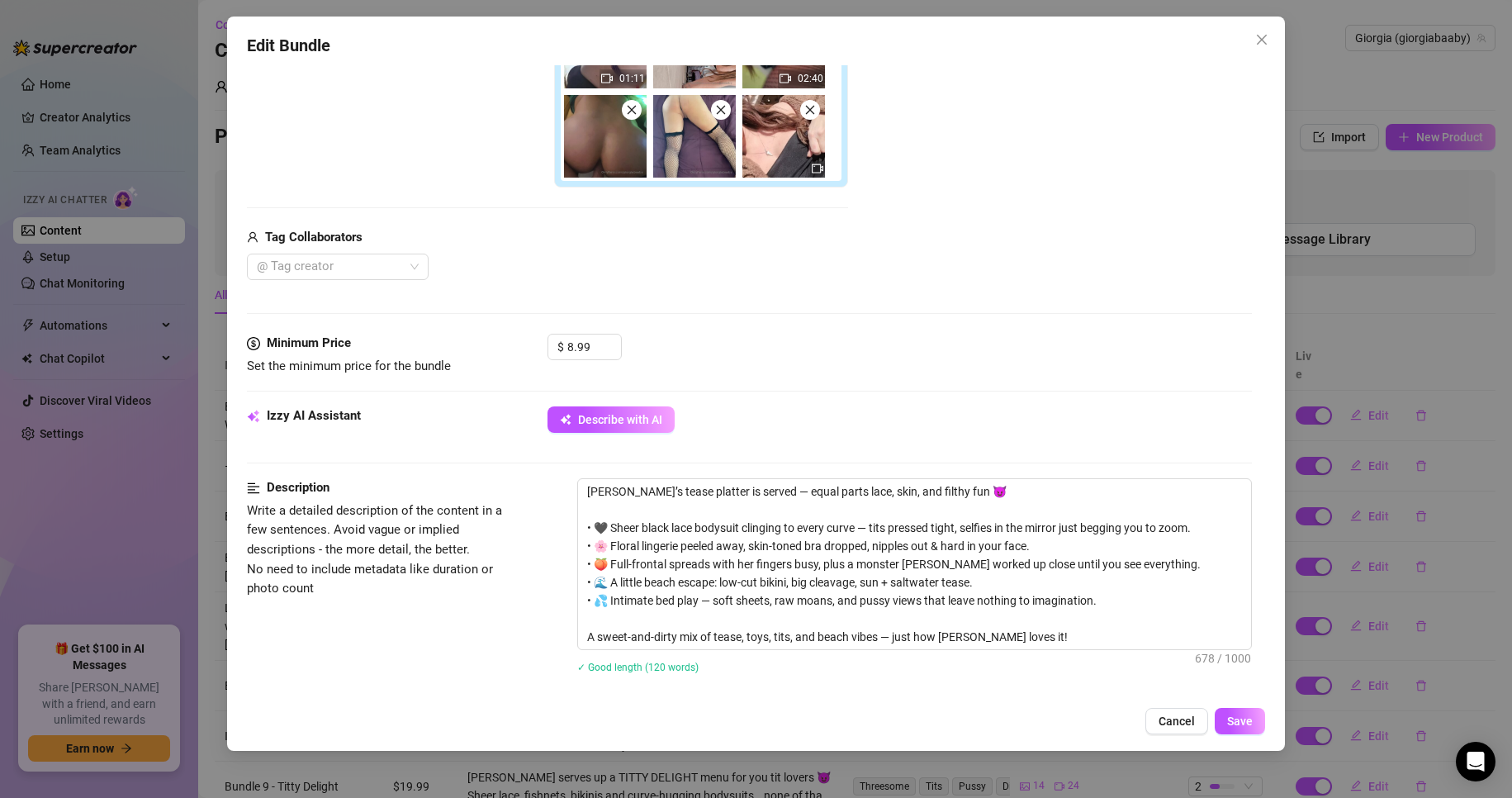
scroll to position [496, 0]
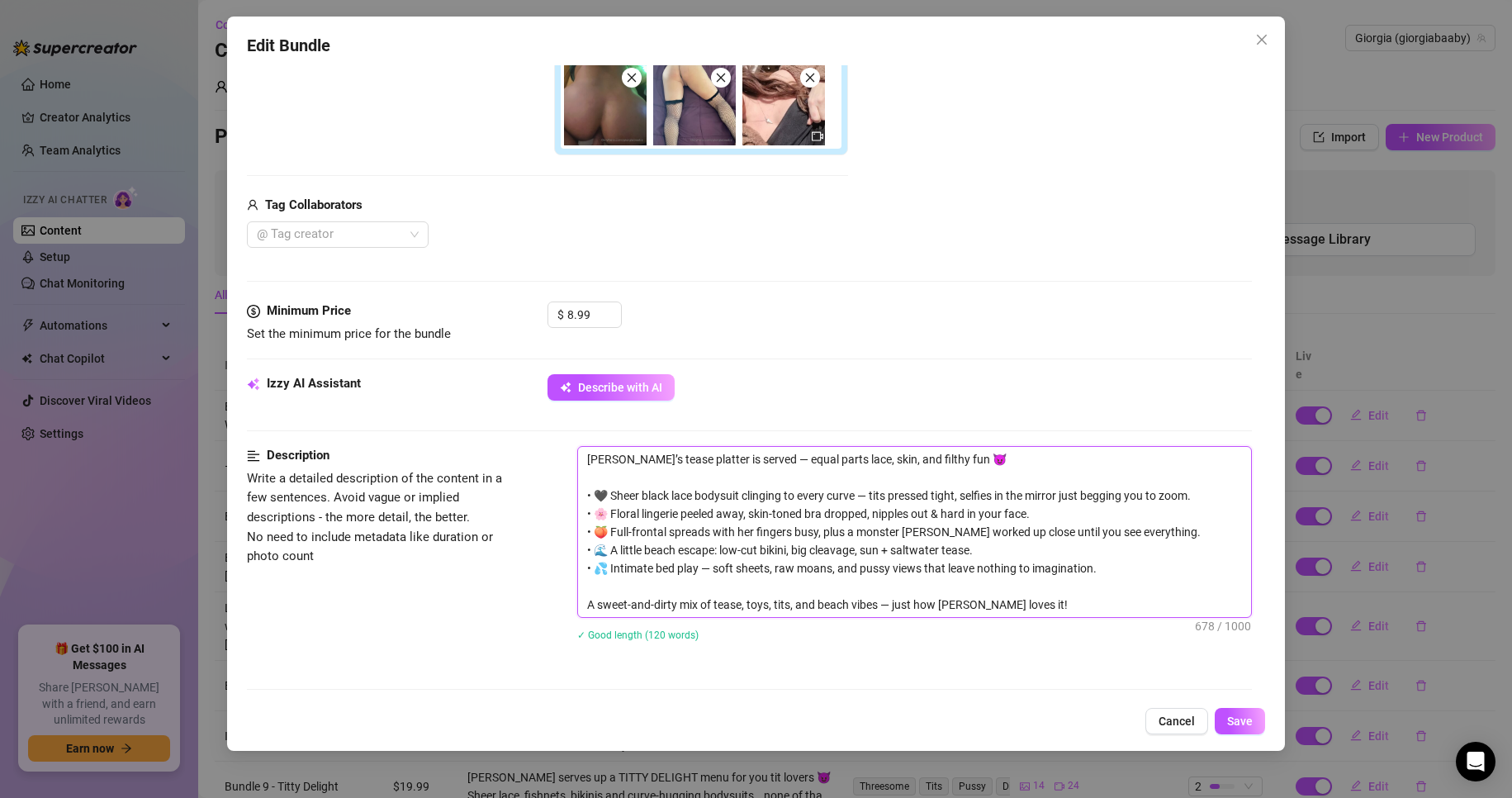
click at [841, 571] on textarea "[PERSON_NAME]’s tease platter is served — equal parts lace, skin, and filthy fu…" at bounding box center [915, 532] width 673 height 170
click at [864, 569] on textarea "[PERSON_NAME]’s tease platter is served — equal parts lace, skin, and filthy fu…" at bounding box center [915, 532] width 673 height 170
type textarea "[PERSON_NAME]’s tease platter is served — equal parts lace, skin, and filthy fu…"
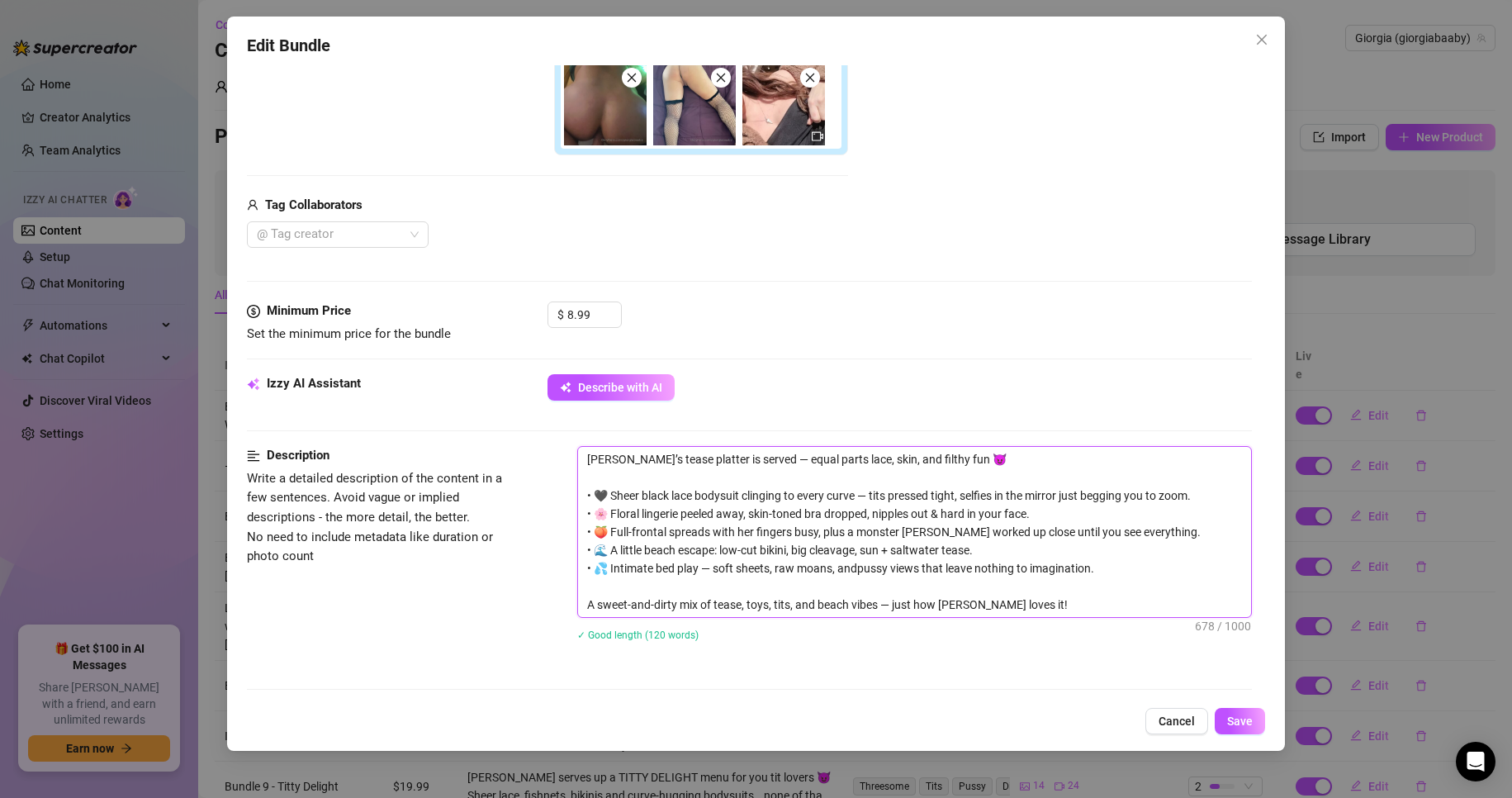
type textarea "[PERSON_NAME]’s tease platter is served — equal parts lace, skin, and filthy fu…"
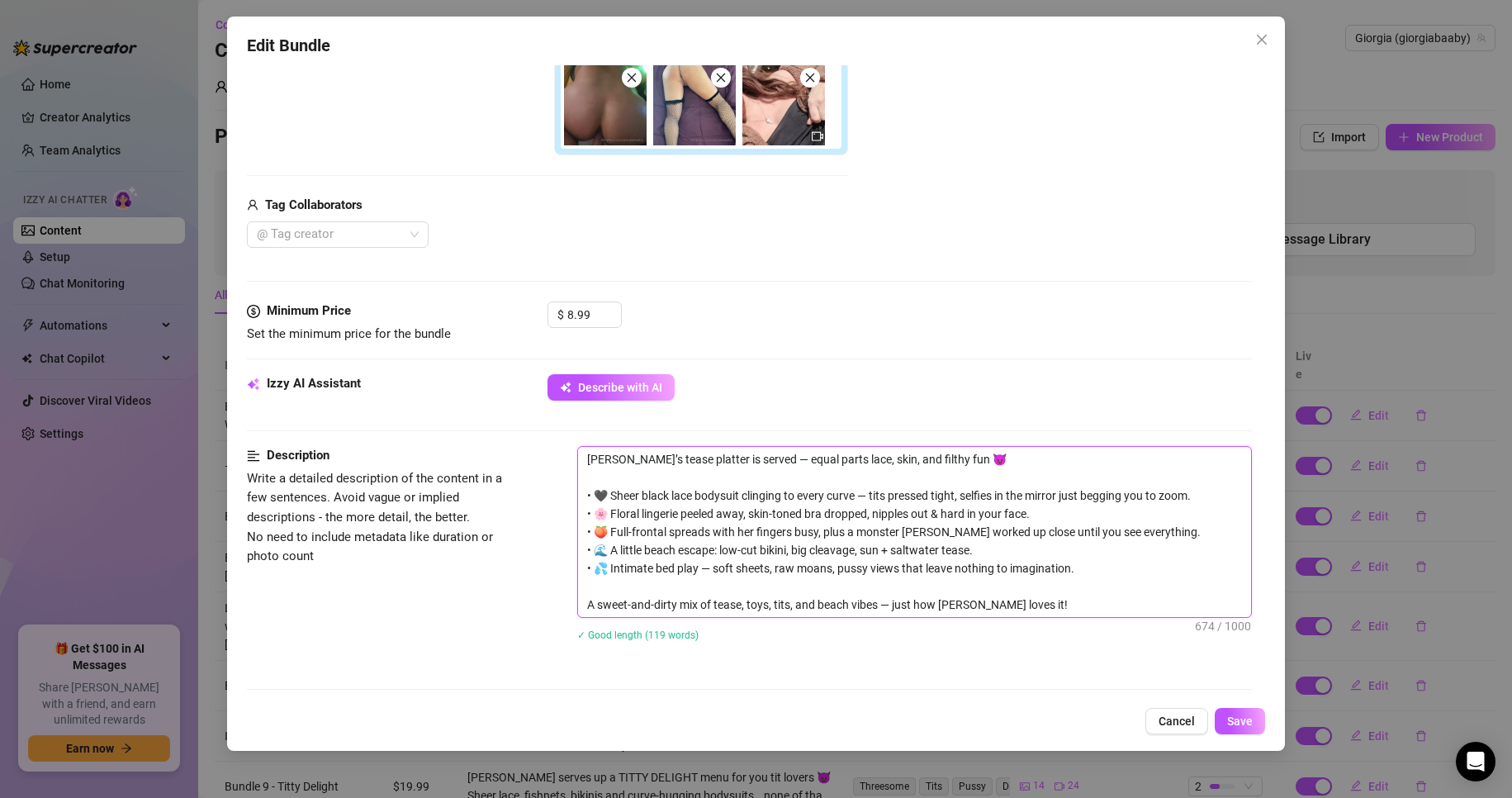
type textarea "[PERSON_NAME]’s tease platter is served — equal parts lace, skin, and filthy fu…"
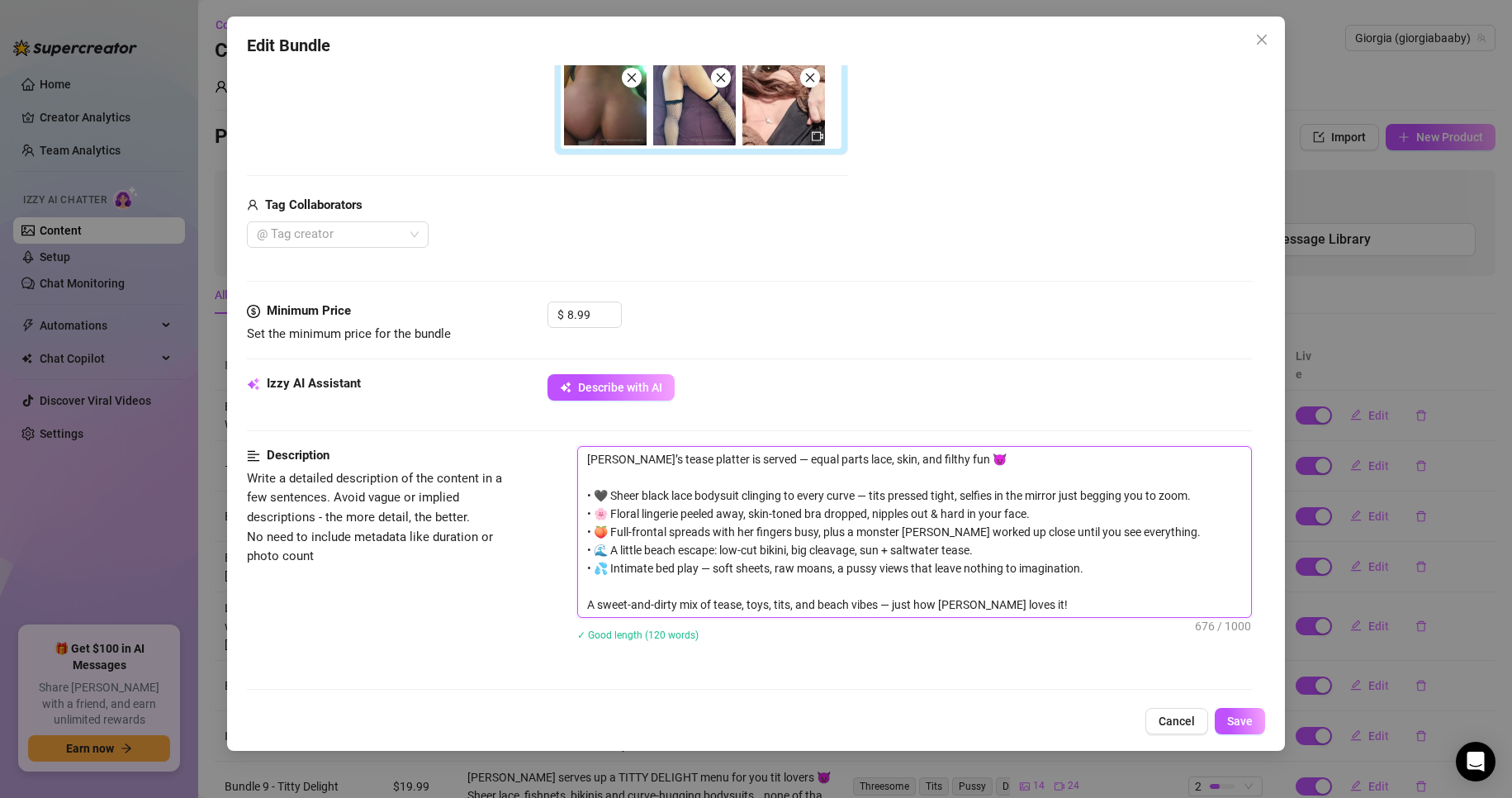
type textarea "[PERSON_NAME]’s tease platter is served — equal parts lace, skin, and filthy fu…"
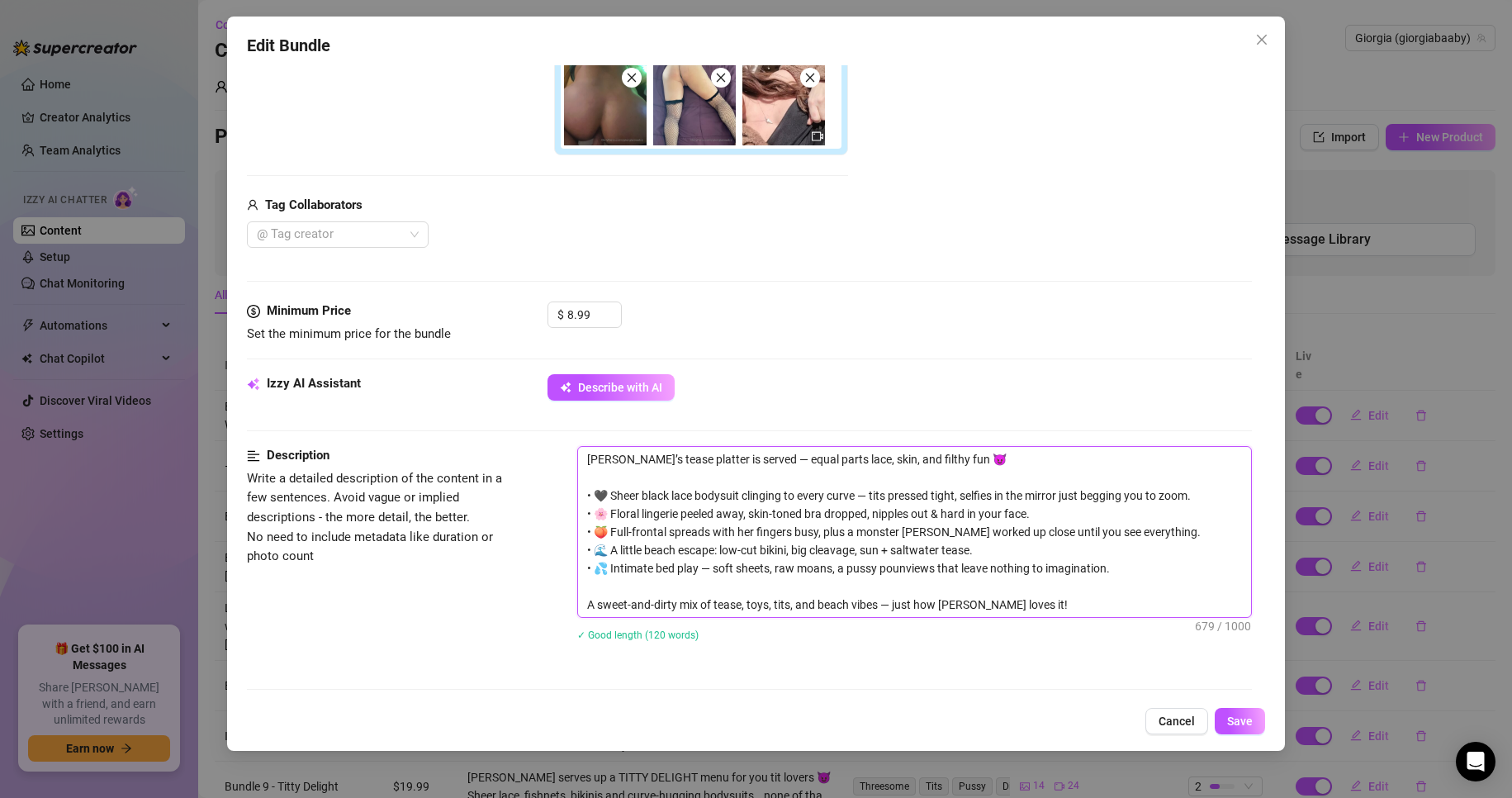
type textarea "[PERSON_NAME]’s tease platter is served — equal parts lace, skin, and filthy fu…"
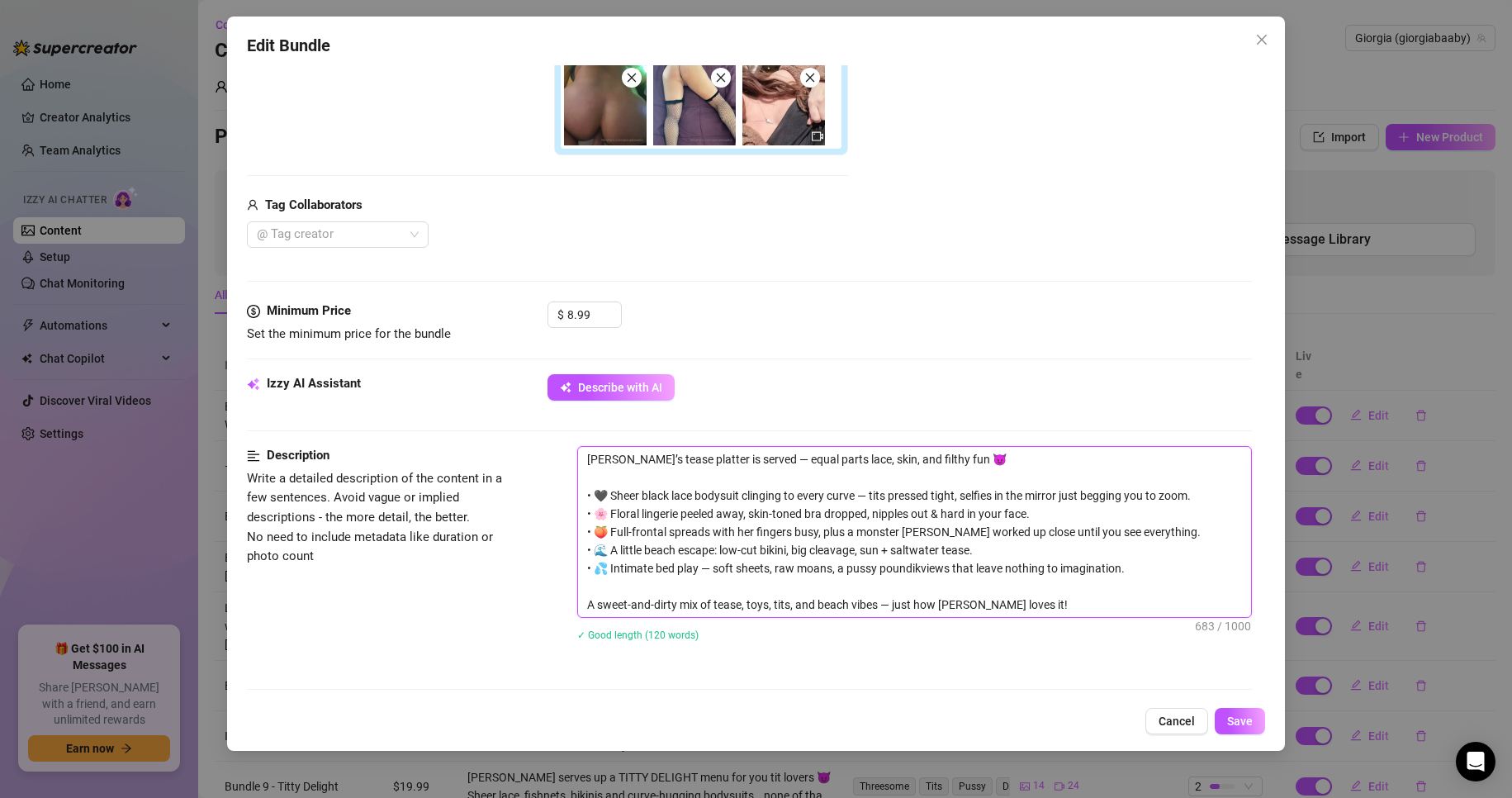
type textarea "[PERSON_NAME]’s tease platter is served — equal parts lace, skin, and filthy fu…"
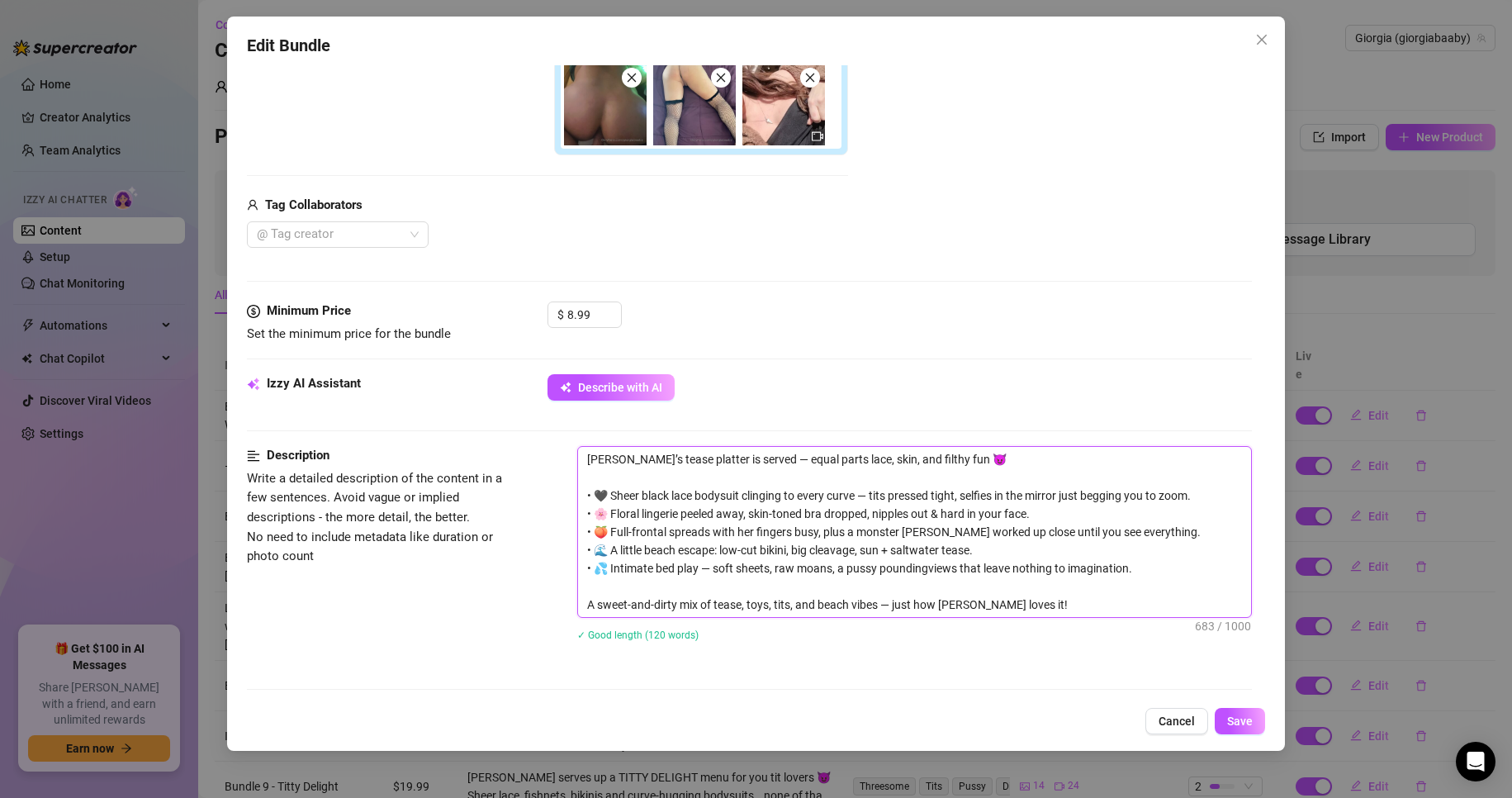
type textarea "[PERSON_NAME]’s tease platter is served — equal parts lace, skin, and filthy fu…"
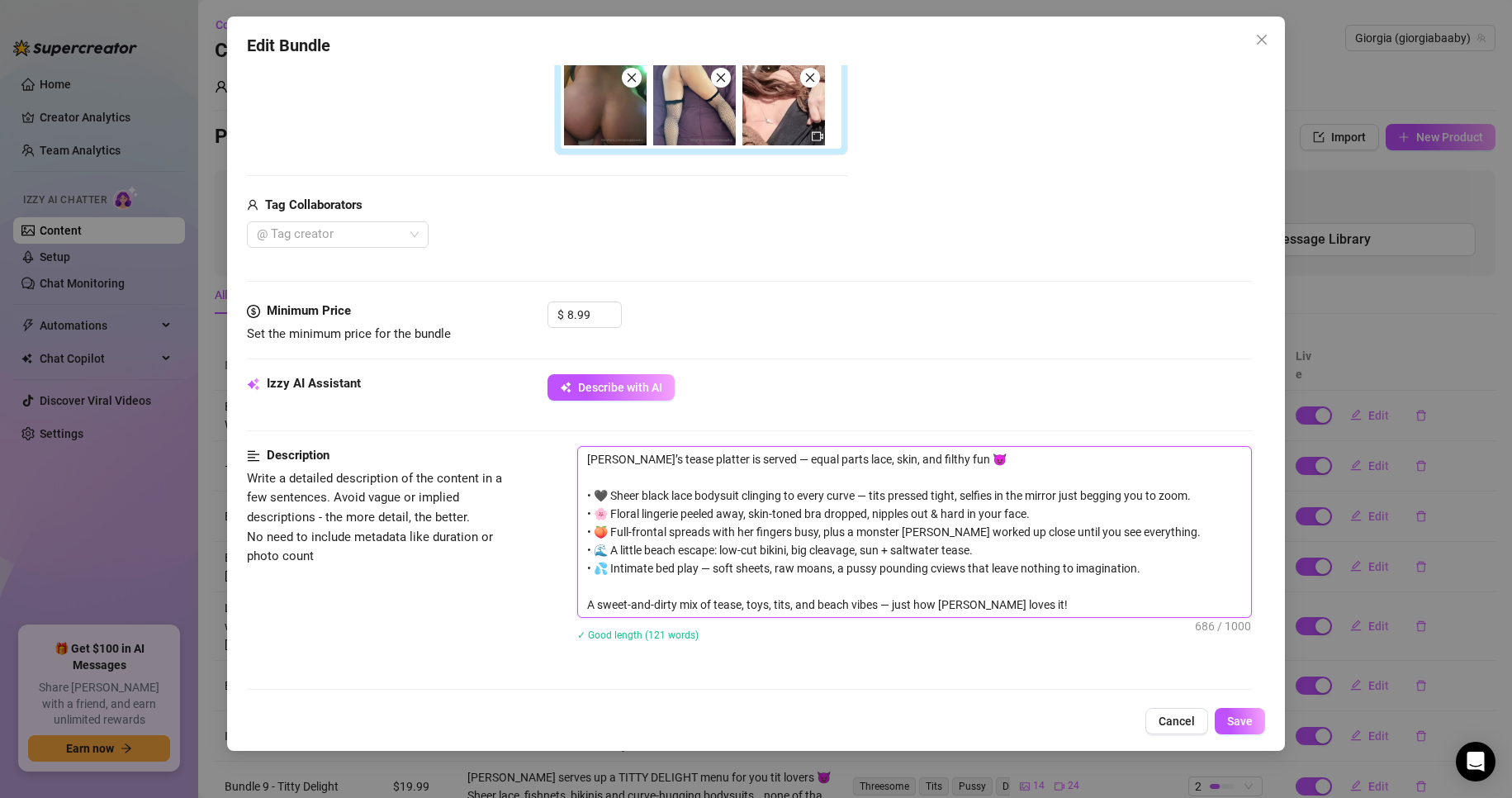
type textarea "[PERSON_NAME]’s tease platter is served — equal parts lace, skin, and filthy fu…"
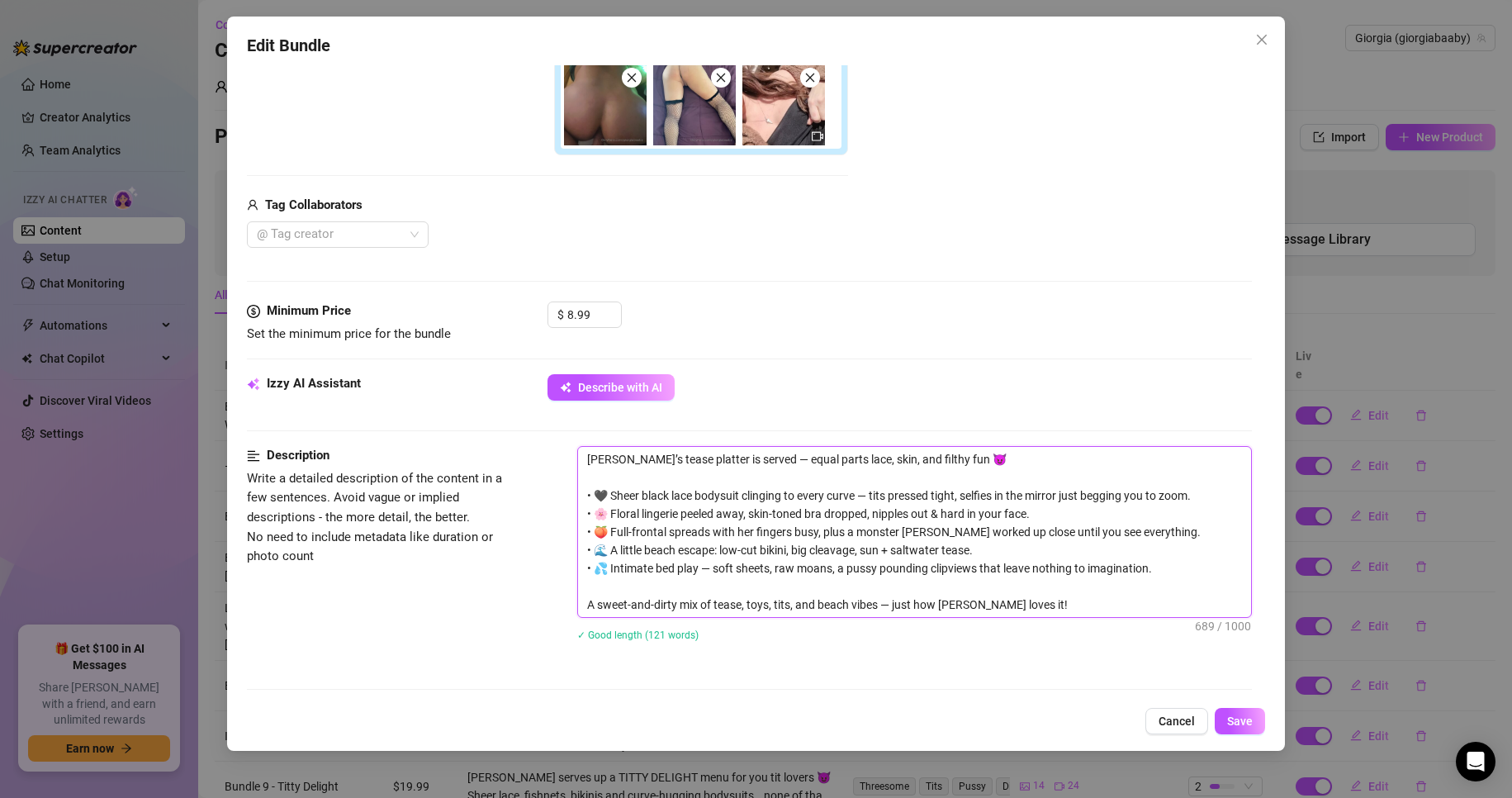
type textarea "[PERSON_NAME]’s tease platter is served — equal parts lace, skin, and filthy fu…"
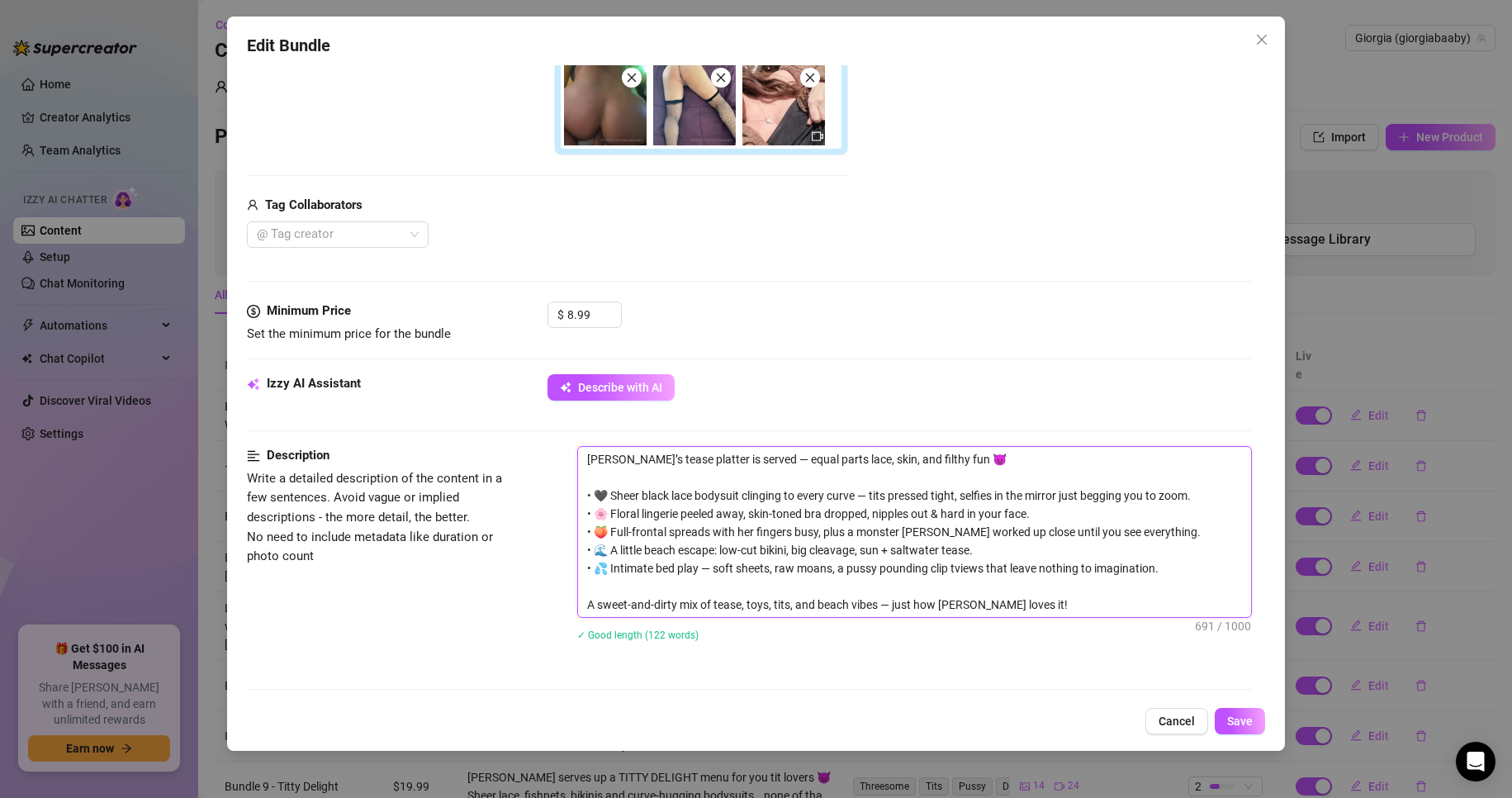
type textarea "[PERSON_NAME]’s tease platter is served — equal parts lace, skin, and filthy fu…"
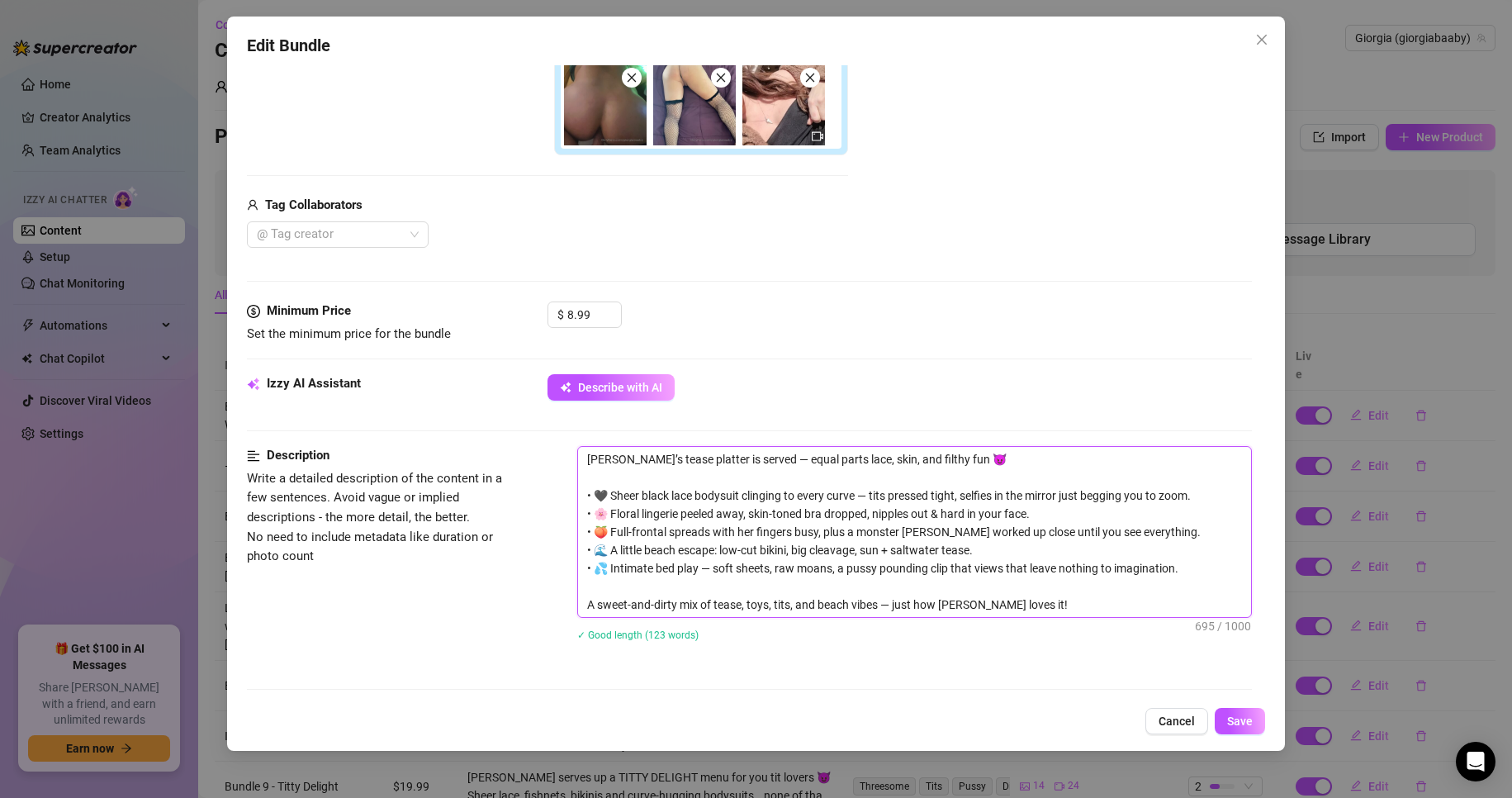
type textarea "[PERSON_NAME]’s tease platter is served — equal parts lace, skin, and filthy fu…"
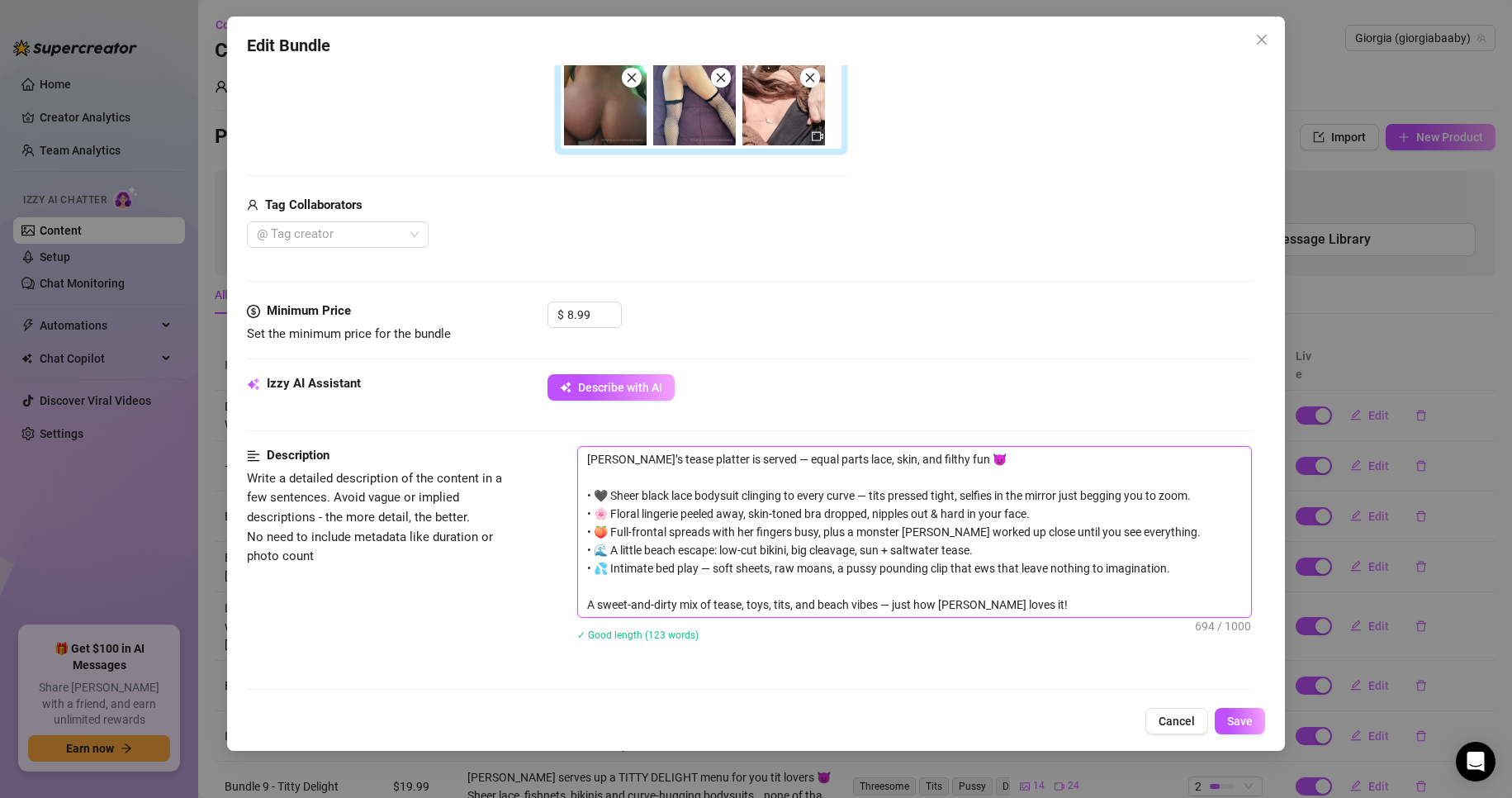
type textarea "[PERSON_NAME]’s tease platter is served — equal parts lace, skin, and filthy fu…"
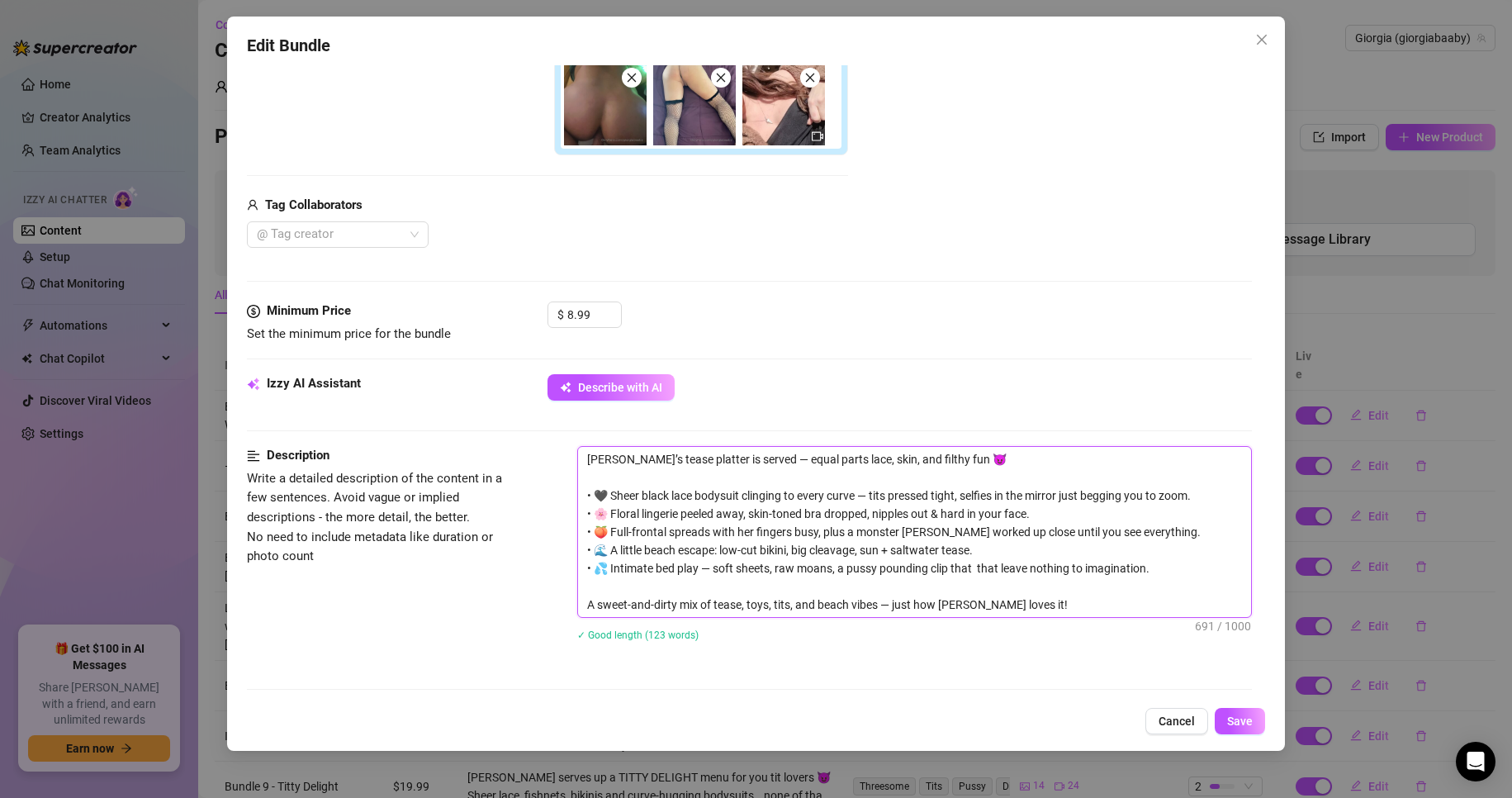
type textarea "[PERSON_NAME]’s tease platter is served — equal parts lace, skin, and filthy fu…"
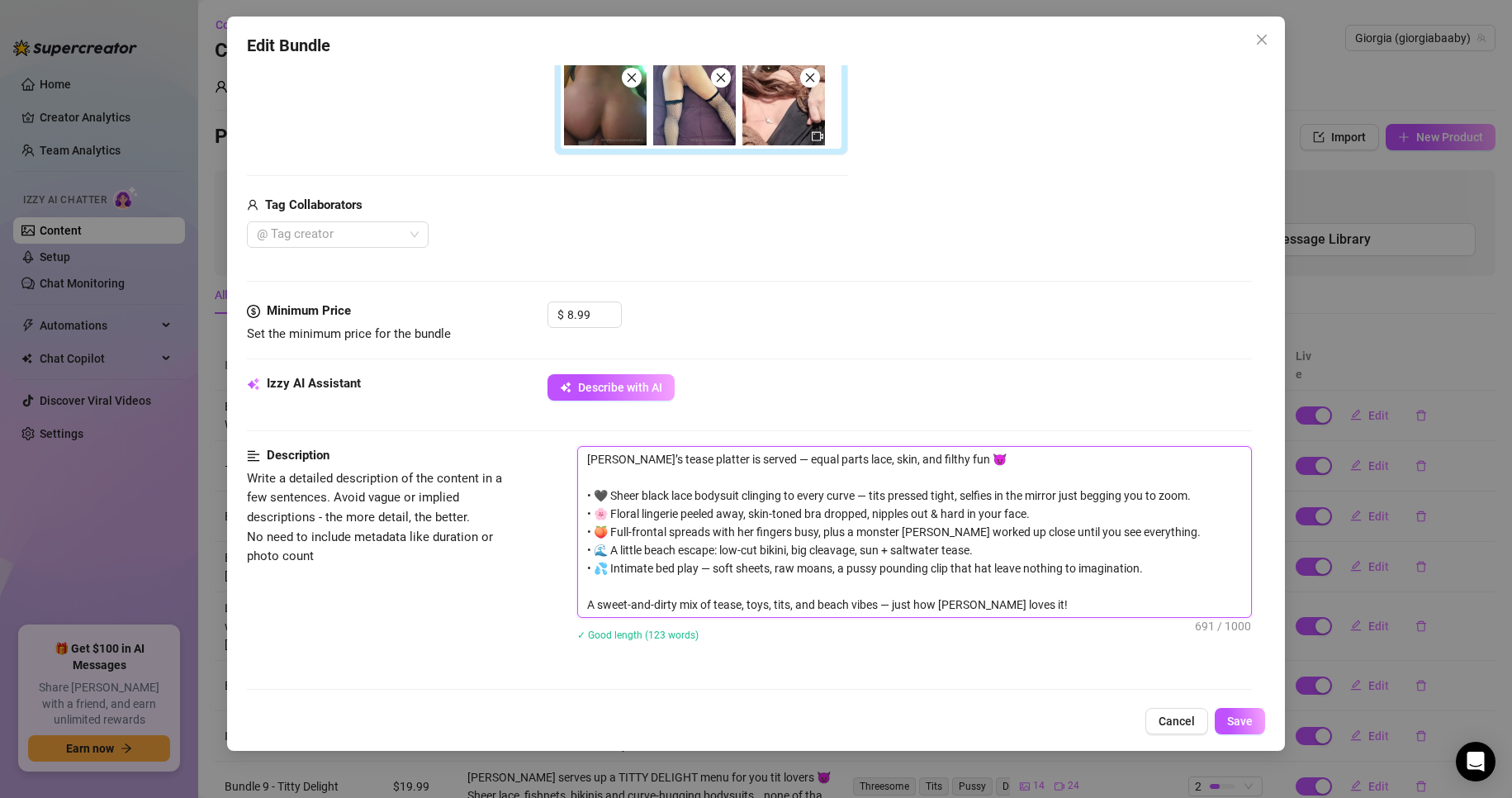
type textarea "[PERSON_NAME]’s tease platter is served — equal parts lace, skin, and filthy fu…"
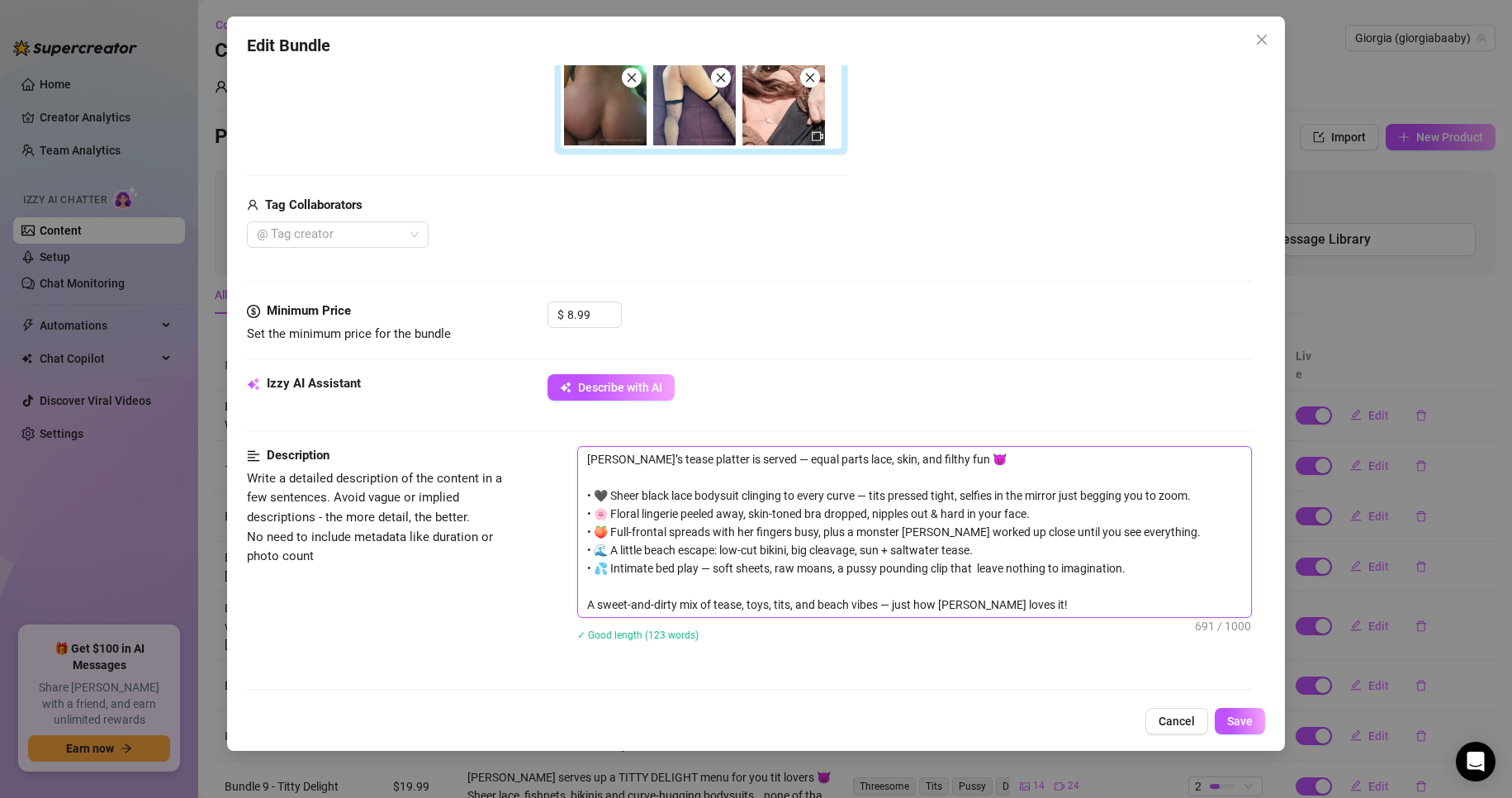
type textarea "[PERSON_NAME]’s tease platter is served — equal parts lace, skin, and filthy fu…"
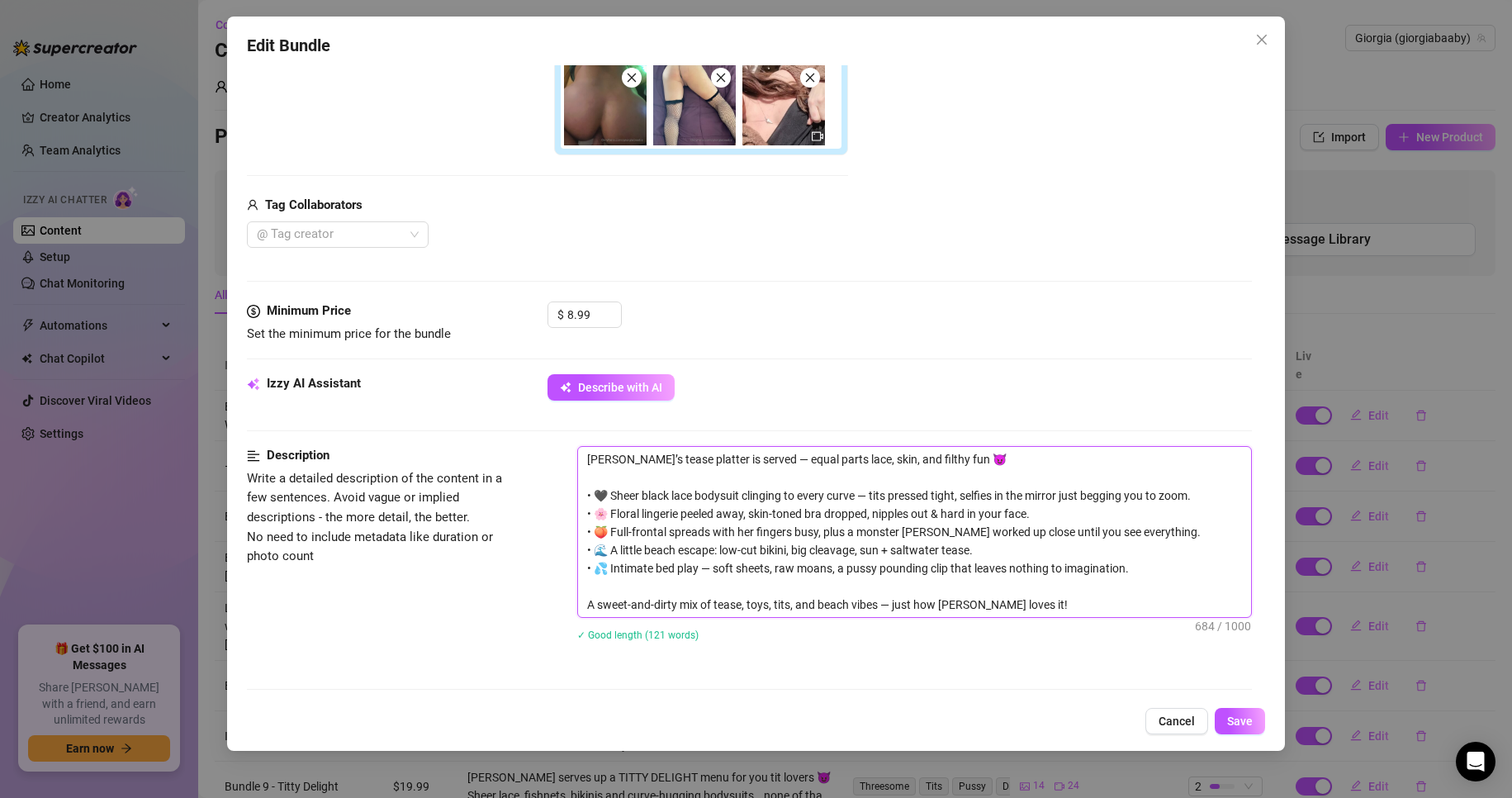
type textarea "[PERSON_NAME]’s tease platter is served — equal parts lace, skin, and filthy fu…"
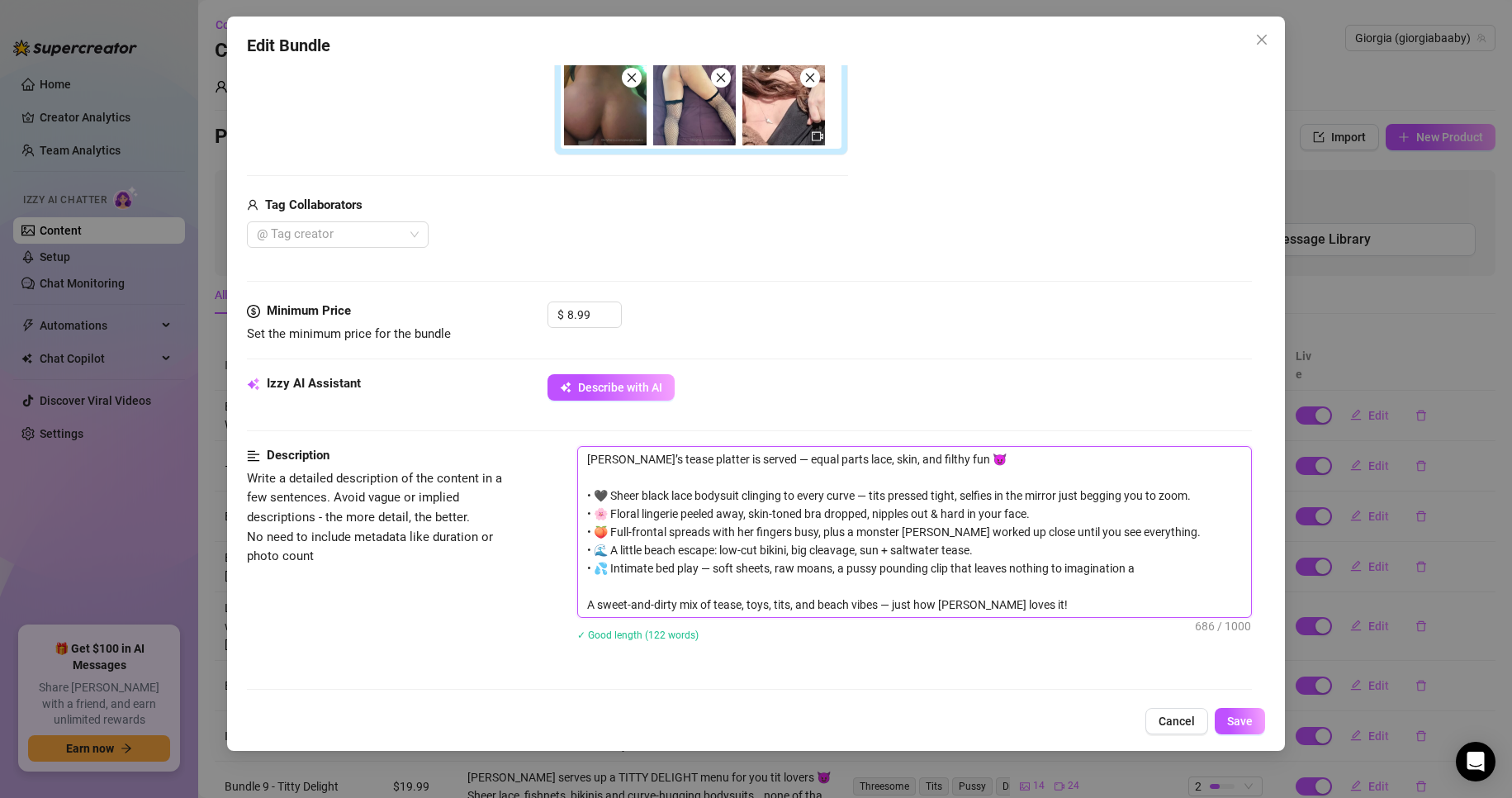
type textarea "[PERSON_NAME]’s tease platter is served — equal parts lace, skin, and filthy fu…"
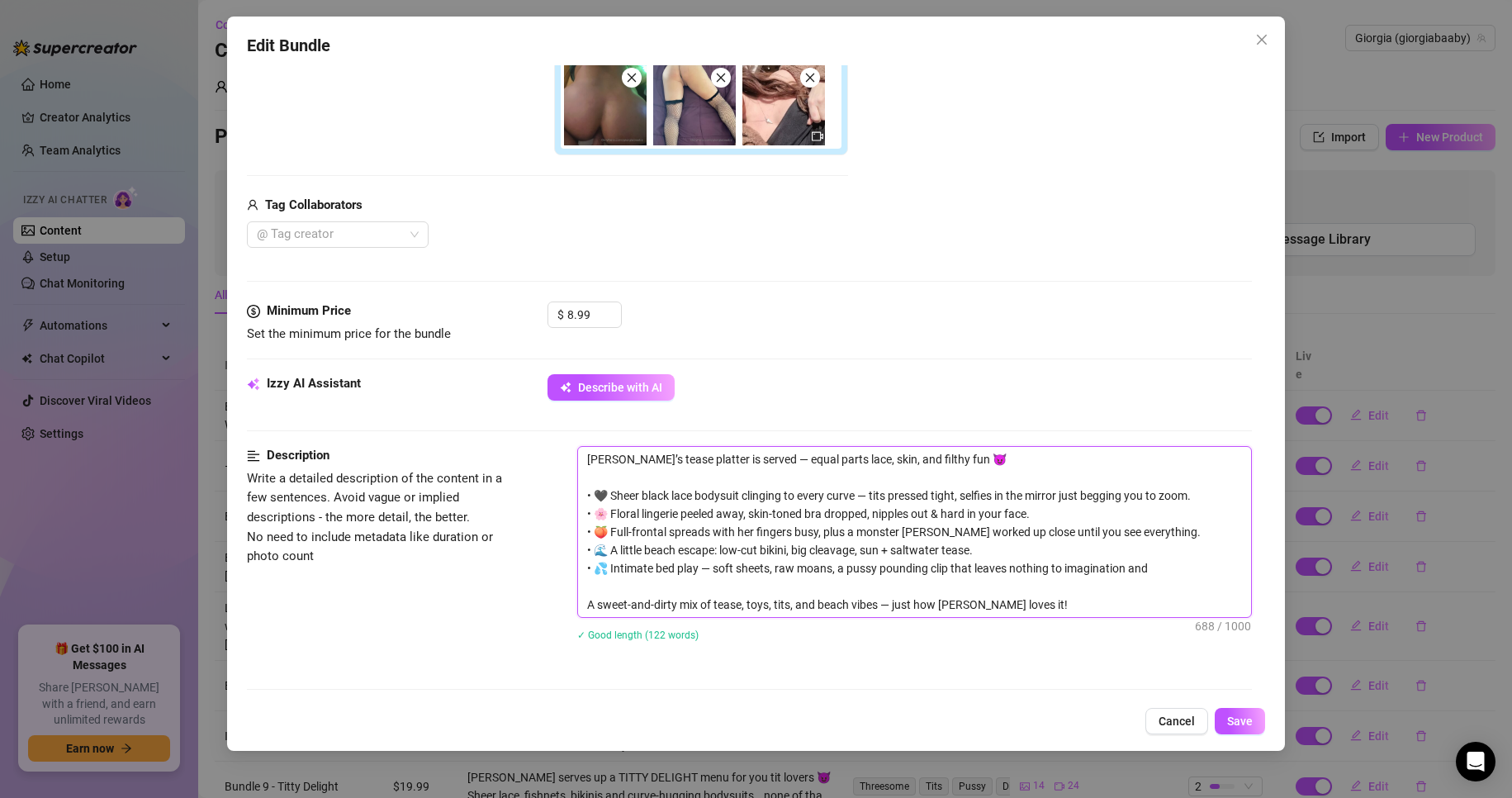
type textarea "[PERSON_NAME]’s tease platter is served — equal parts lace, skin, and filthy fu…"
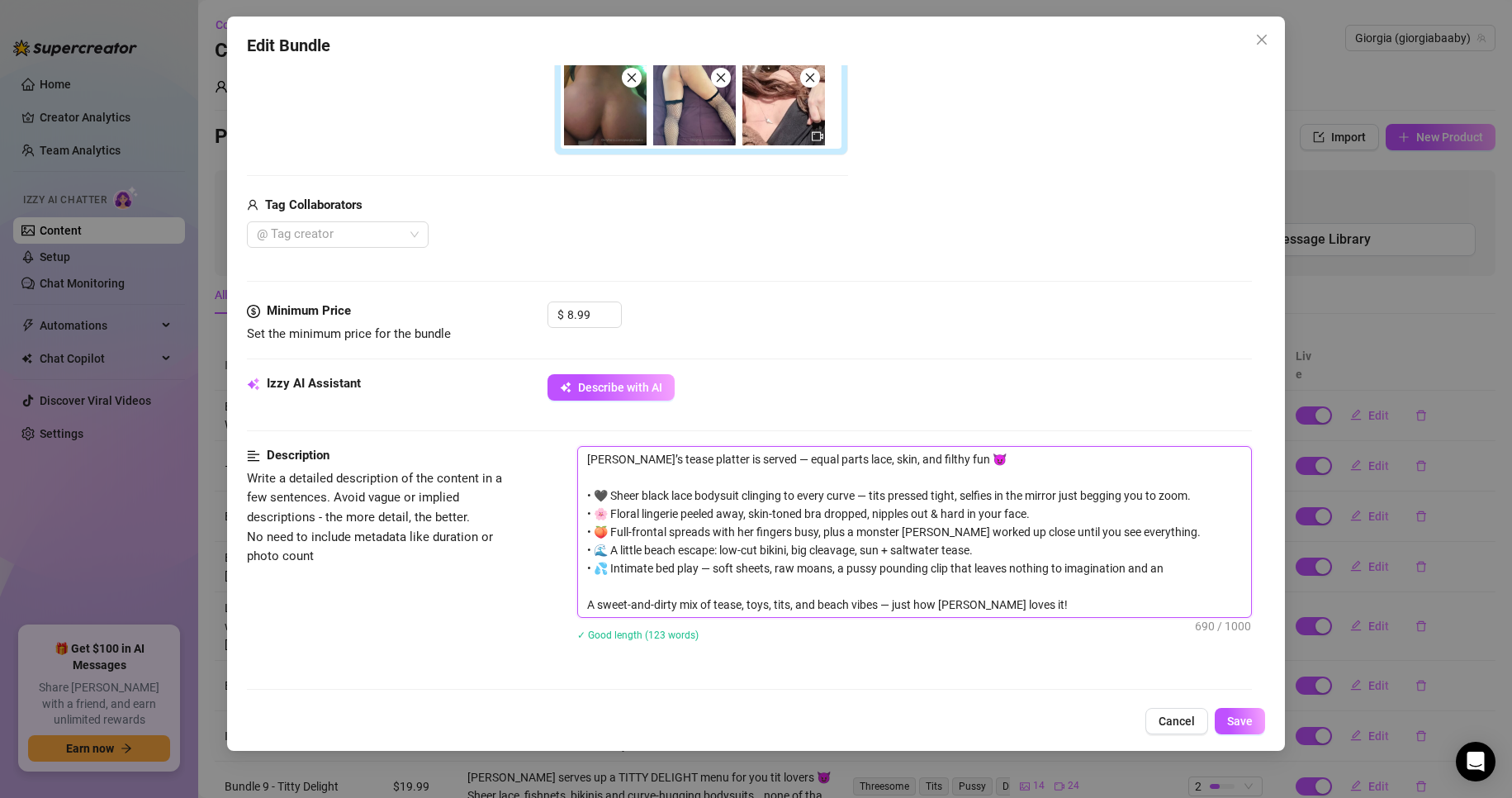
type textarea "[PERSON_NAME]’s tease platter is served — equal parts lace, skin, and filthy fu…"
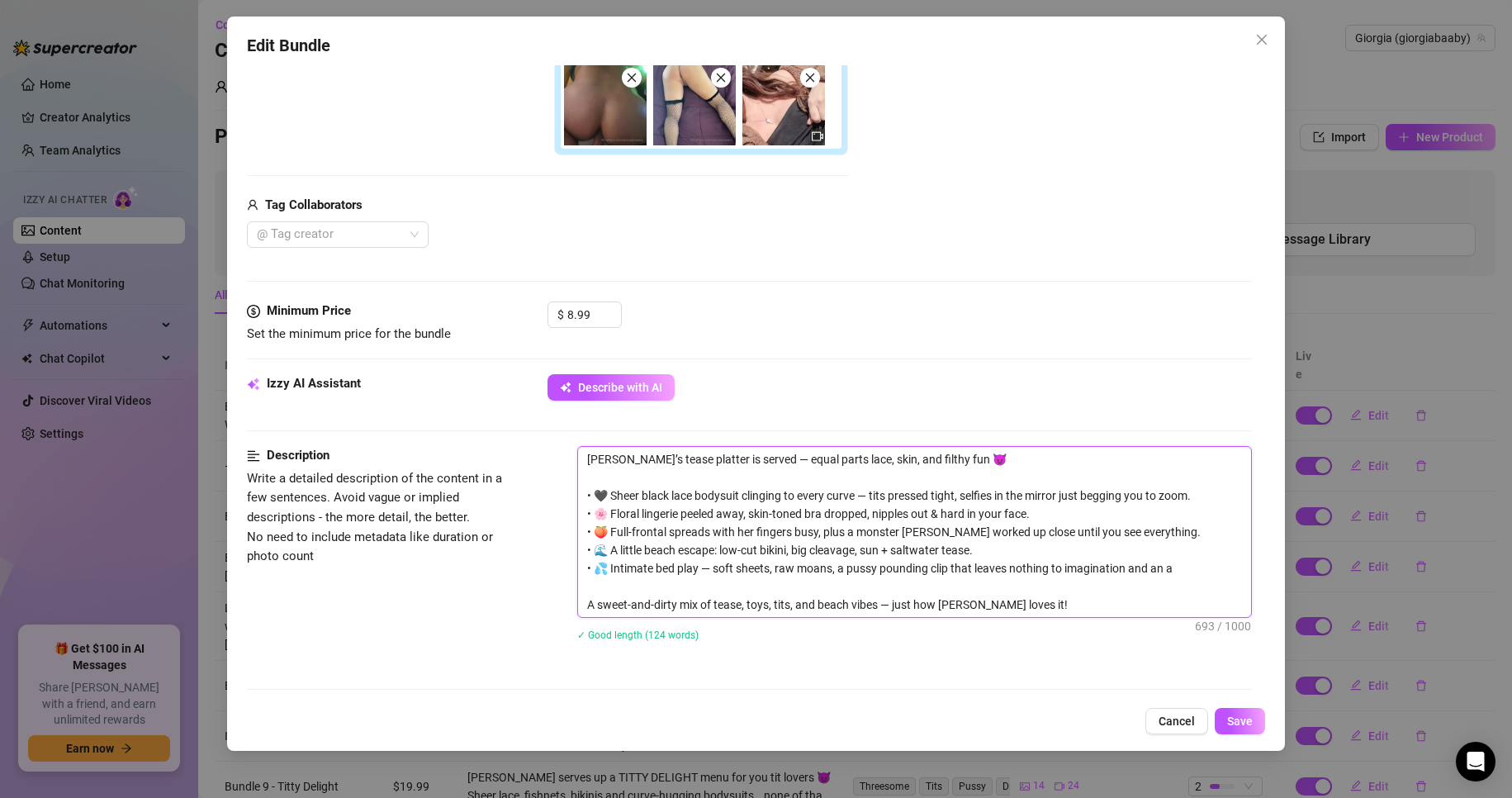
type textarea "[PERSON_NAME]’s tease platter is served — equal parts lace, skin, and filthy fu…"
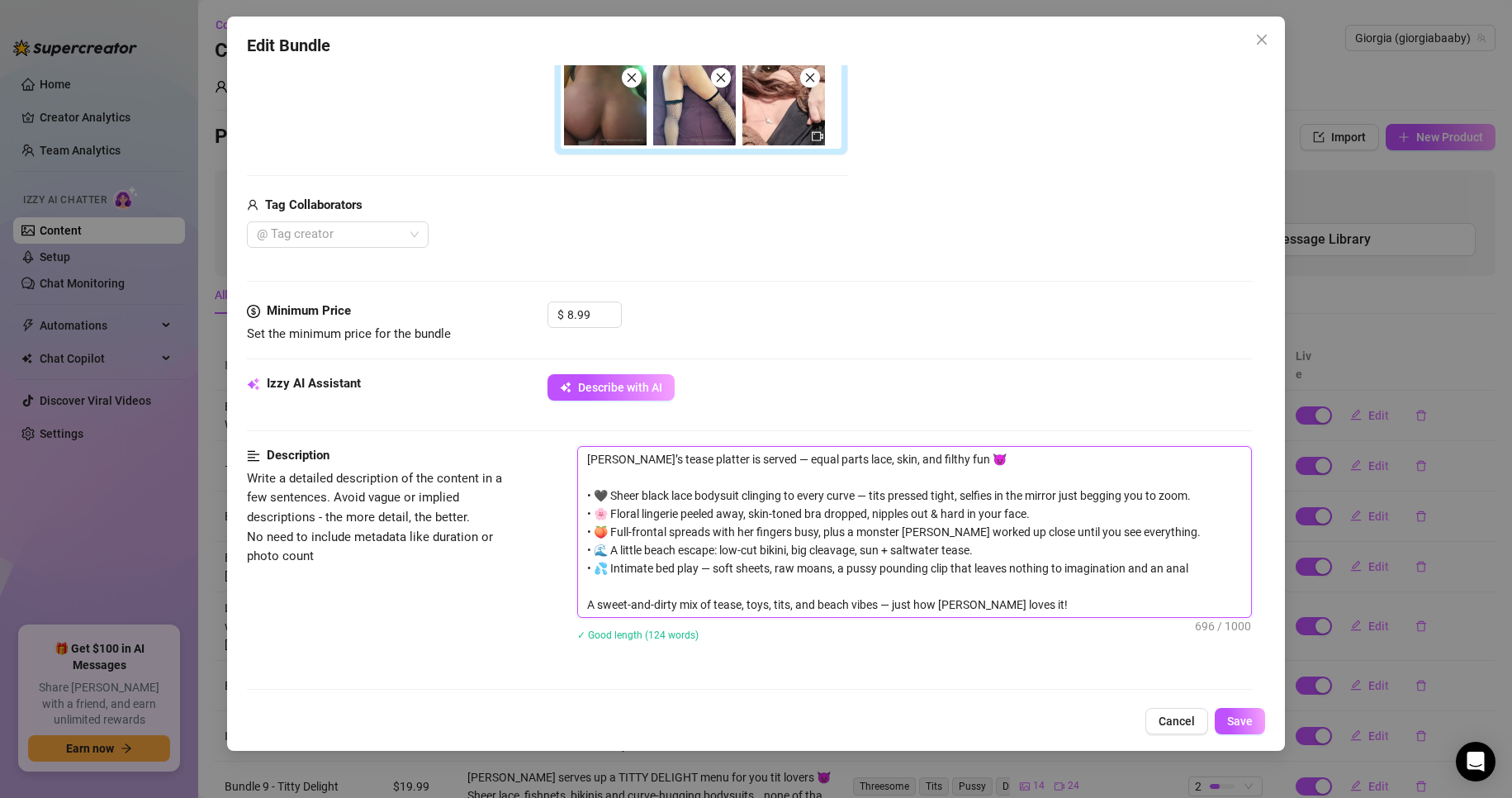
type textarea "[PERSON_NAME]’s tease platter is served — equal parts lace, skin, and filthy fu…"
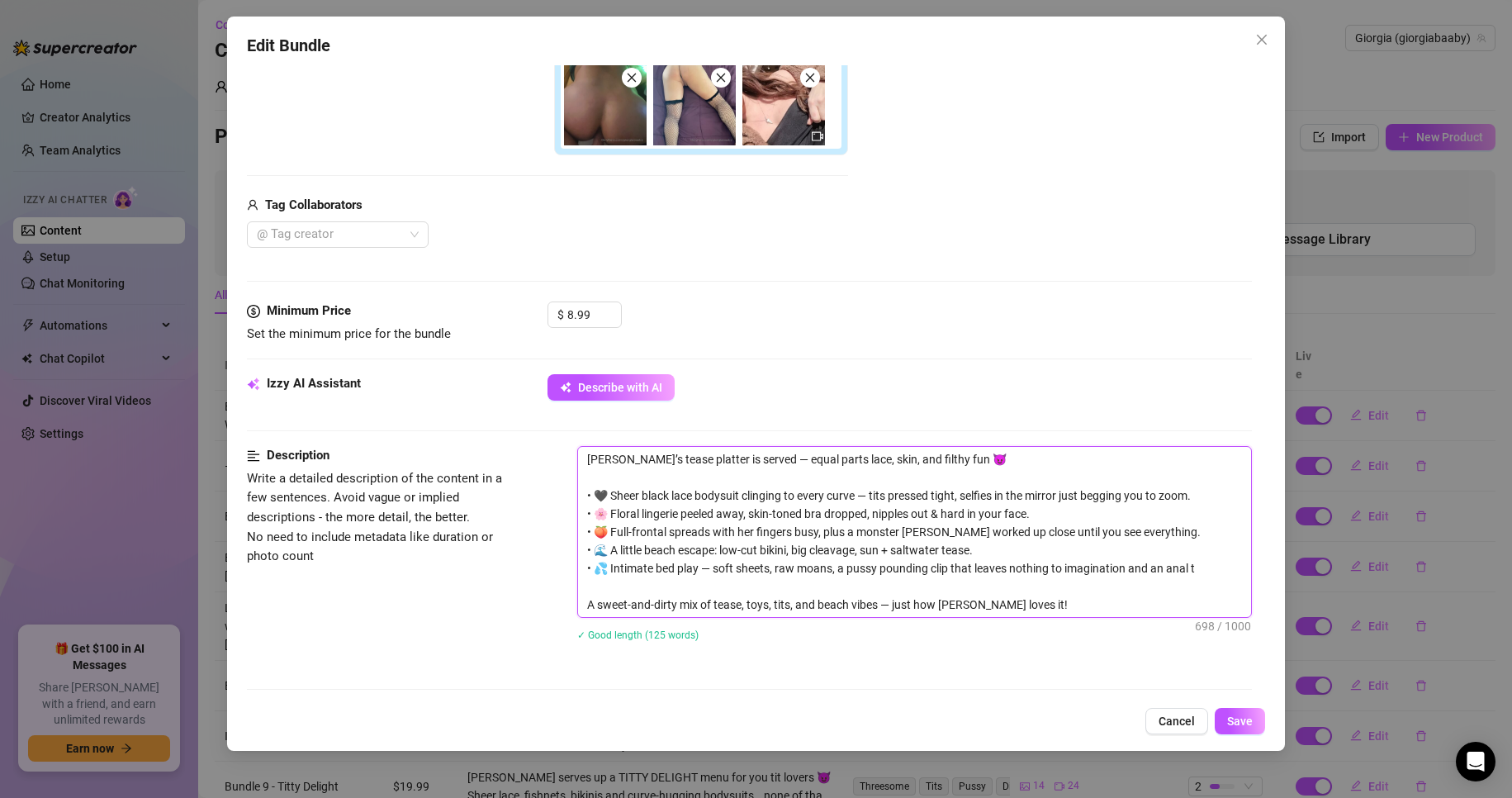
type textarea "[PERSON_NAME]’s tease platter is served — equal parts lace, skin, and filthy fu…"
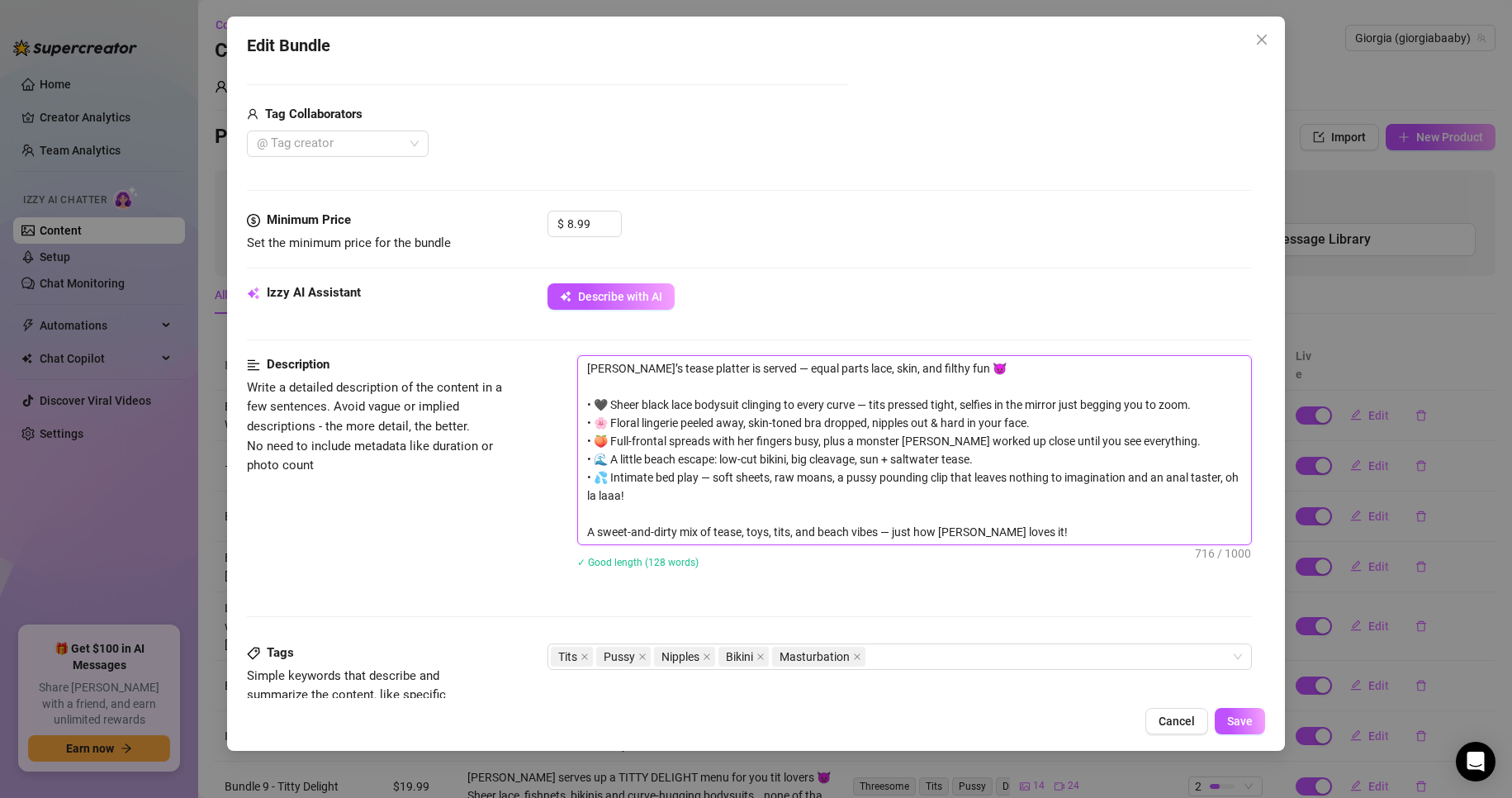
scroll to position [661, 0]
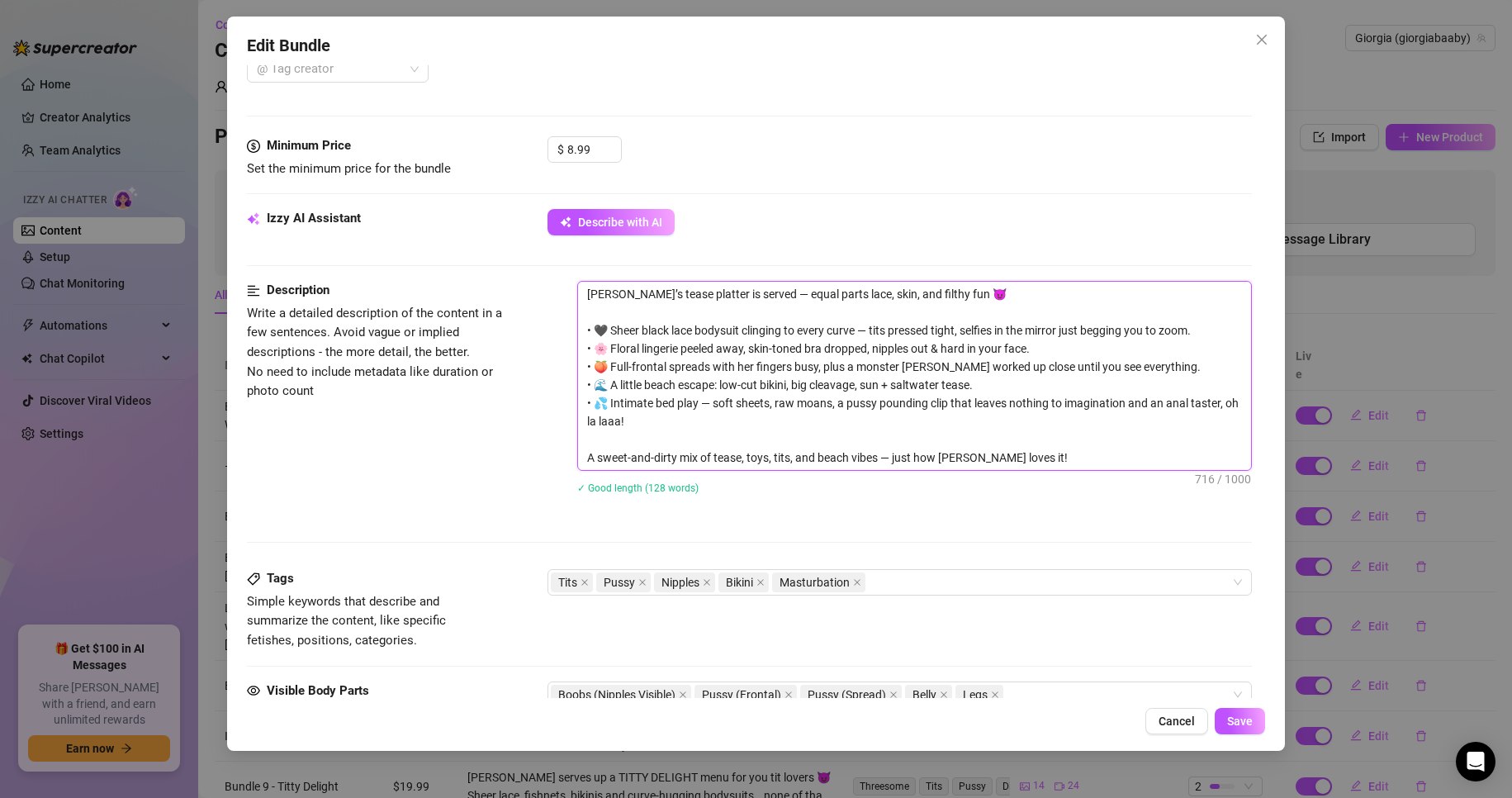
click at [1031, 445] on textarea "[PERSON_NAME]’s tease platter is served — equal parts lace, skin, and filthy fu…" at bounding box center [915, 376] width 673 height 189
click at [1020, 455] on textarea "[PERSON_NAME]’s tease platter is served — equal parts lace, skin, and filthy fu…" at bounding box center [915, 376] width 673 height 189
click at [923, 585] on div "Tits Pussy Nipples Bikini Masturbation" at bounding box center [891, 582] width 681 height 23
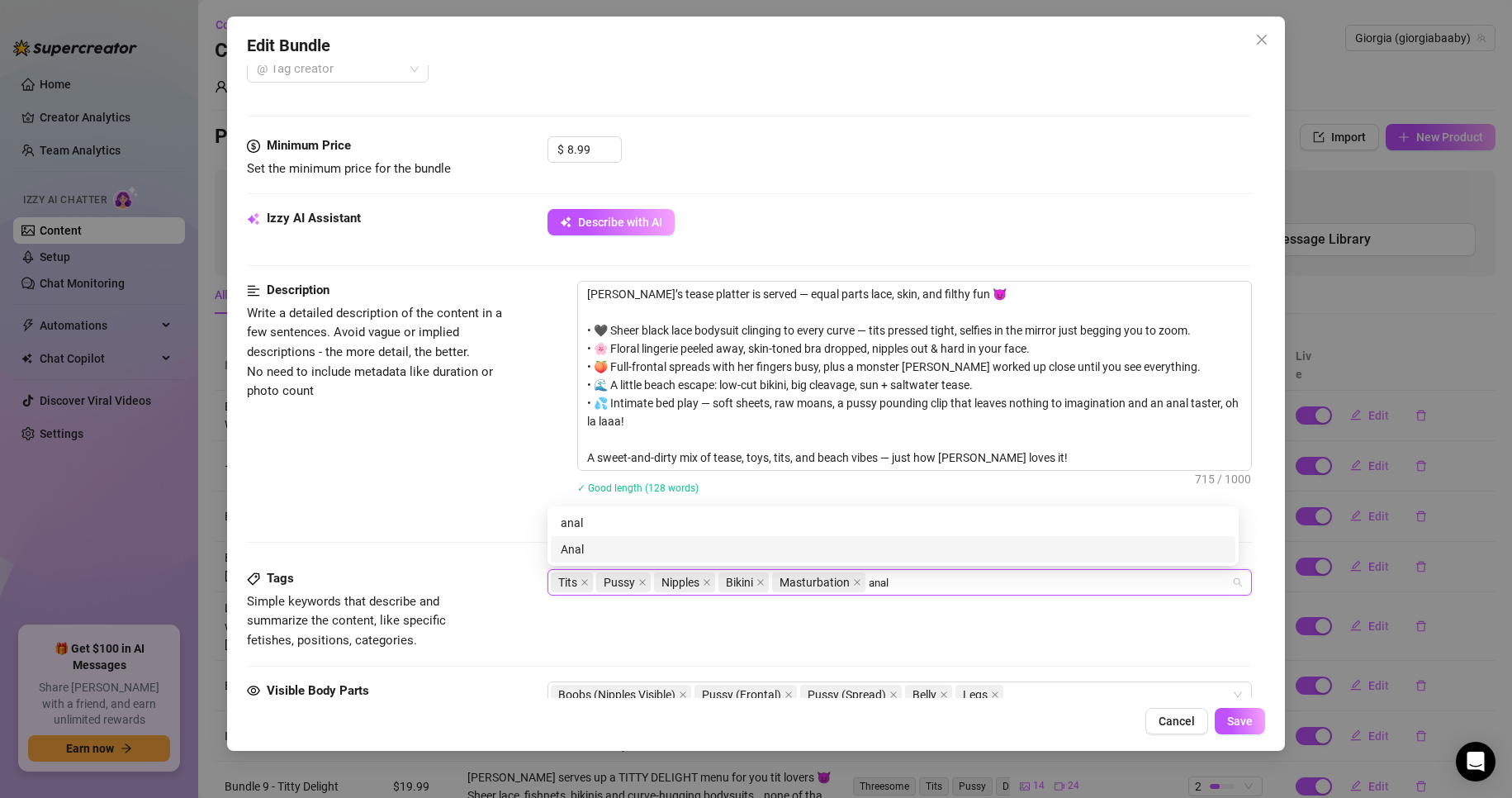
click at [686, 550] on div "Anal" at bounding box center [893, 549] width 664 height 18
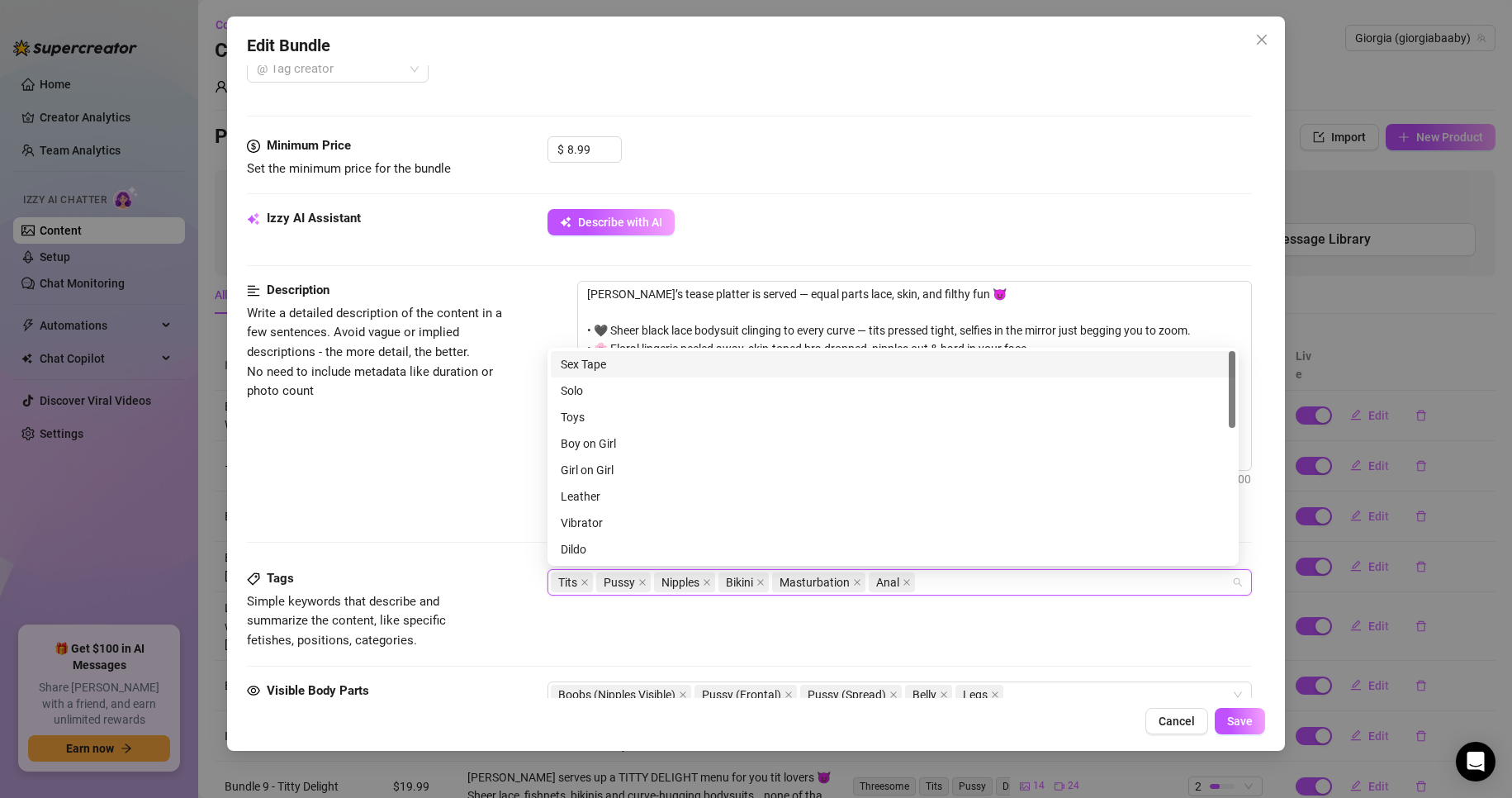
click at [978, 217] on div "Describe with AI" at bounding box center [900, 222] width 705 height 26
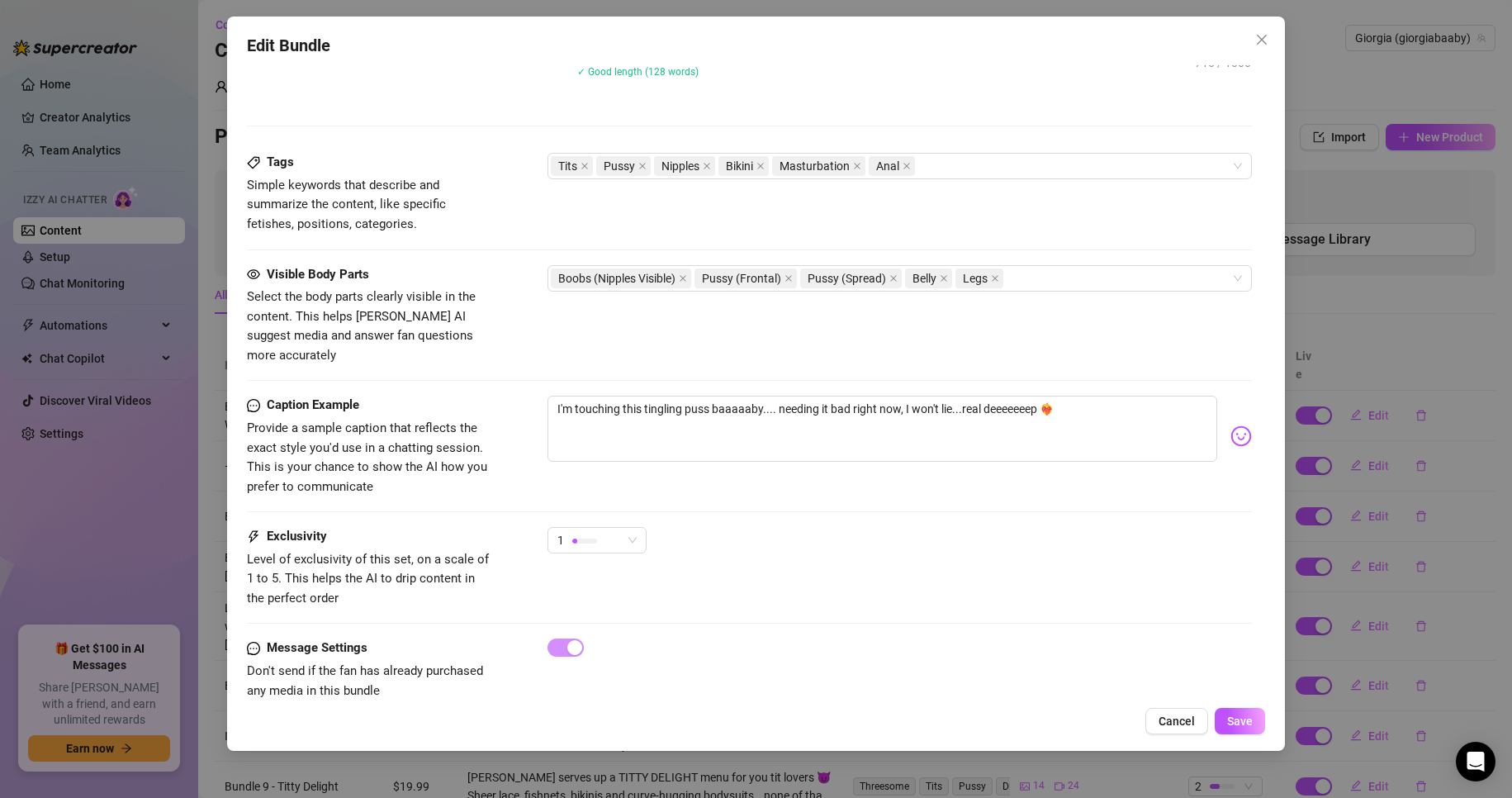
scroll to position [1090, 0]
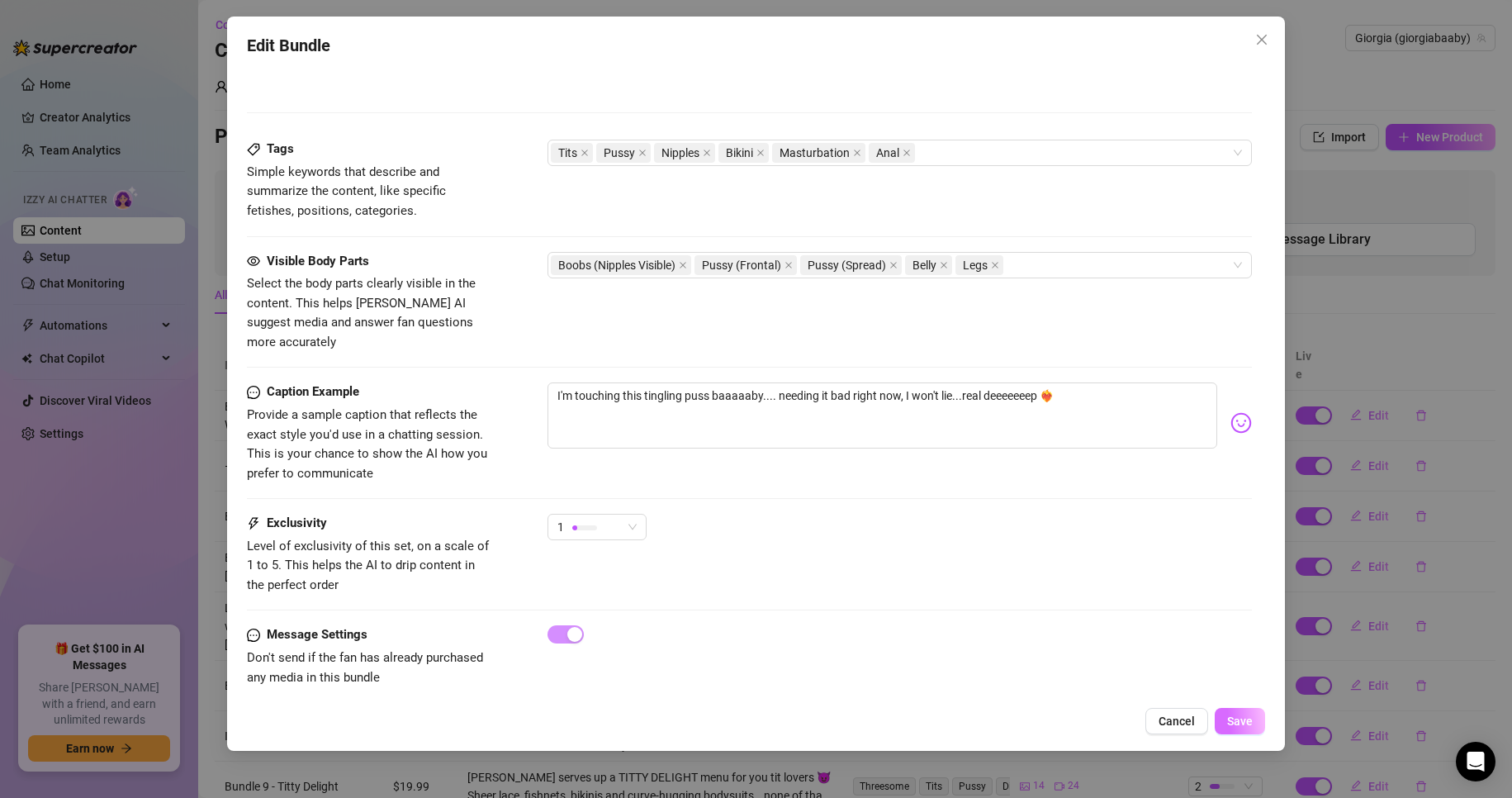
click at [1240, 722] on span "Save" at bounding box center [1239, 721] width 25 height 13
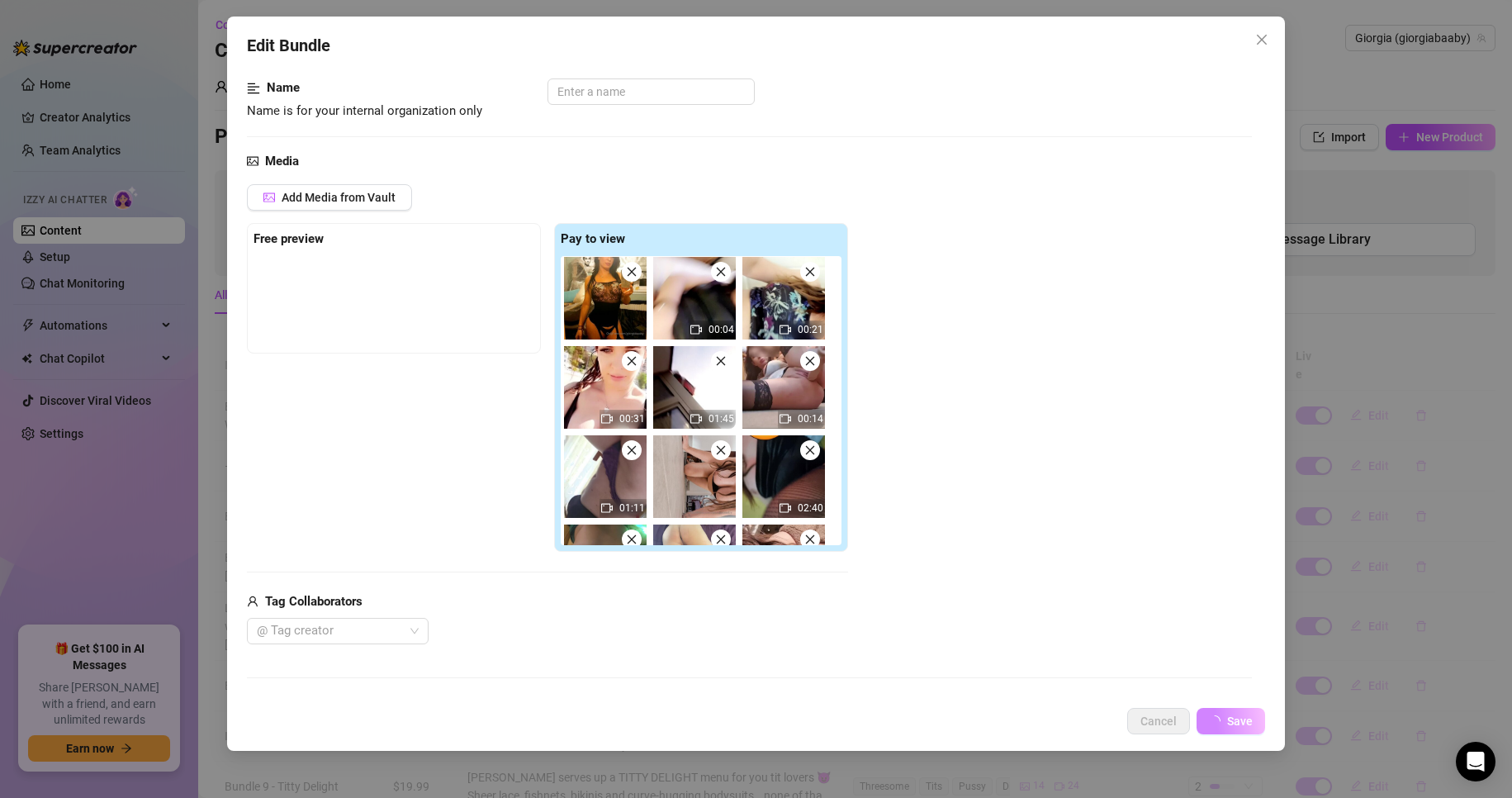
scroll to position [0, 0]
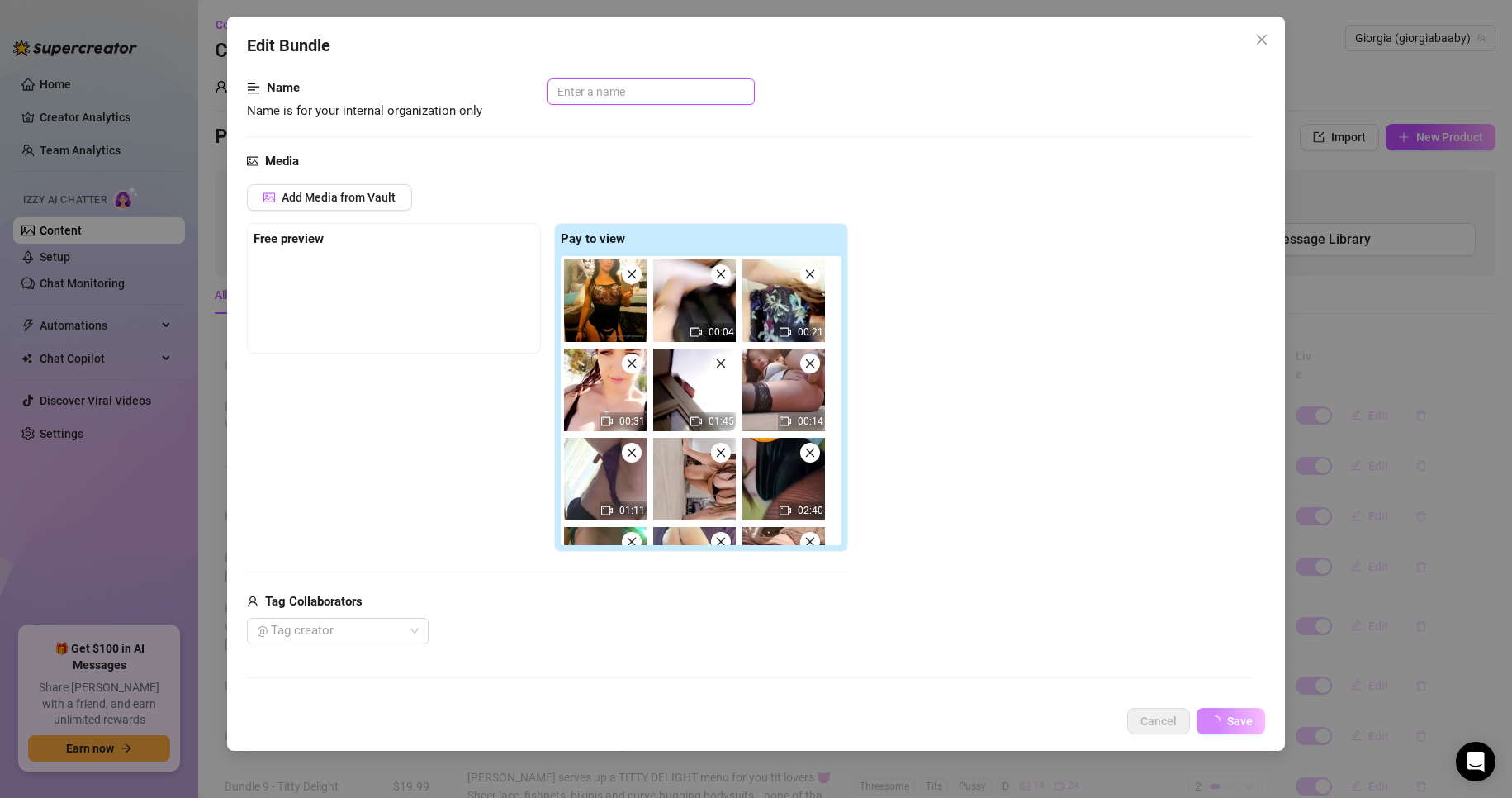
click at [634, 87] on input "text" at bounding box center [651, 91] width 207 height 26
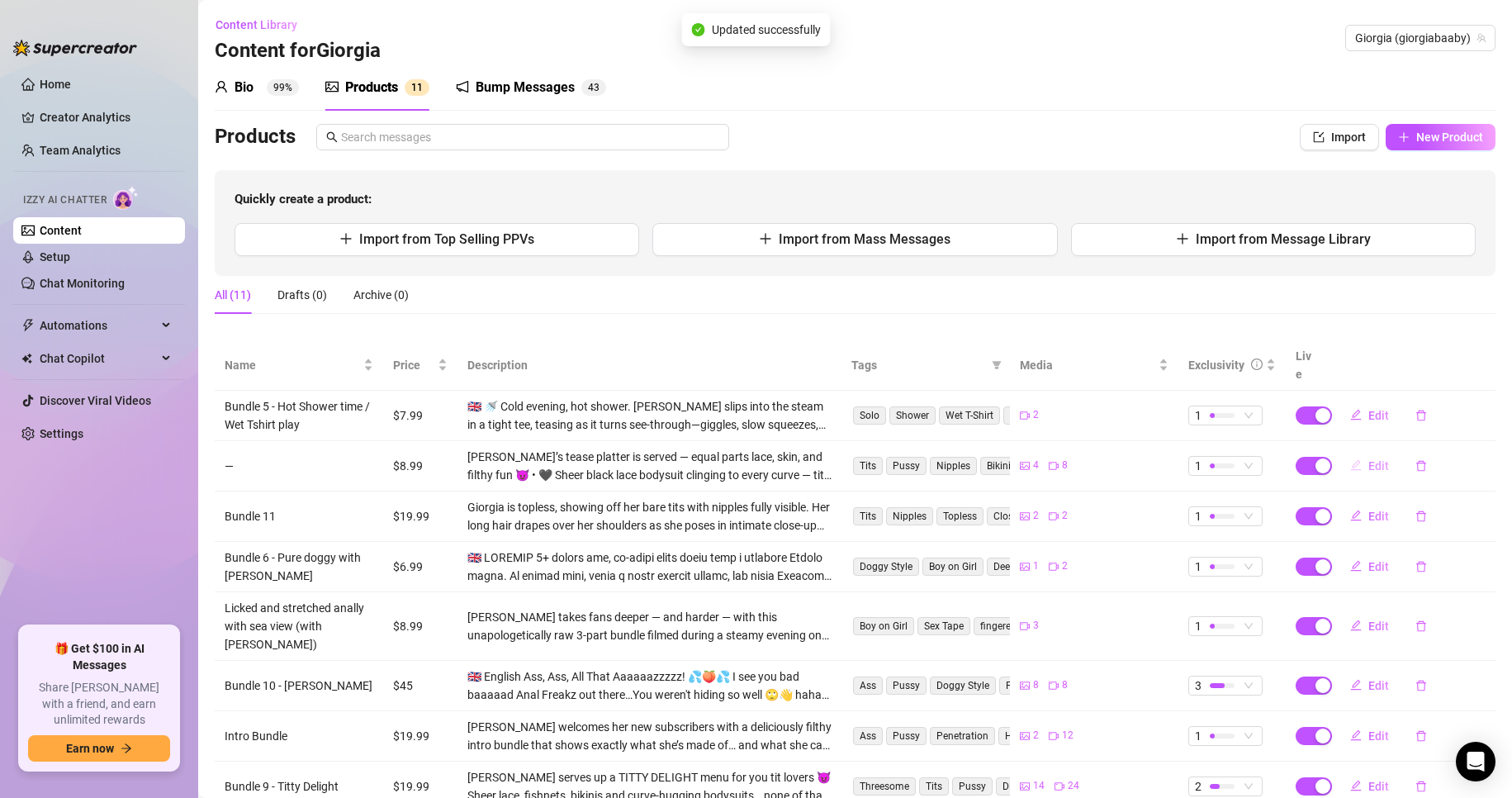
click at [1372, 459] on span "Edit" at bounding box center [1379, 466] width 21 height 13
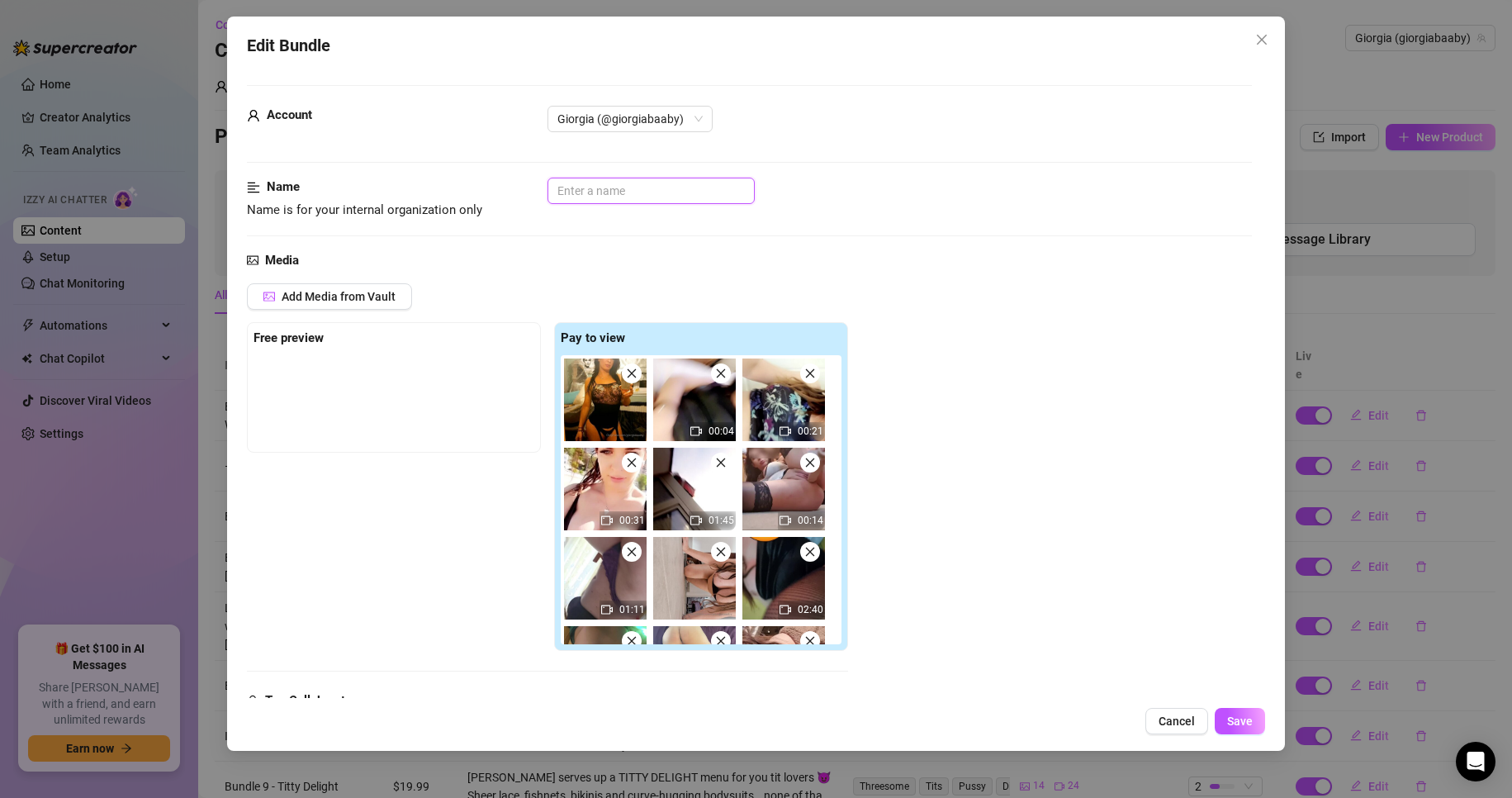
click at [621, 188] on input "text" at bounding box center [651, 190] width 207 height 26
click at [576, 190] on input "Little Tease Taster Bundle" at bounding box center [651, 190] width 207 height 26
click at [1232, 714] on button "Save" at bounding box center [1240, 721] width 50 height 26
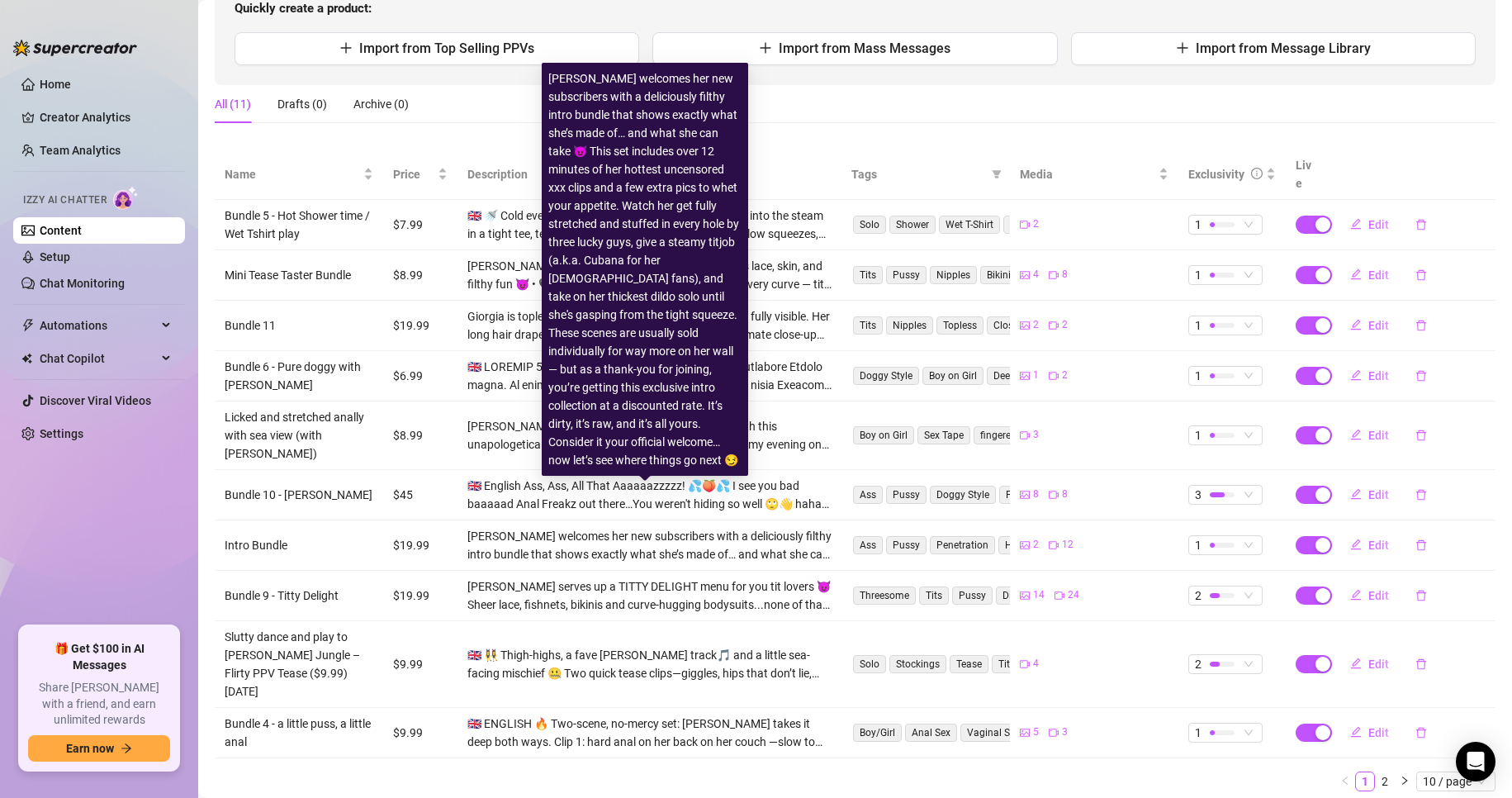
scroll to position [211, 0]
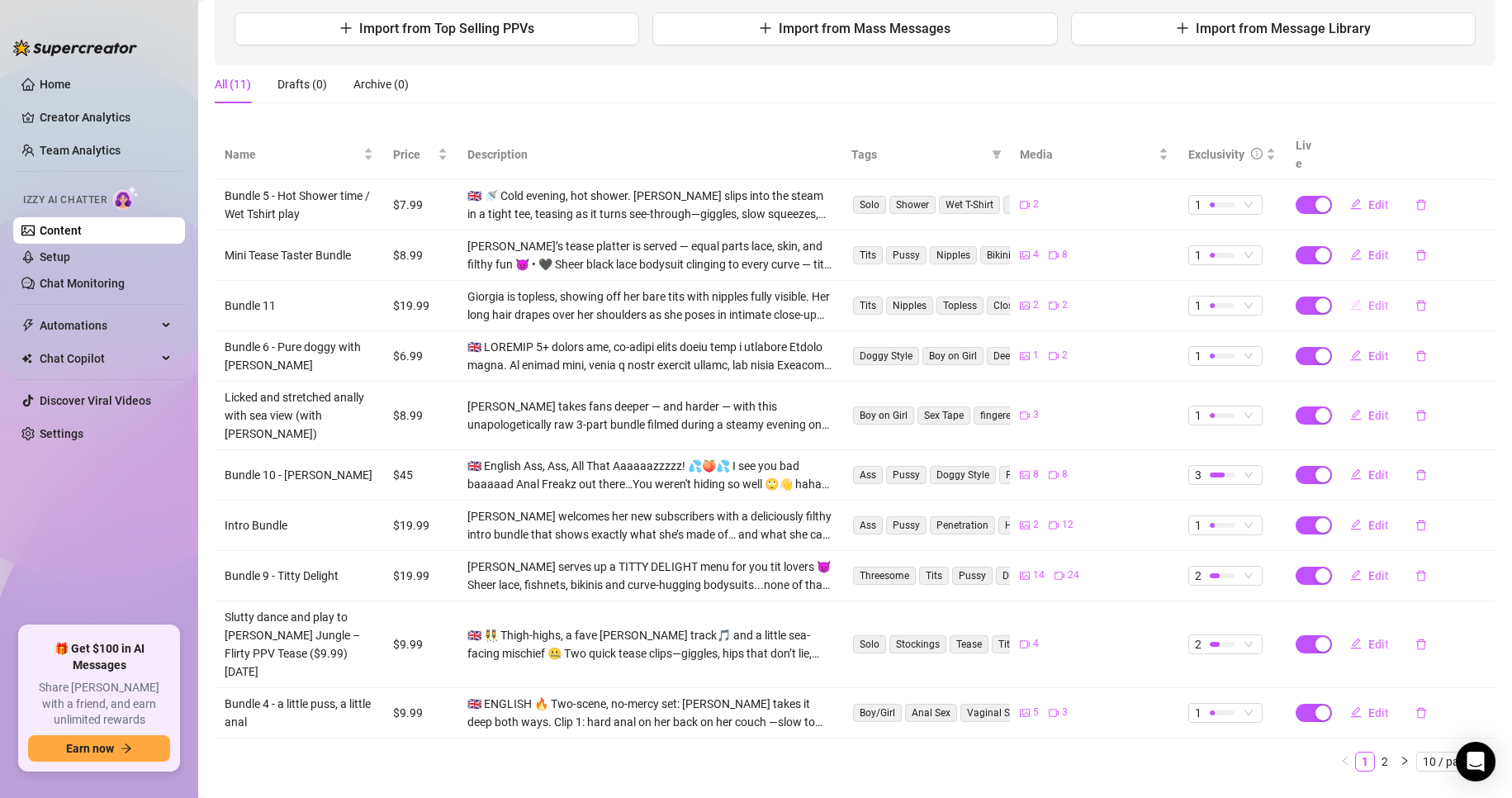
click at [1368, 299] on span "Edit" at bounding box center [1379, 305] width 21 height 13
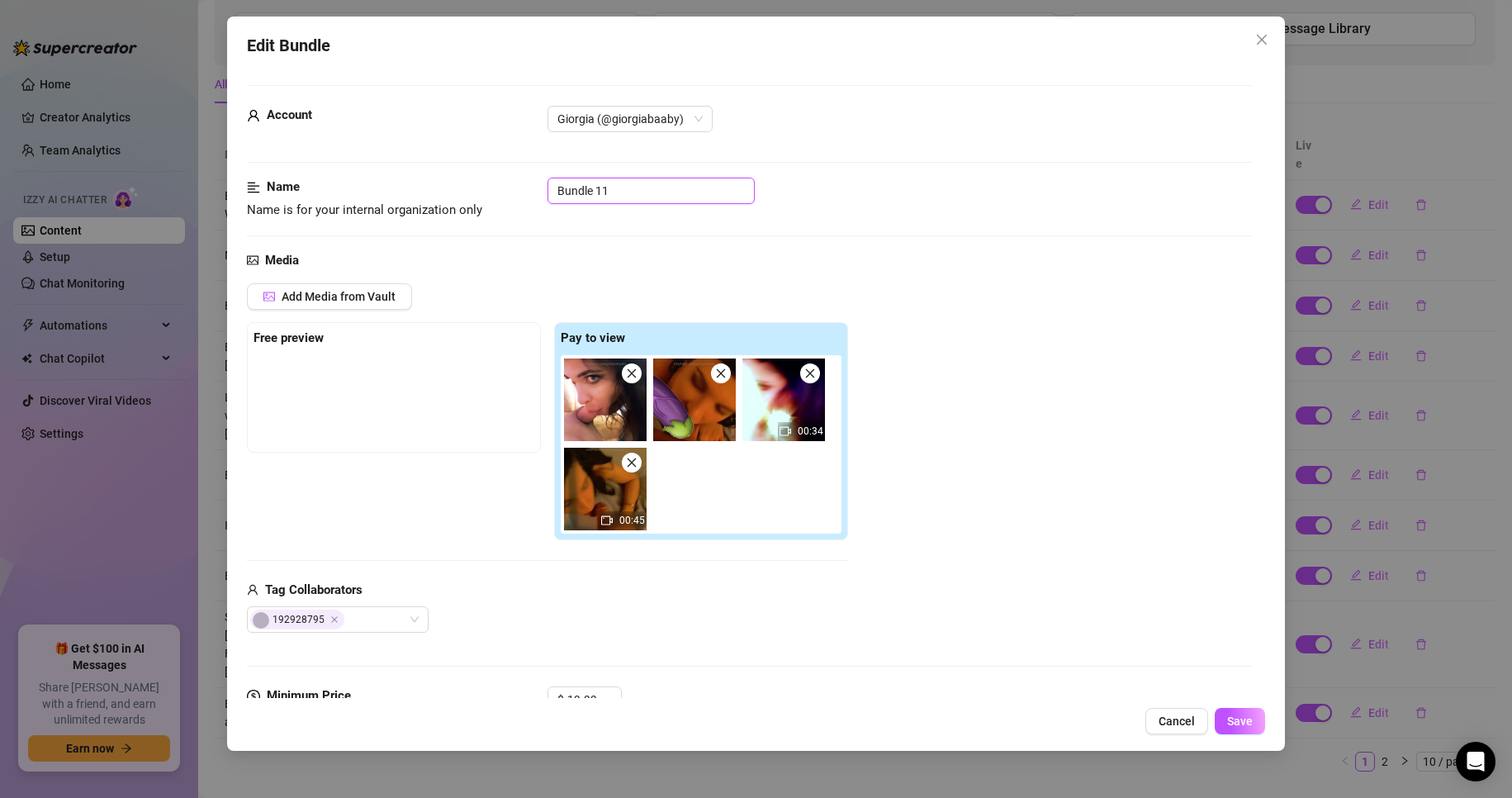
click at [645, 183] on input "Bundle 11" at bounding box center [651, 190] width 207 height 26
click at [1249, 715] on span "Save" at bounding box center [1239, 721] width 25 height 13
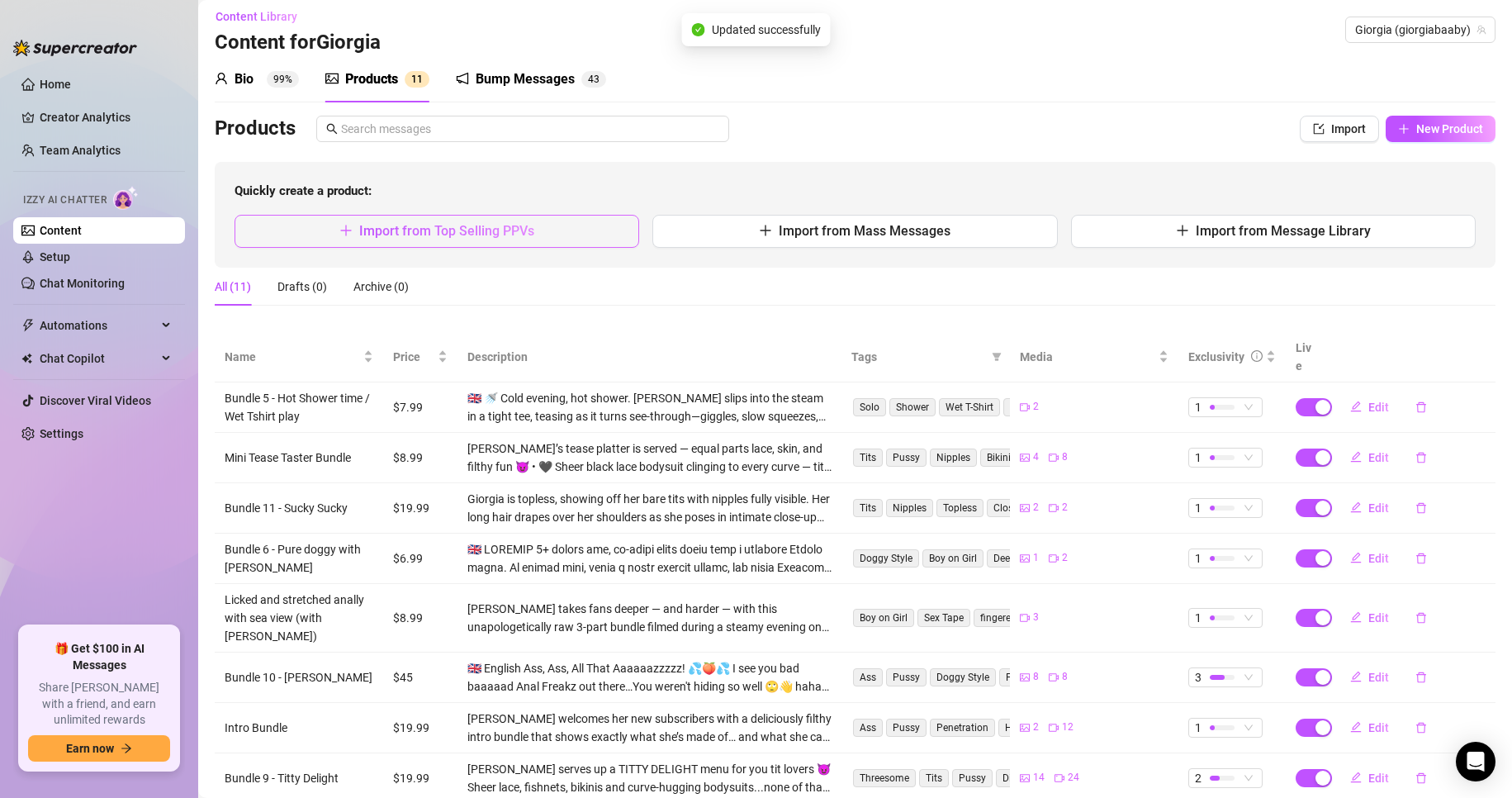
scroll to position [0, 0]
